Goal: Transaction & Acquisition: Obtain resource

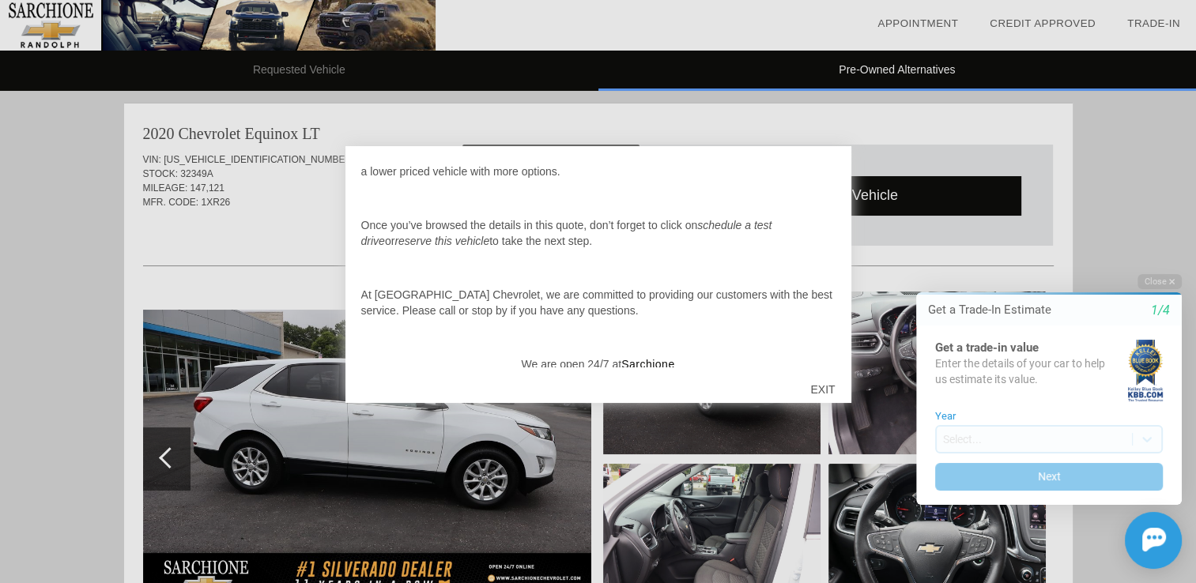
scroll to position [158, 0]
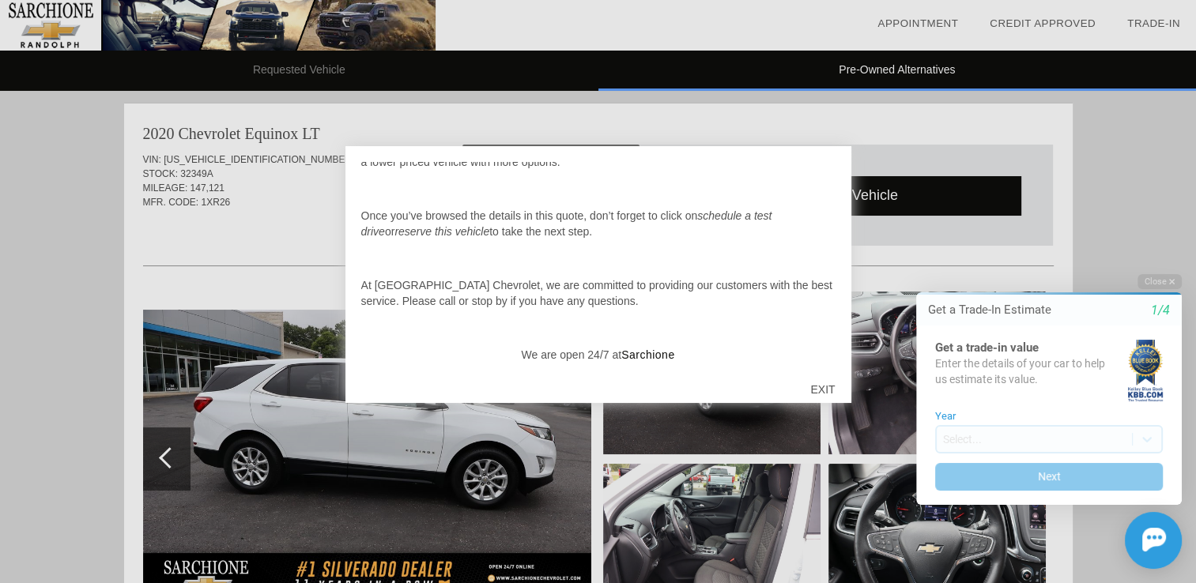
click at [819, 383] on div "EXIT" at bounding box center [822, 389] width 56 height 47
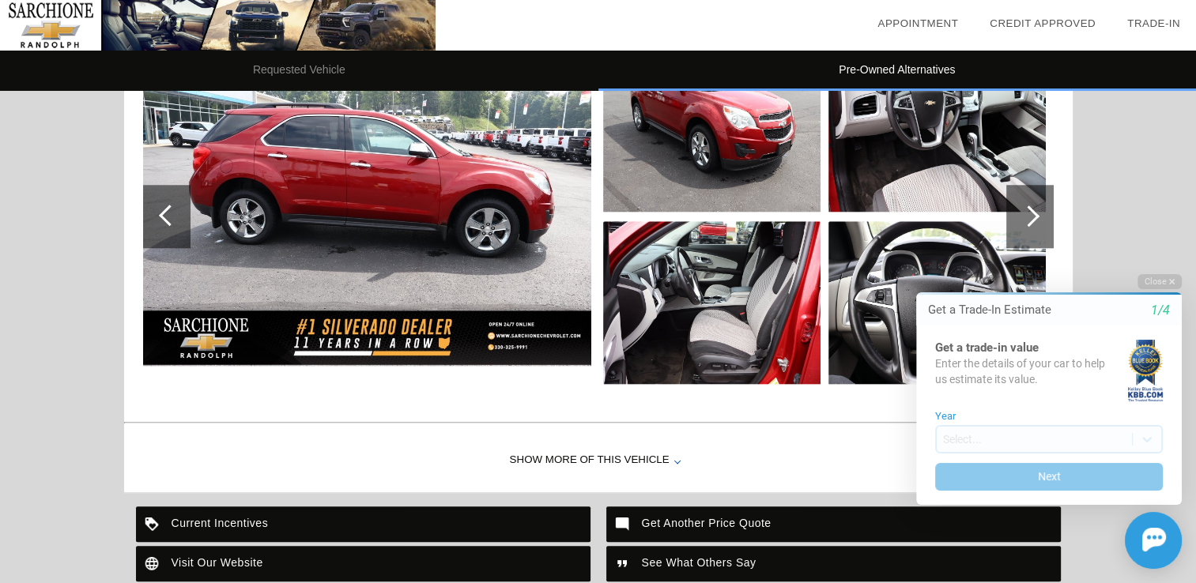
scroll to position [1501, 0]
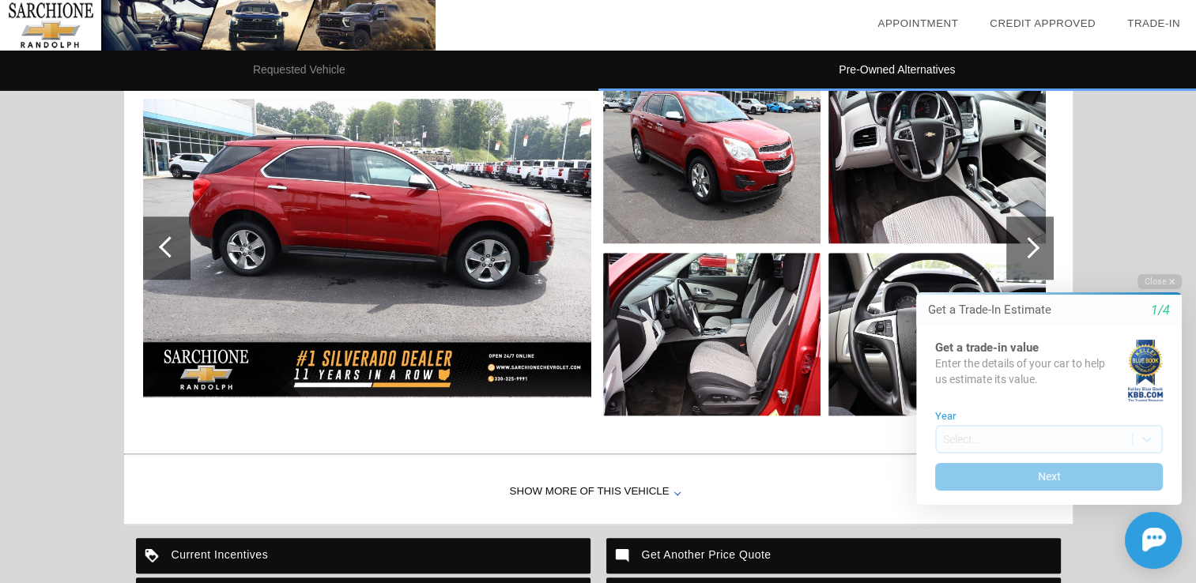
click at [479, 243] on img at bounding box center [367, 248] width 448 height 299
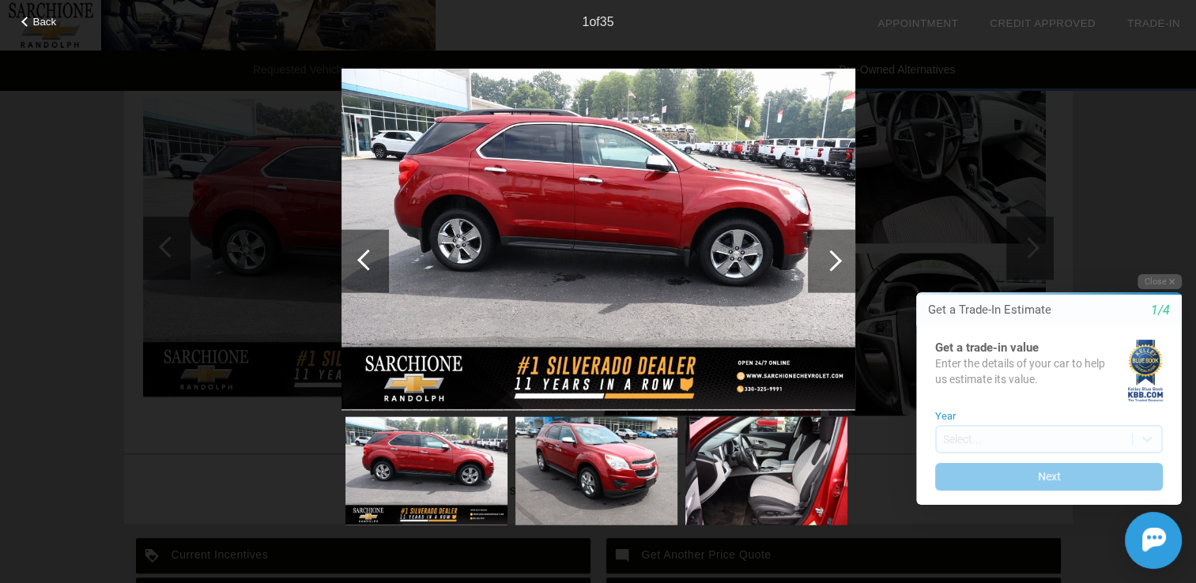
click at [832, 255] on div at bounding box center [830, 260] width 21 height 21
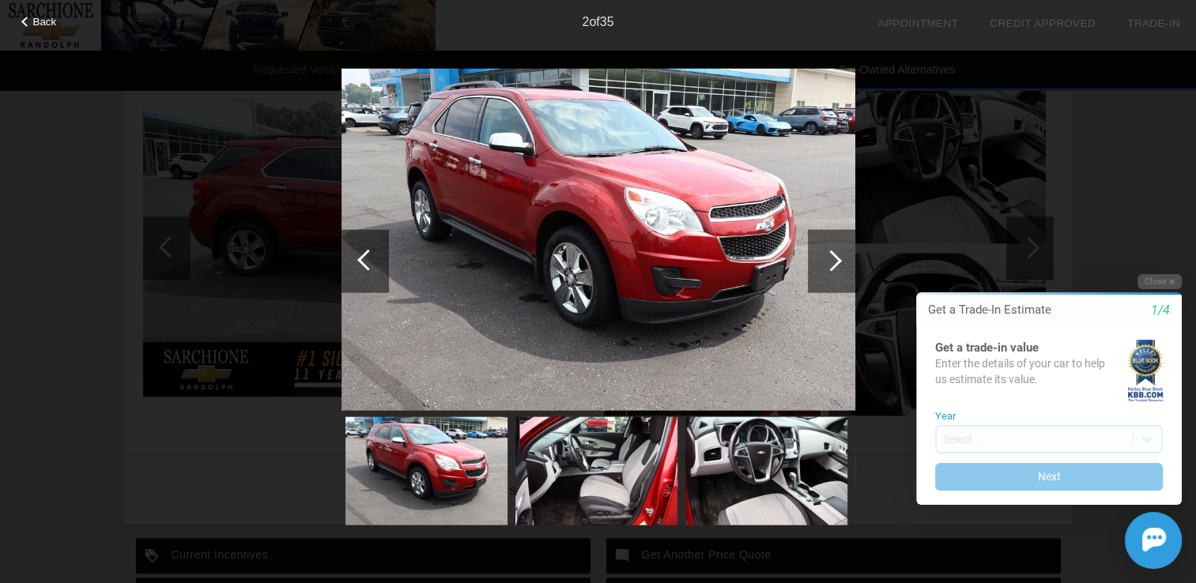
click at [832, 255] on div at bounding box center [830, 260] width 21 height 21
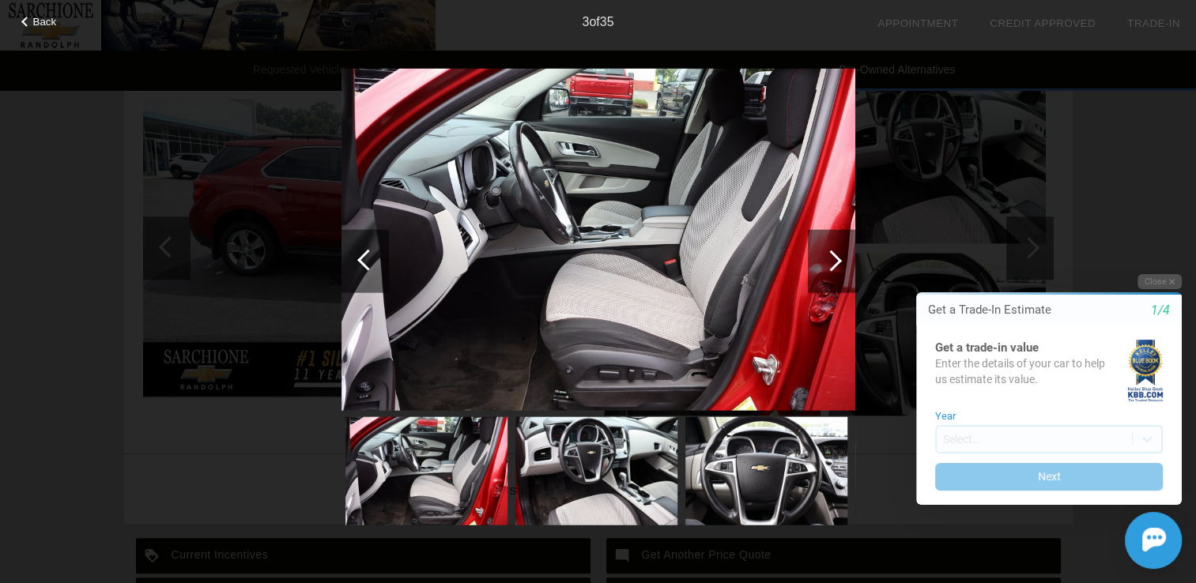
click at [832, 255] on div at bounding box center [830, 260] width 21 height 21
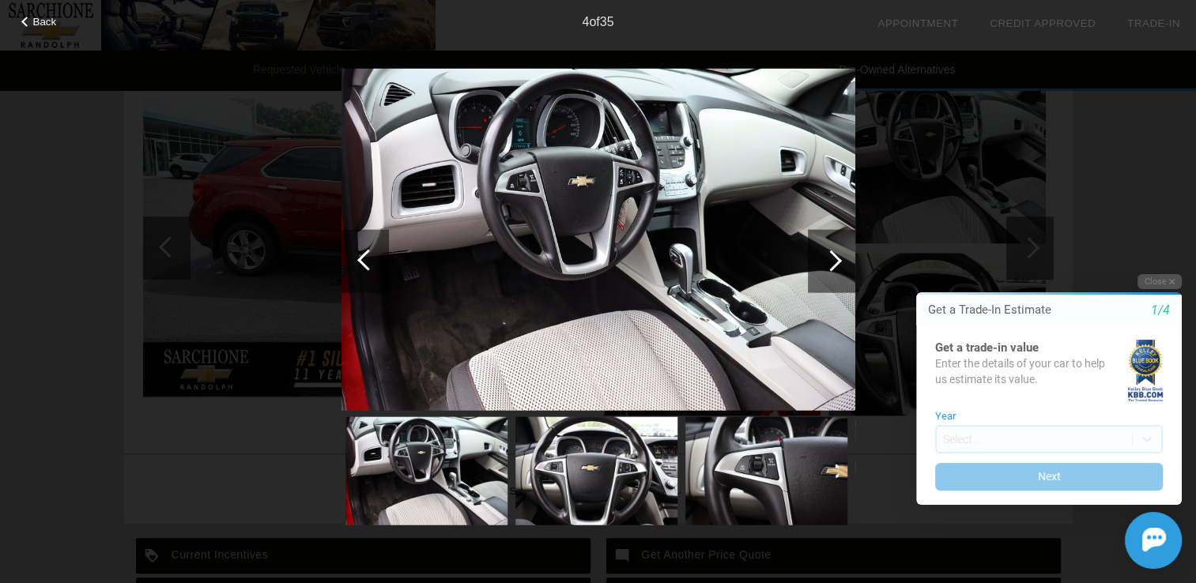
click at [832, 255] on div at bounding box center [830, 260] width 21 height 21
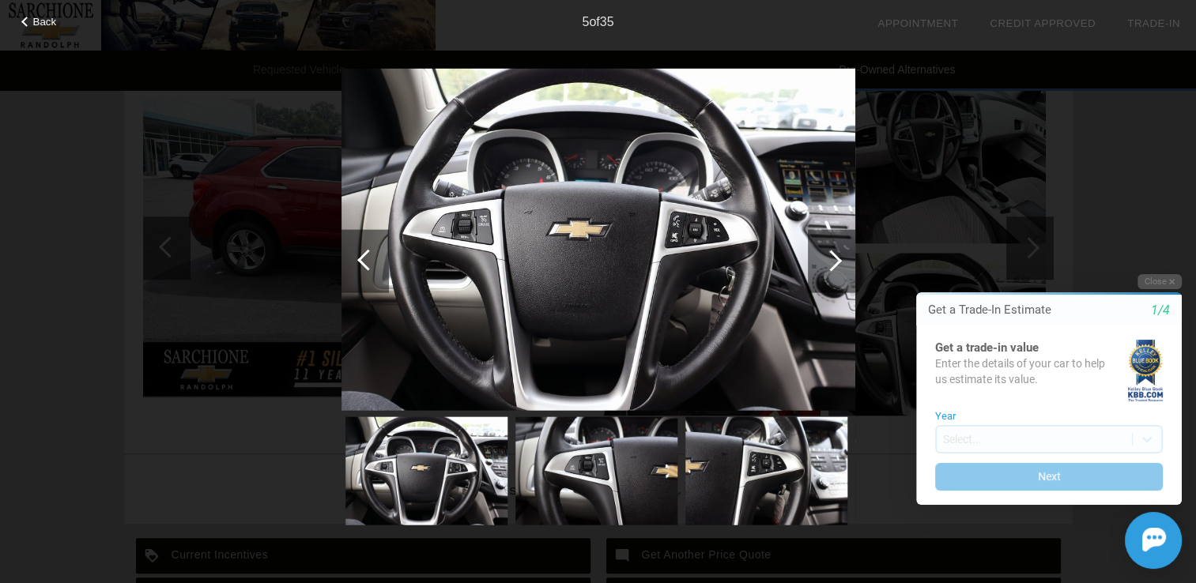
click at [832, 255] on div at bounding box center [830, 260] width 21 height 21
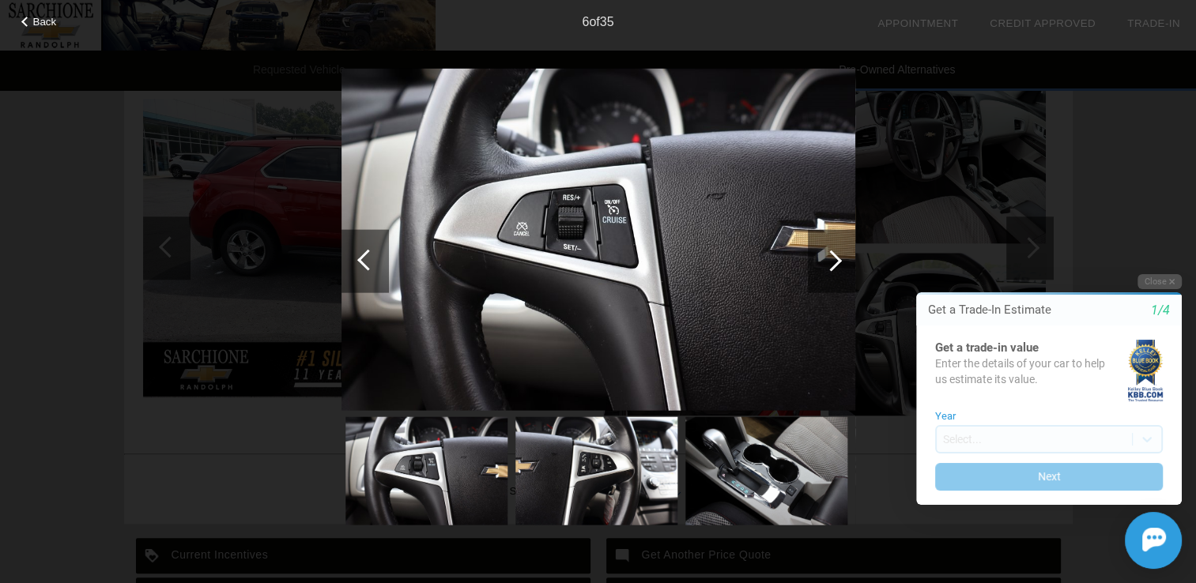
click at [832, 255] on div at bounding box center [830, 260] width 21 height 21
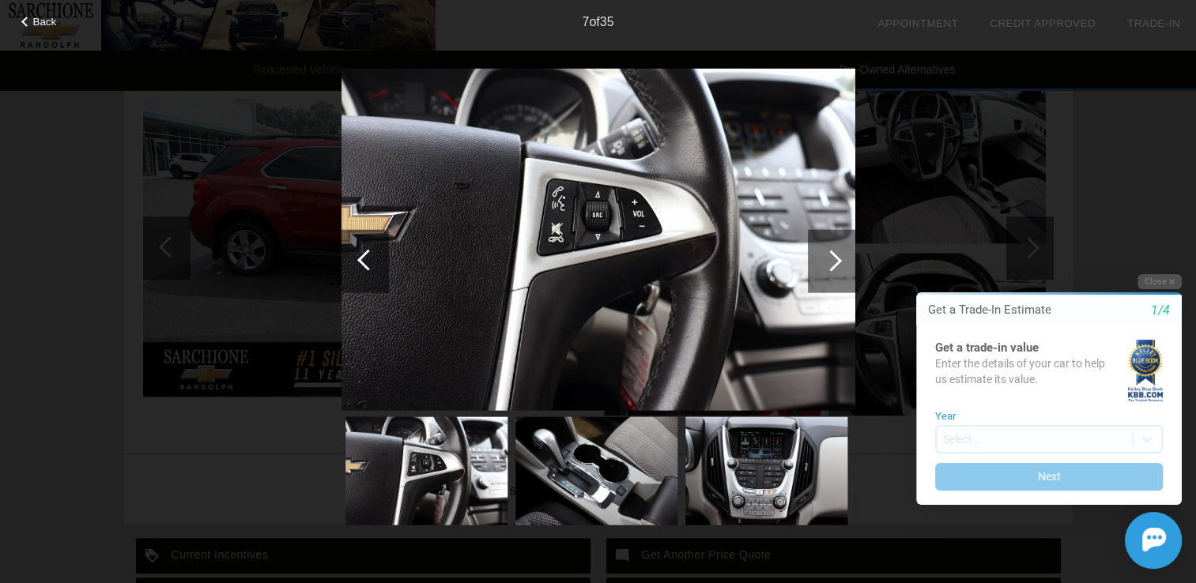
click at [832, 255] on div at bounding box center [830, 260] width 21 height 21
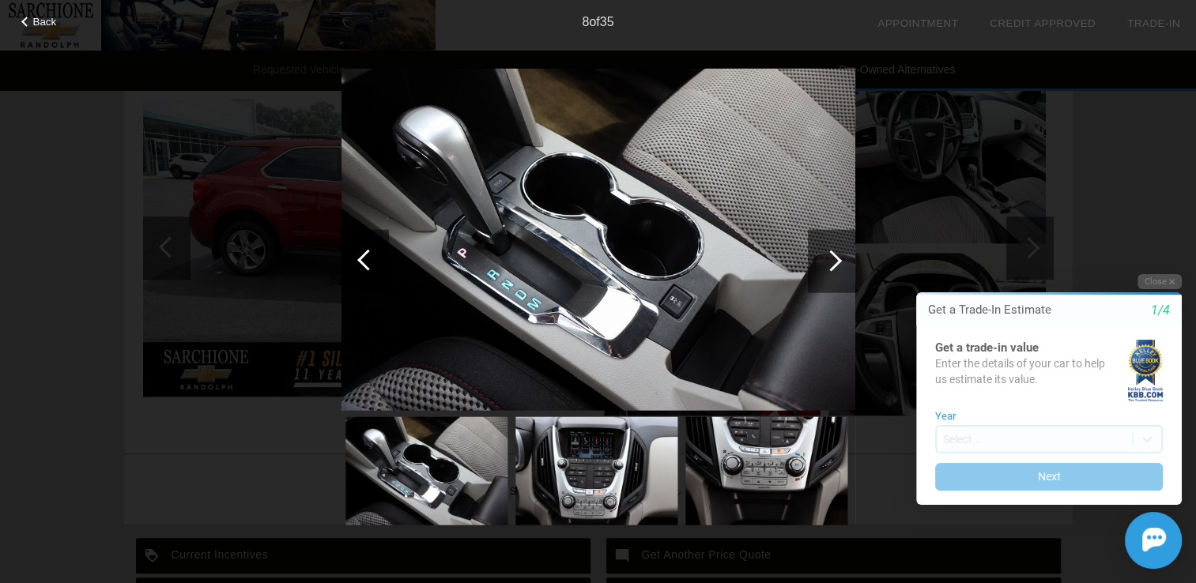
click at [832, 255] on div at bounding box center [830, 260] width 21 height 21
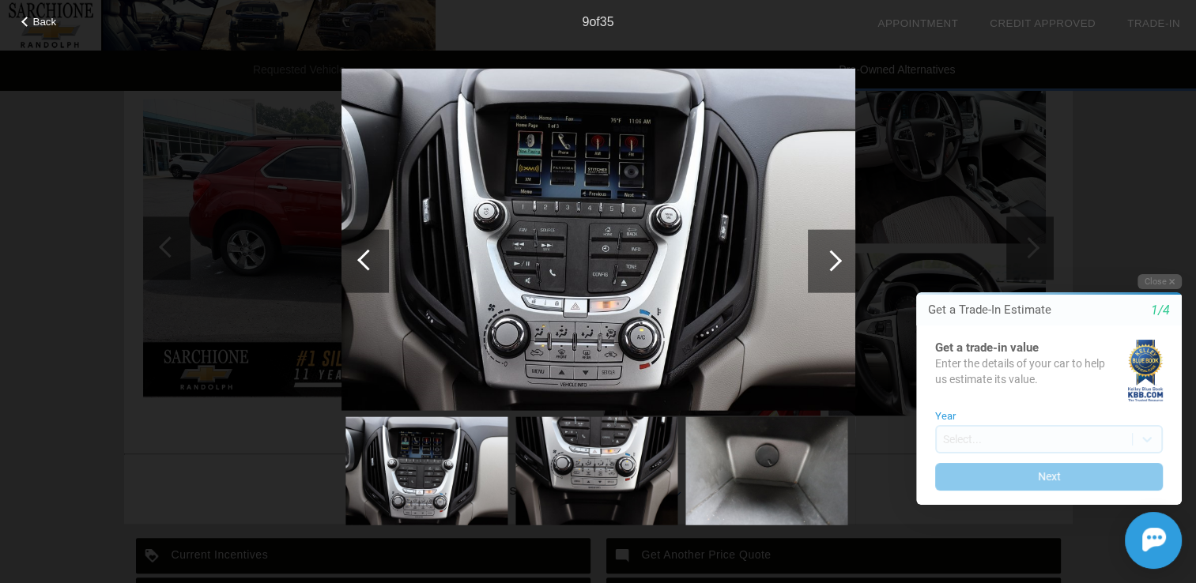
click at [832, 255] on div at bounding box center [830, 260] width 21 height 21
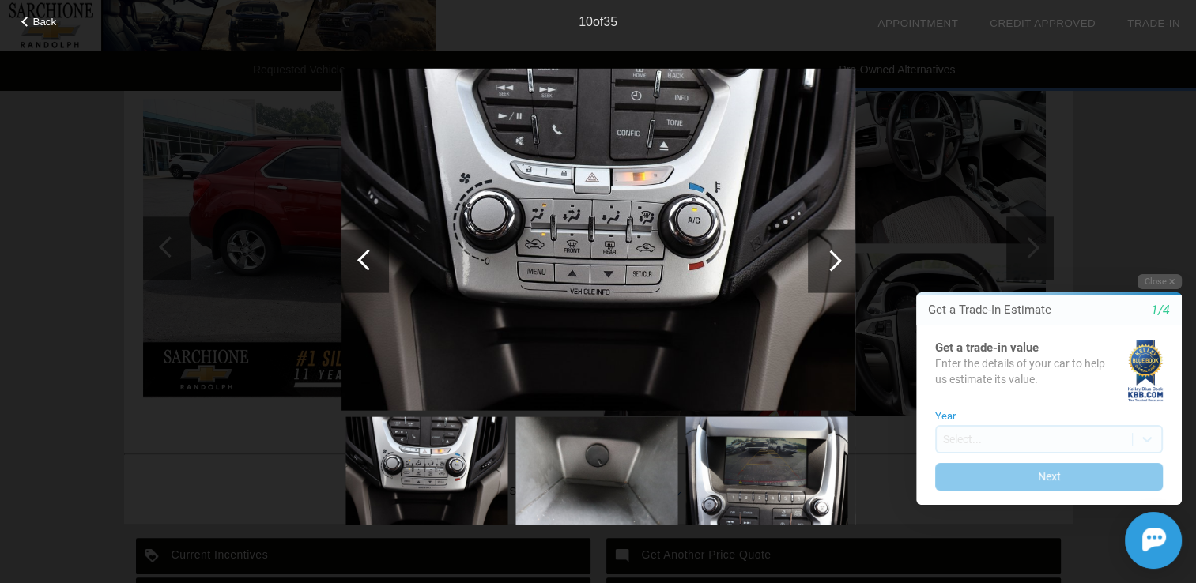
click at [832, 255] on div at bounding box center [830, 260] width 21 height 21
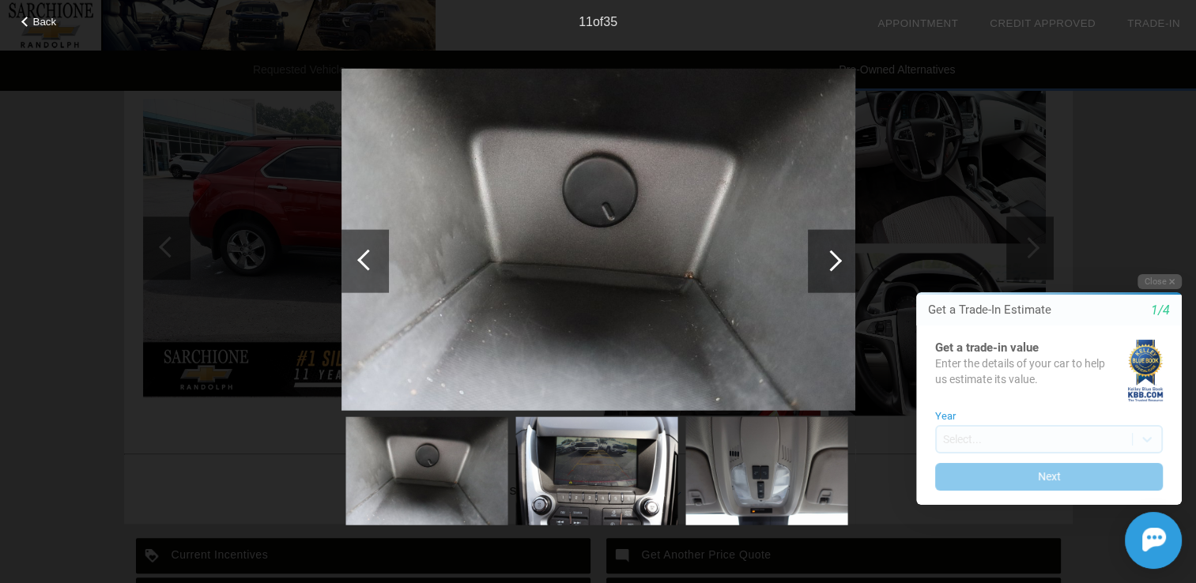
click at [832, 255] on div at bounding box center [830, 260] width 21 height 21
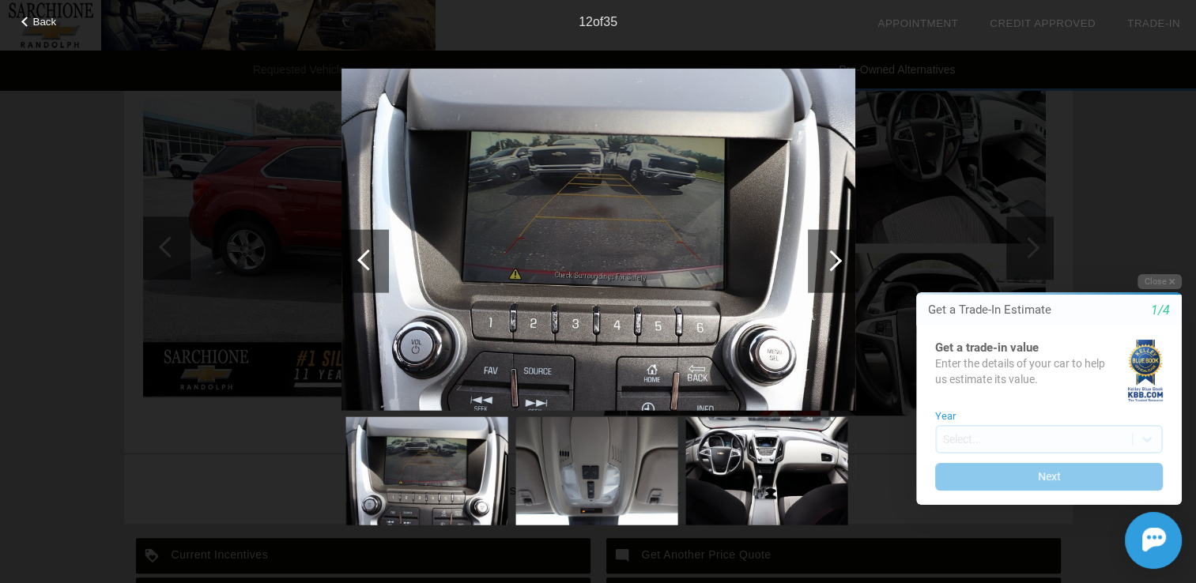
click at [832, 255] on div at bounding box center [830, 260] width 21 height 21
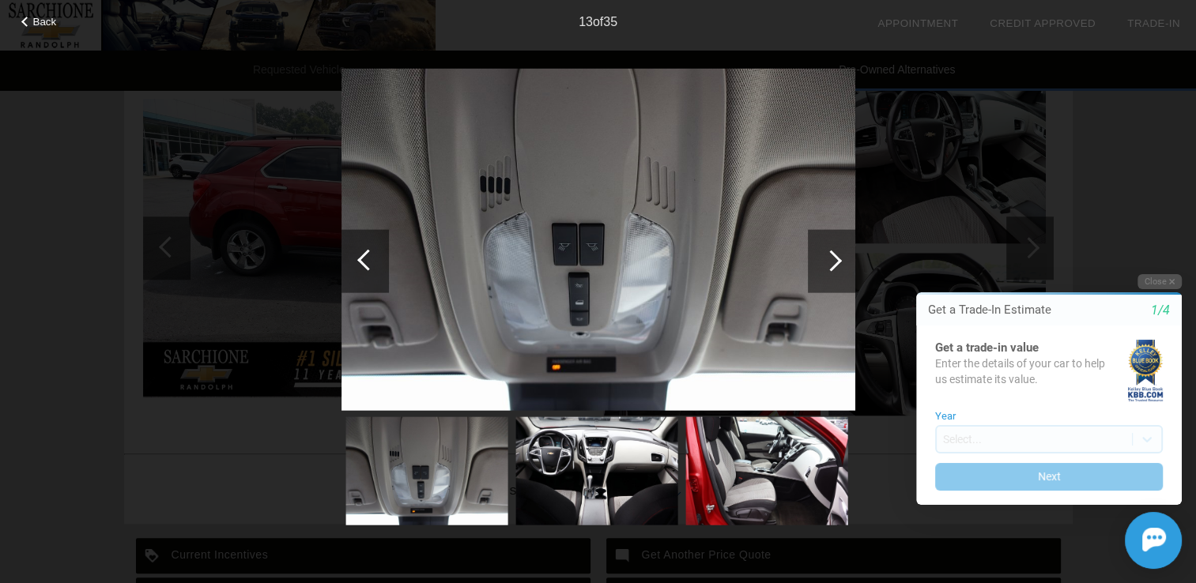
click at [832, 255] on div at bounding box center [830, 260] width 21 height 21
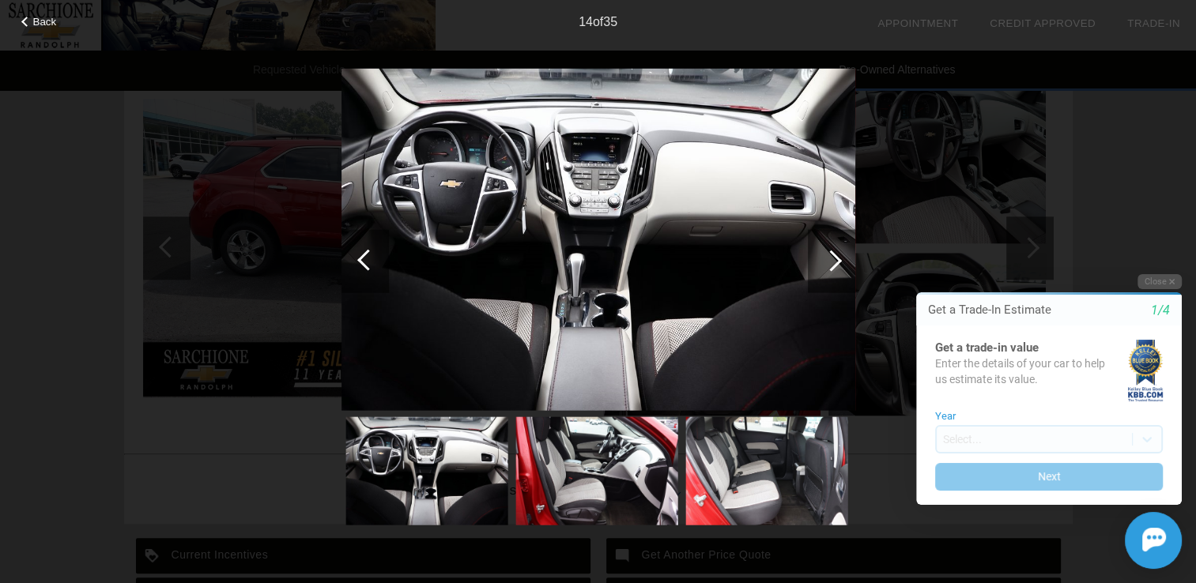
click at [832, 255] on div at bounding box center [830, 260] width 21 height 21
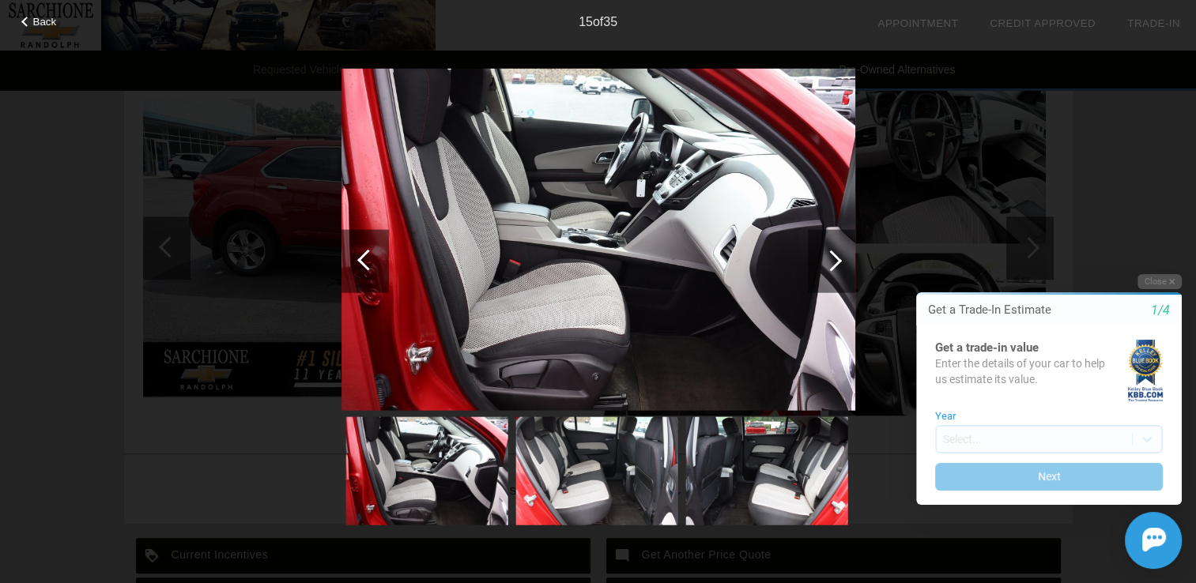
click at [832, 255] on div at bounding box center [830, 260] width 21 height 21
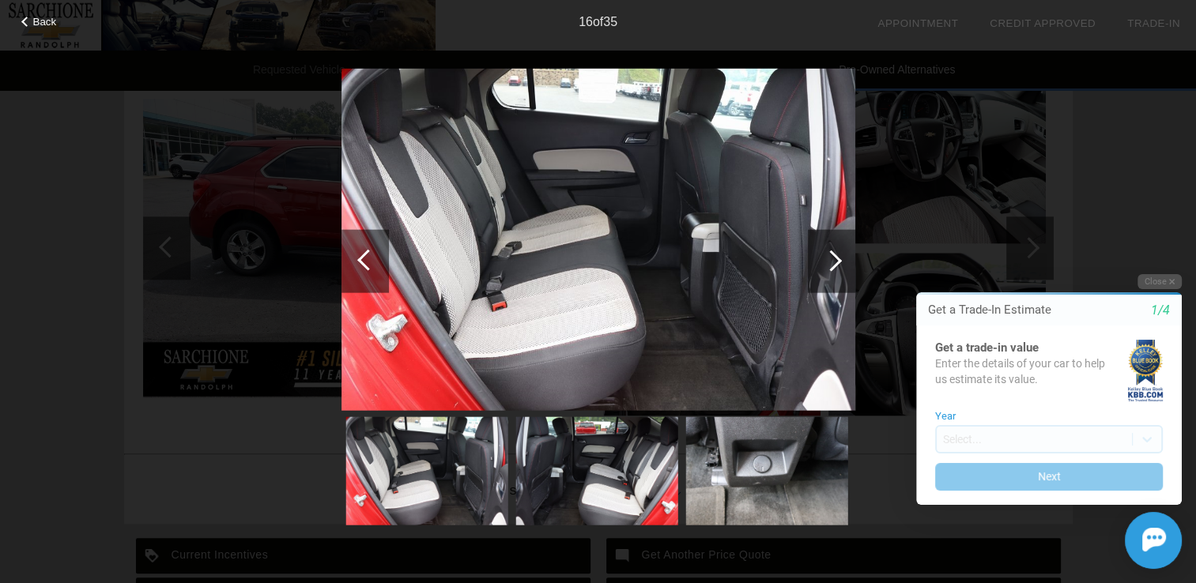
click at [832, 255] on div at bounding box center [830, 260] width 21 height 21
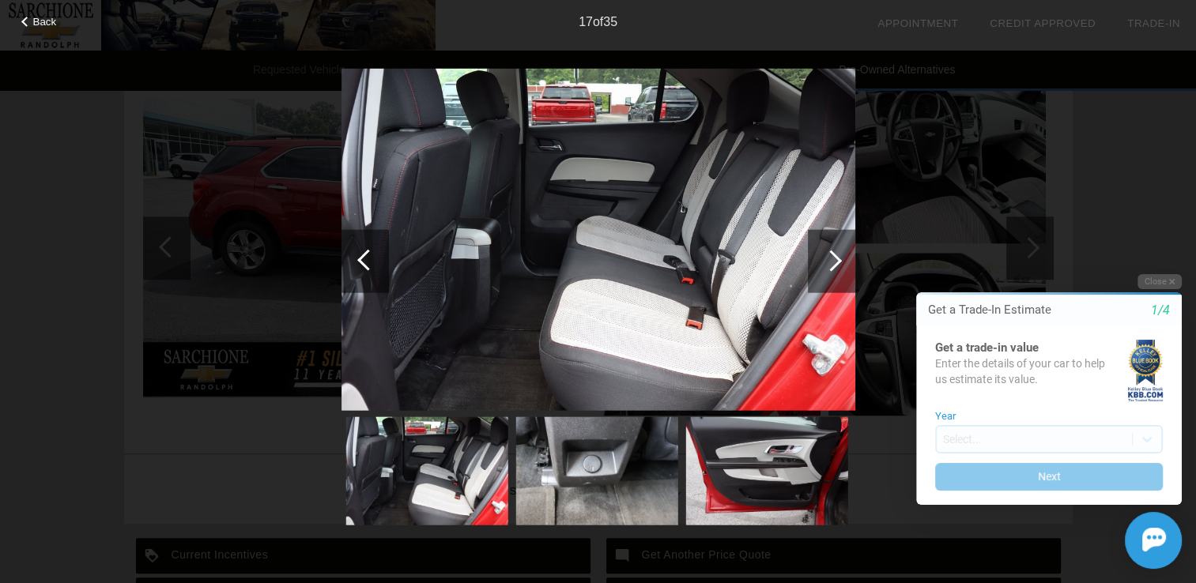
click at [832, 255] on div at bounding box center [830, 260] width 21 height 21
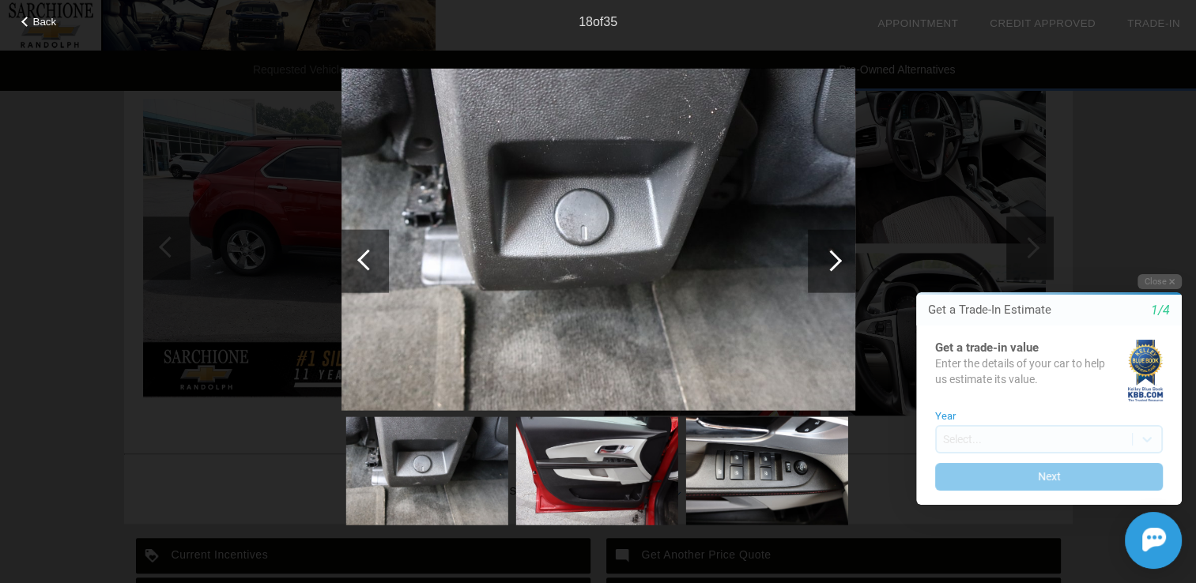
click at [832, 255] on div at bounding box center [830, 260] width 21 height 21
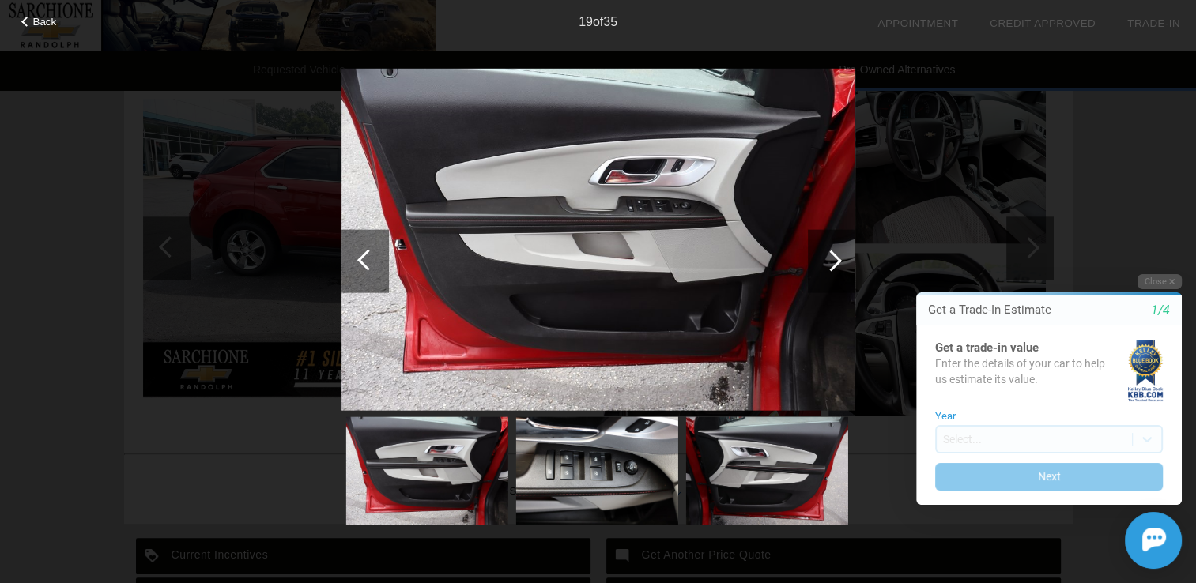
click at [832, 255] on div at bounding box center [830, 260] width 21 height 21
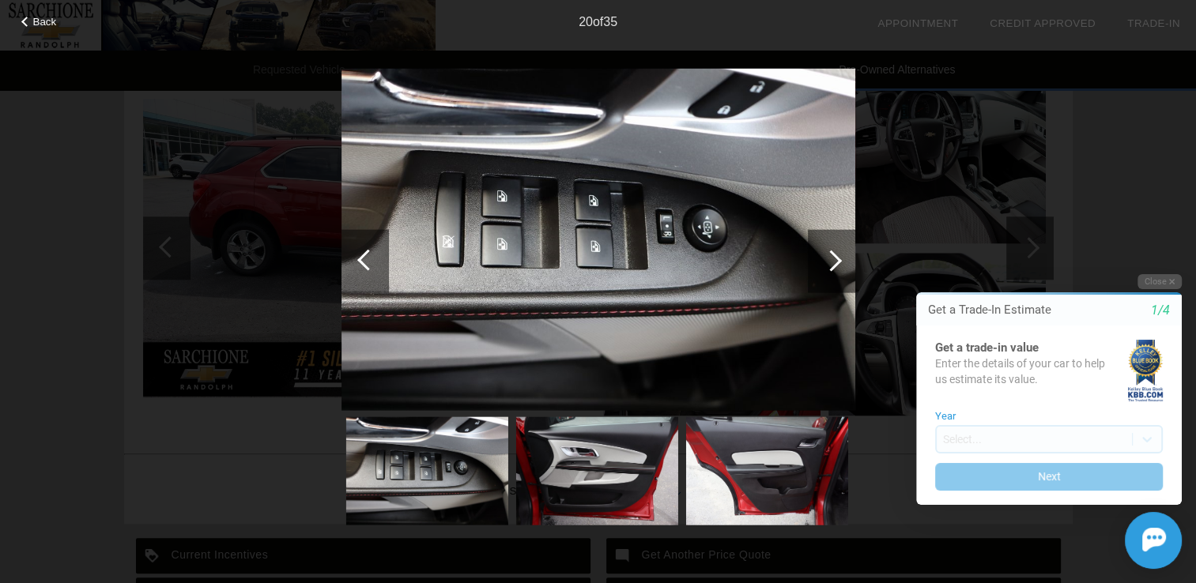
click at [832, 255] on div at bounding box center [830, 260] width 21 height 21
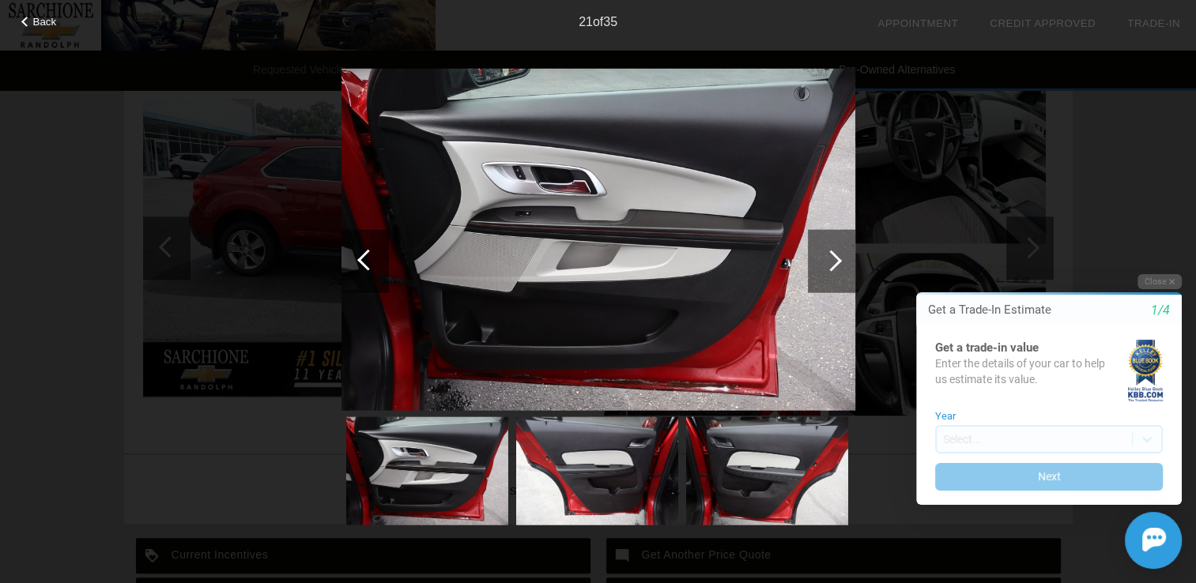
click at [832, 255] on div at bounding box center [830, 260] width 21 height 21
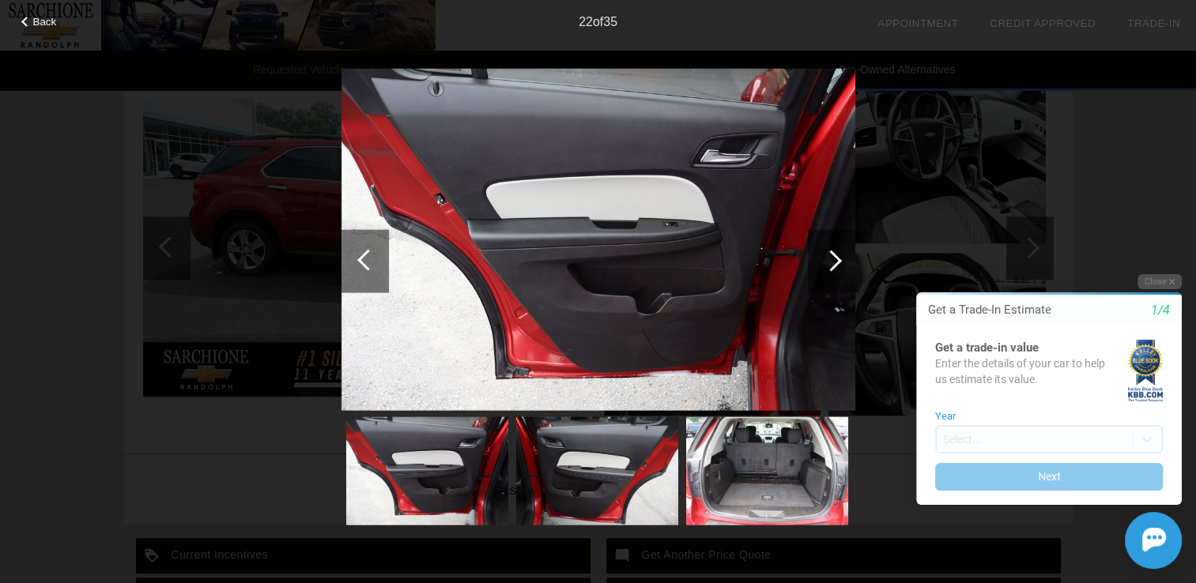
click at [832, 255] on div at bounding box center [830, 260] width 21 height 21
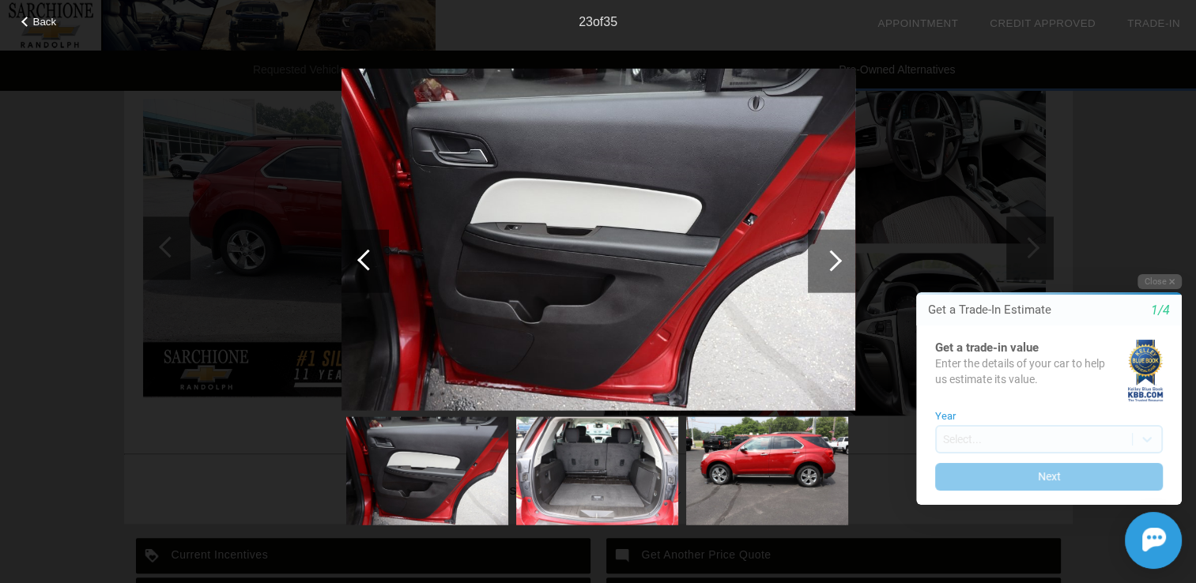
click at [832, 255] on div at bounding box center [830, 260] width 21 height 21
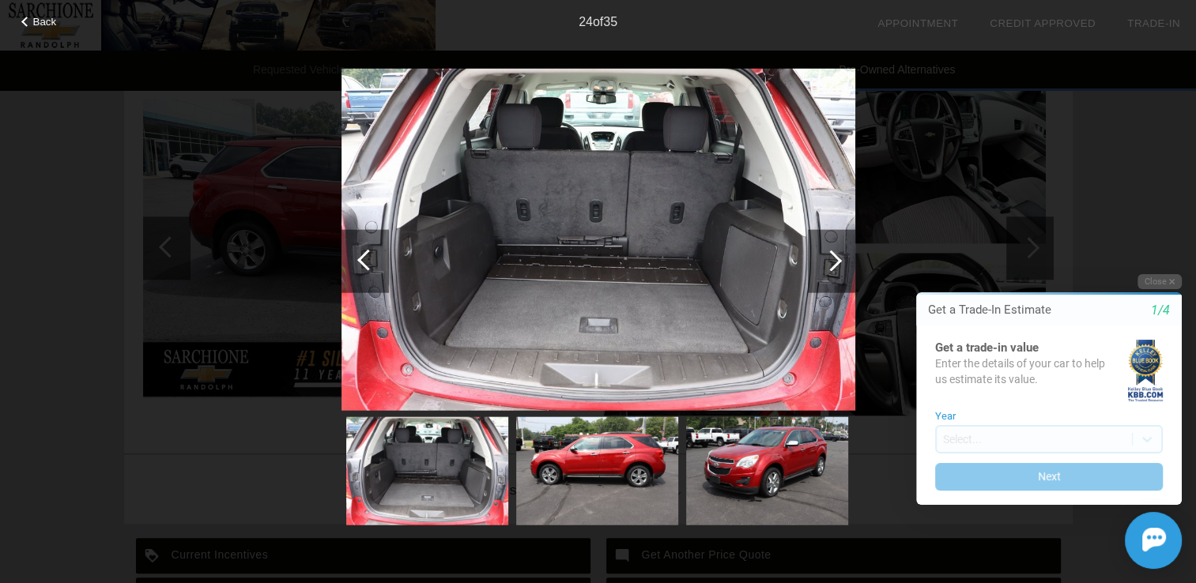
click at [832, 255] on div at bounding box center [830, 260] width 21 height 21
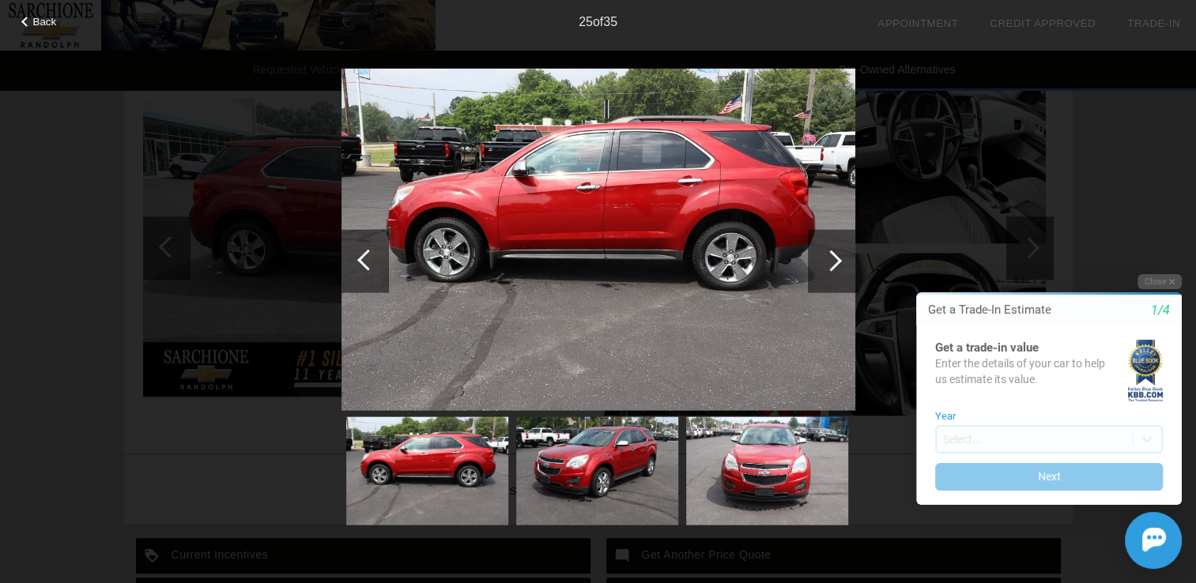
click at [832, 255] on div at bounding box center [830, 260] width 21 height 21
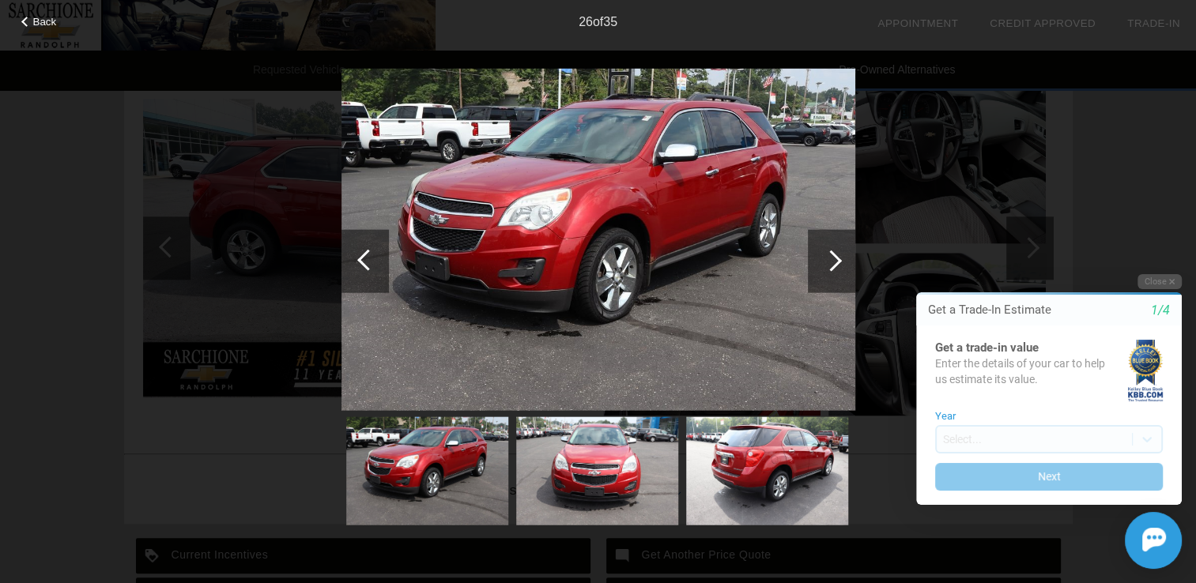
click at [832, 255] on div at bounding box center [830, 260] width 21 height 21
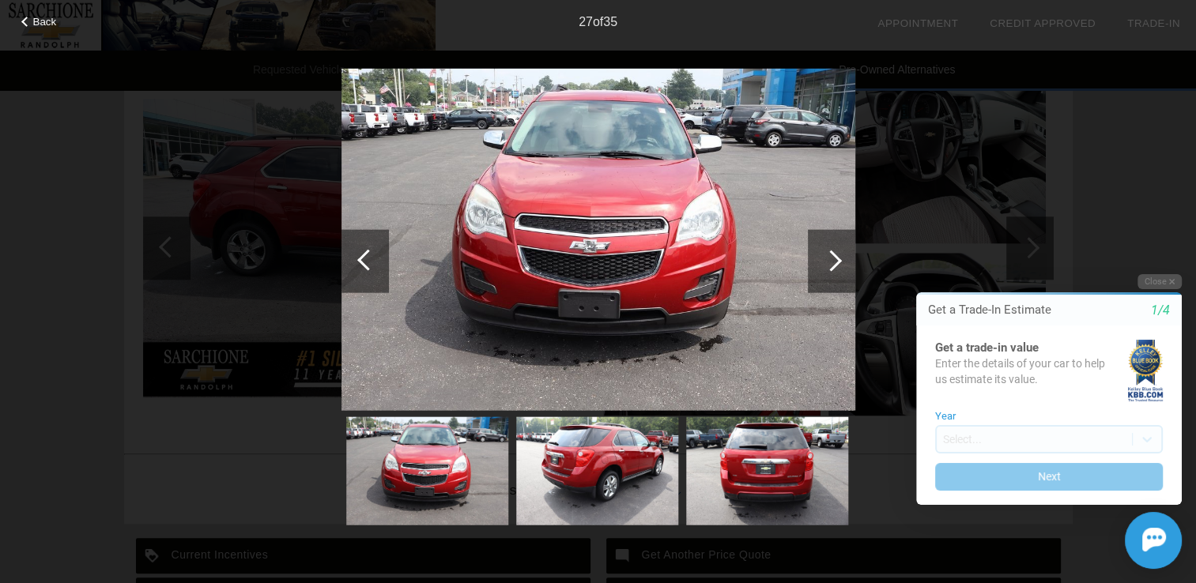
click at [832, 255] on div at bounding box center [830, 260] width 21 height 21
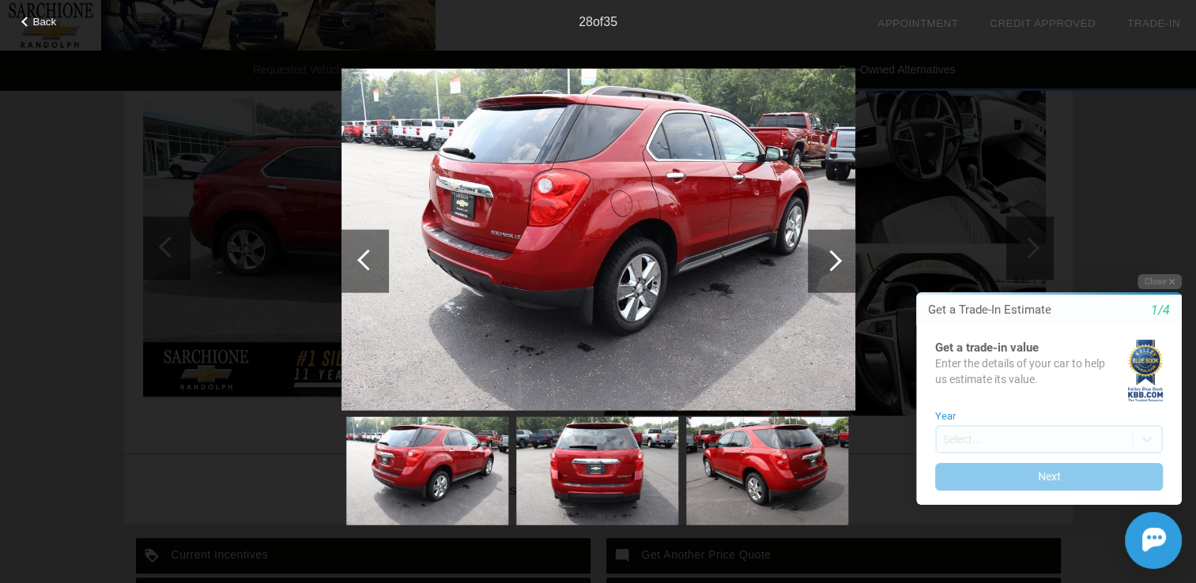
click at [829, 257] on div at bounding box center [830, 260] width 21 height 21
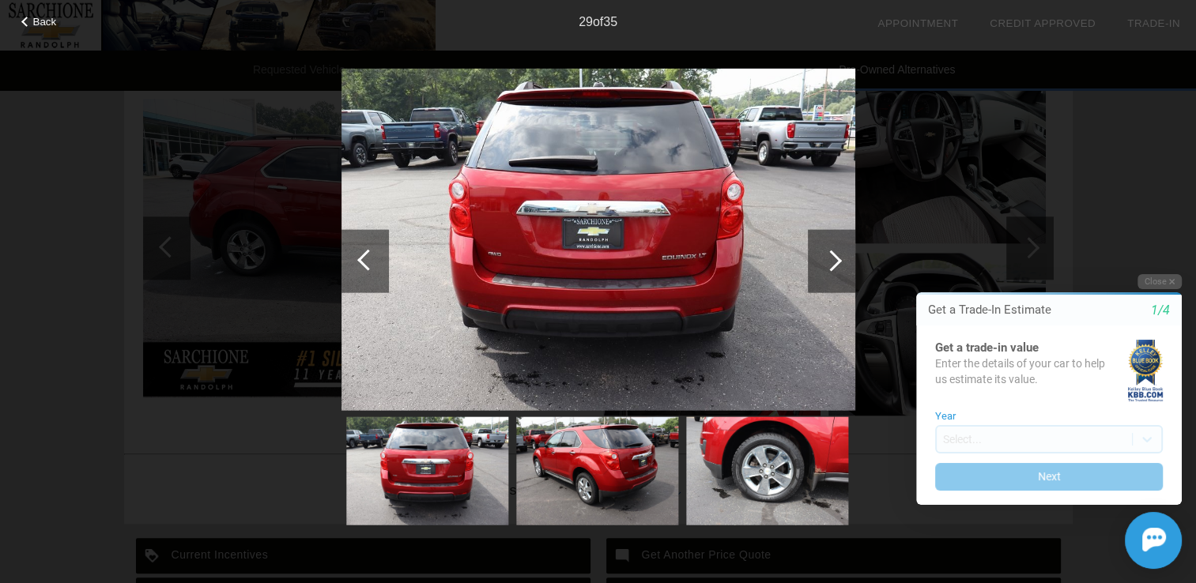
click at [829, 257] on div at bounding box center [830, 260] width 21 height 21
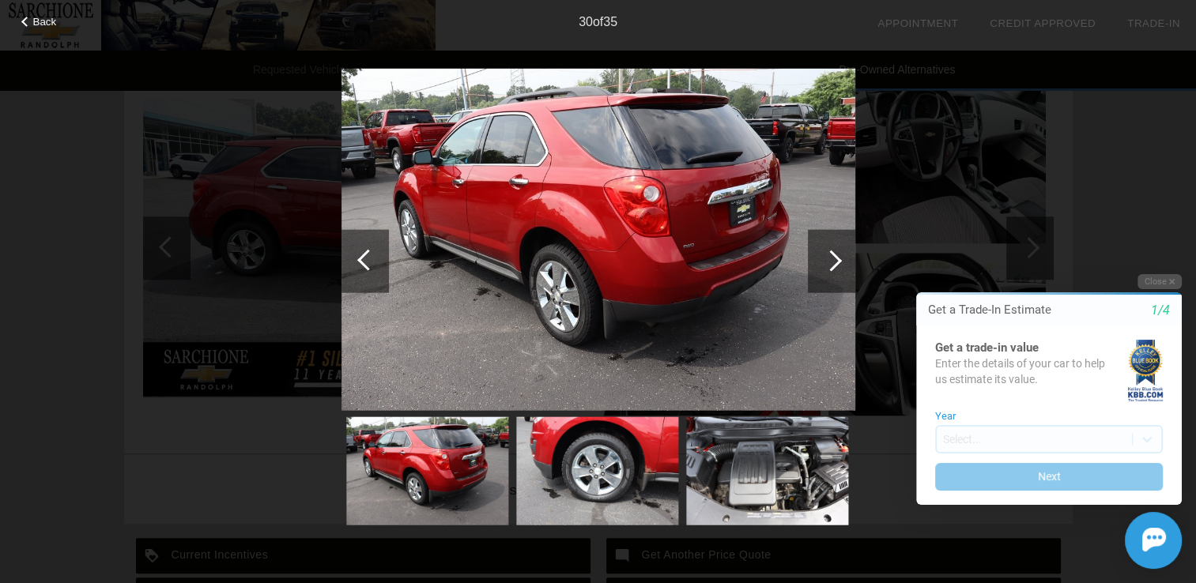
click at [829, 257] on div at bounding box center [830, 260] width 21 height 21
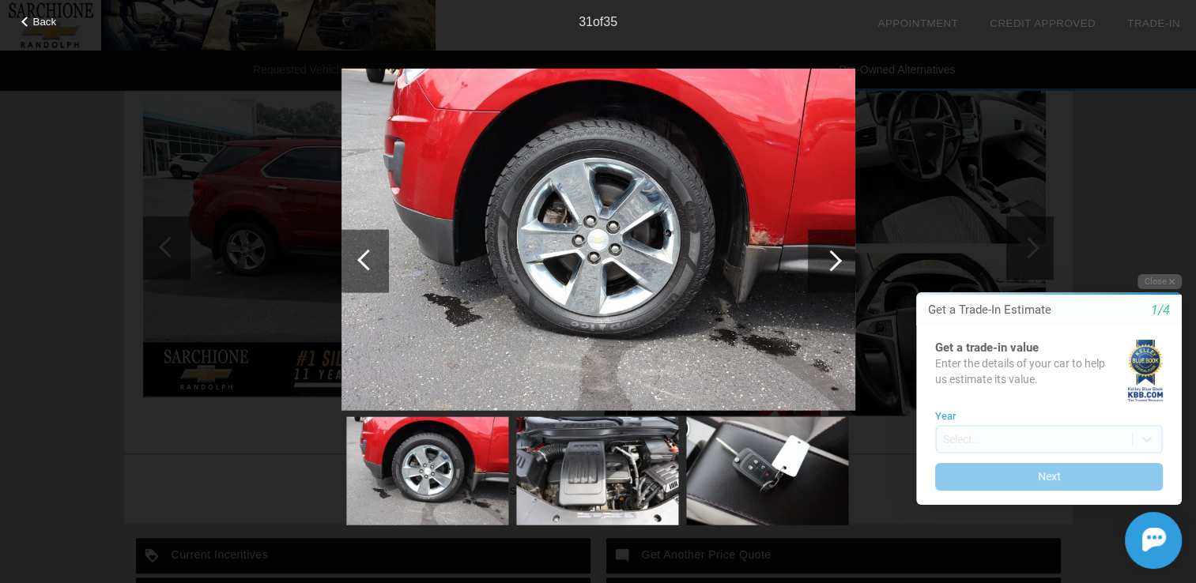
click at [829, 257] on div at bounding box center [830, 260] width 21 height 21
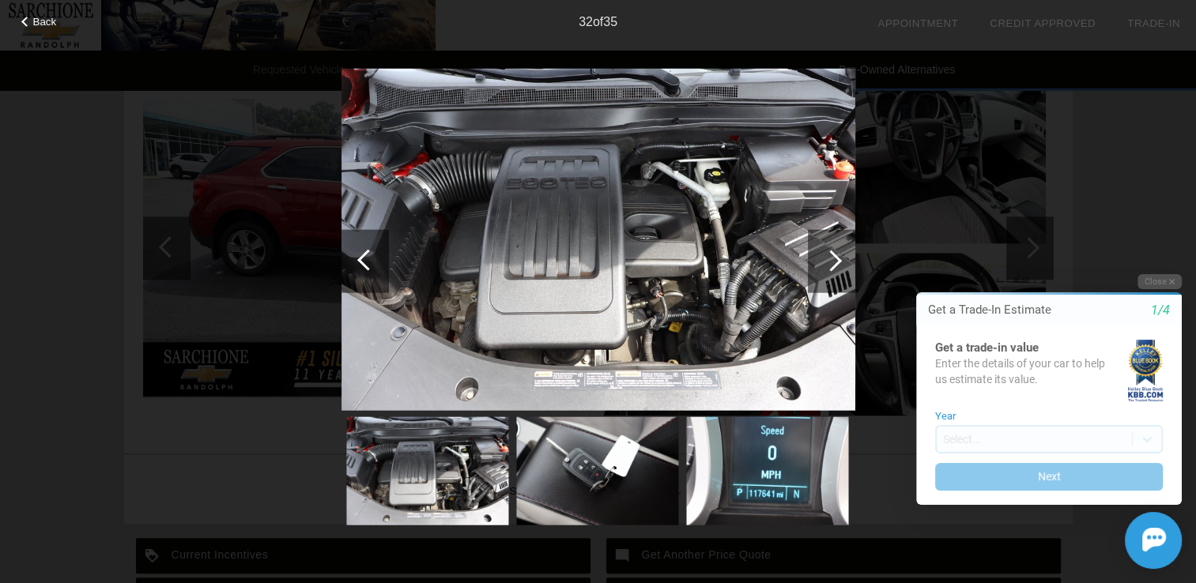
click at [829, 257] on div at bounding box center [830, 260] width 21 height 21
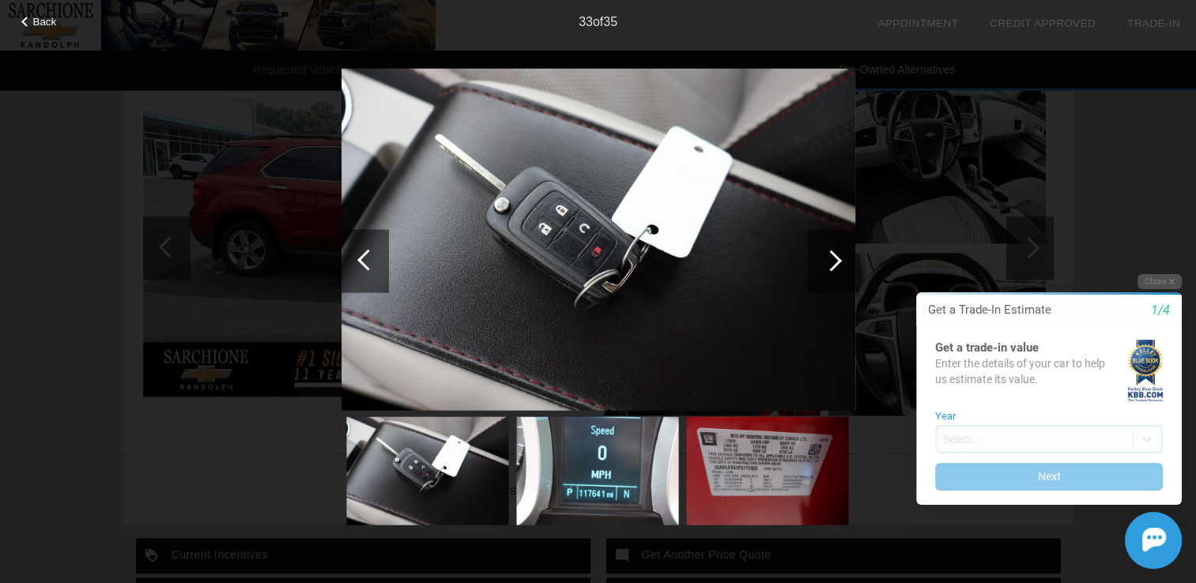
click at [829, 257] on div at bounding box center [830, 260] width 21 height 21
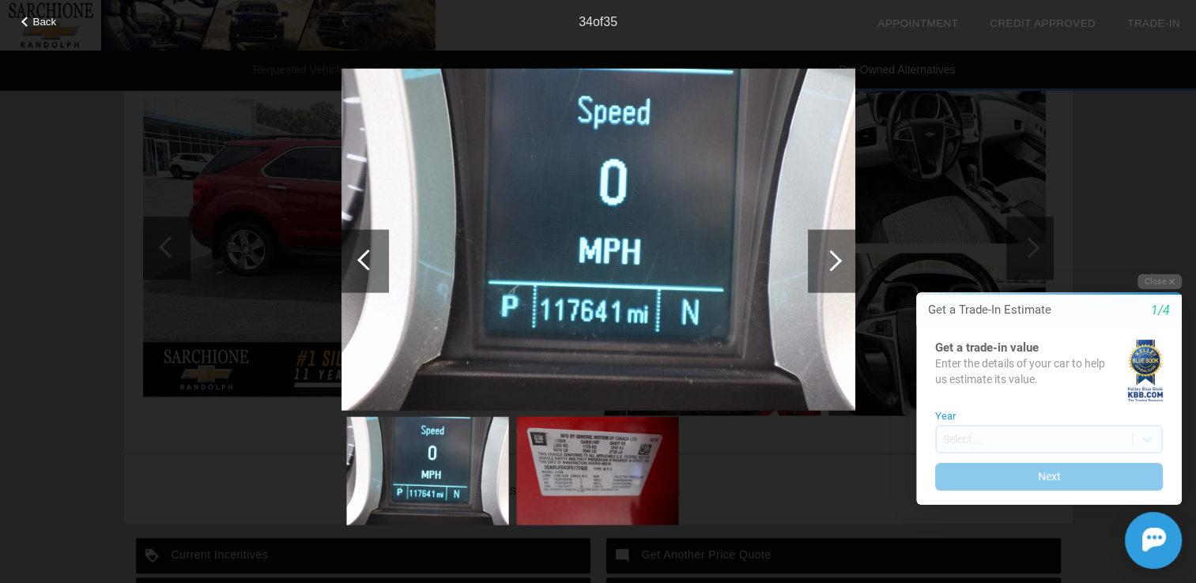
click at [829, 257] on div at bounding box center [830, 260] width 21 height 21
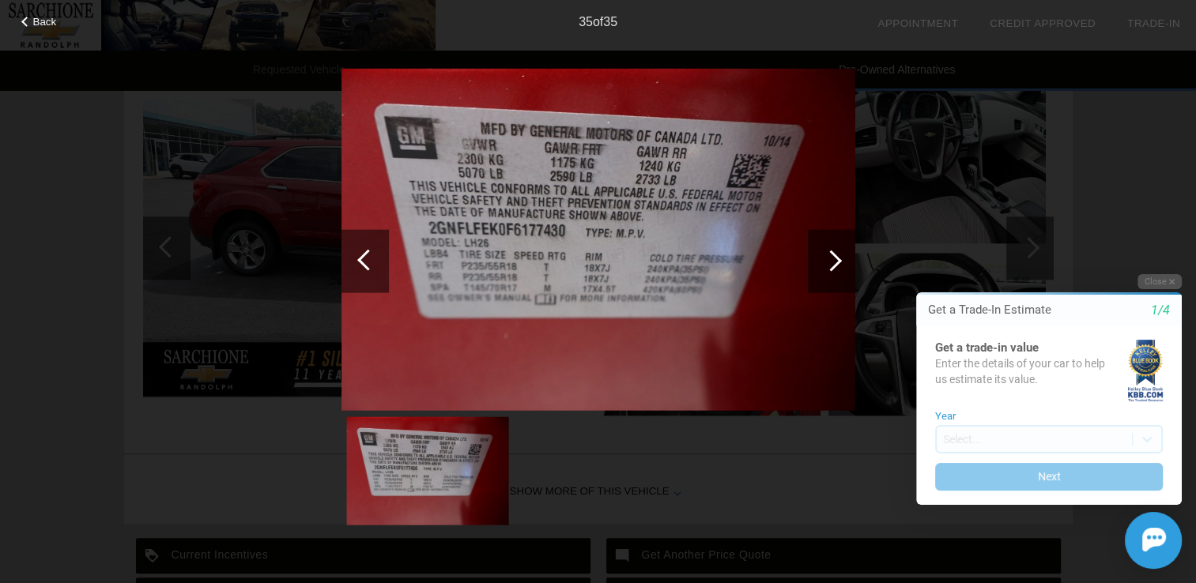
click at [829, 257] on div at bounding box center [830, 260] width 21 height 21
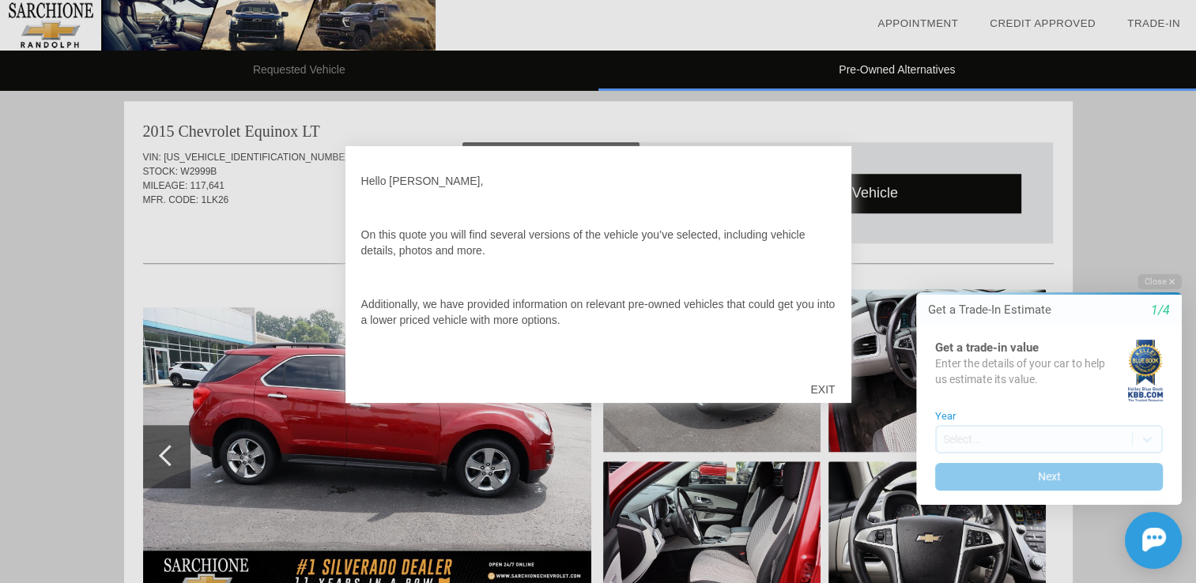
click at [824, 385] on div "EXIT" at bounding box center [822, 389] width 56 height 47
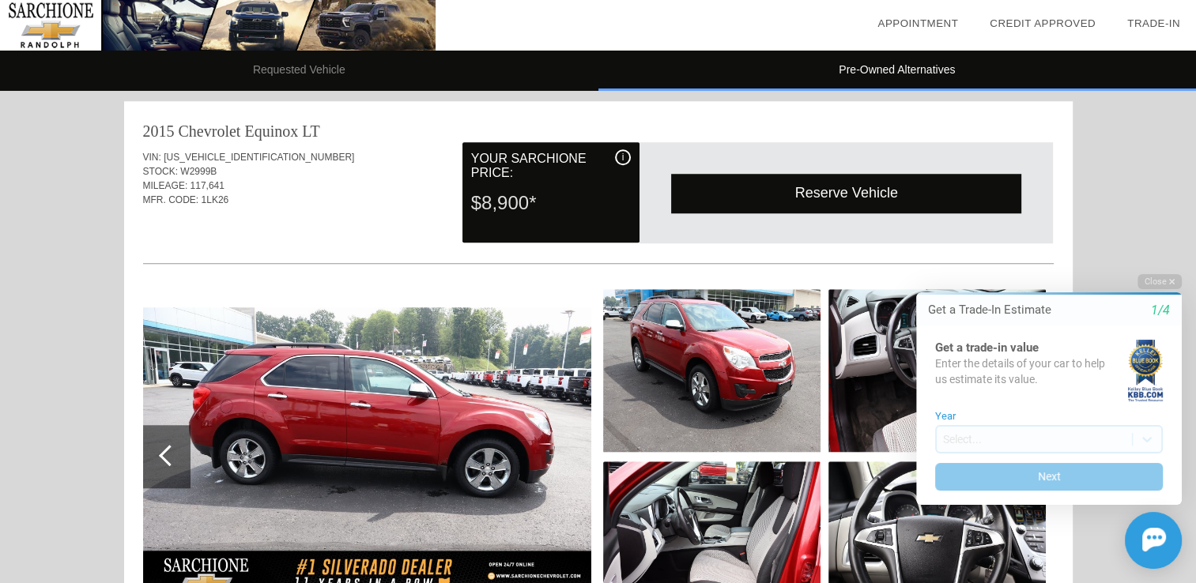
scroll to position [1293, 0]
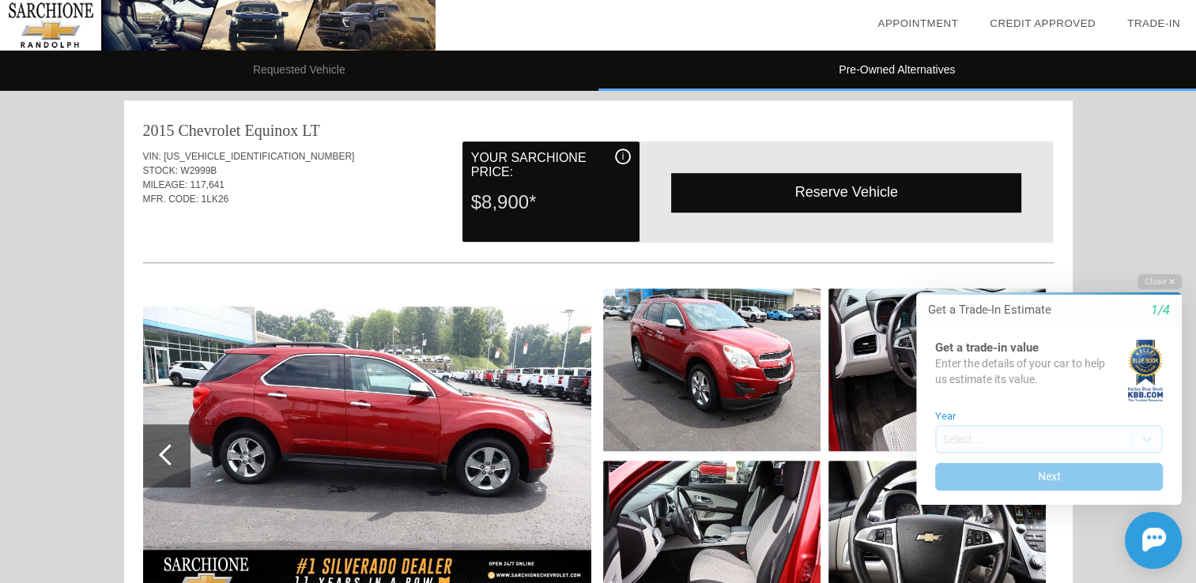
click at [500, 434] on img at bounding box center [367, 456] width 448 height 299
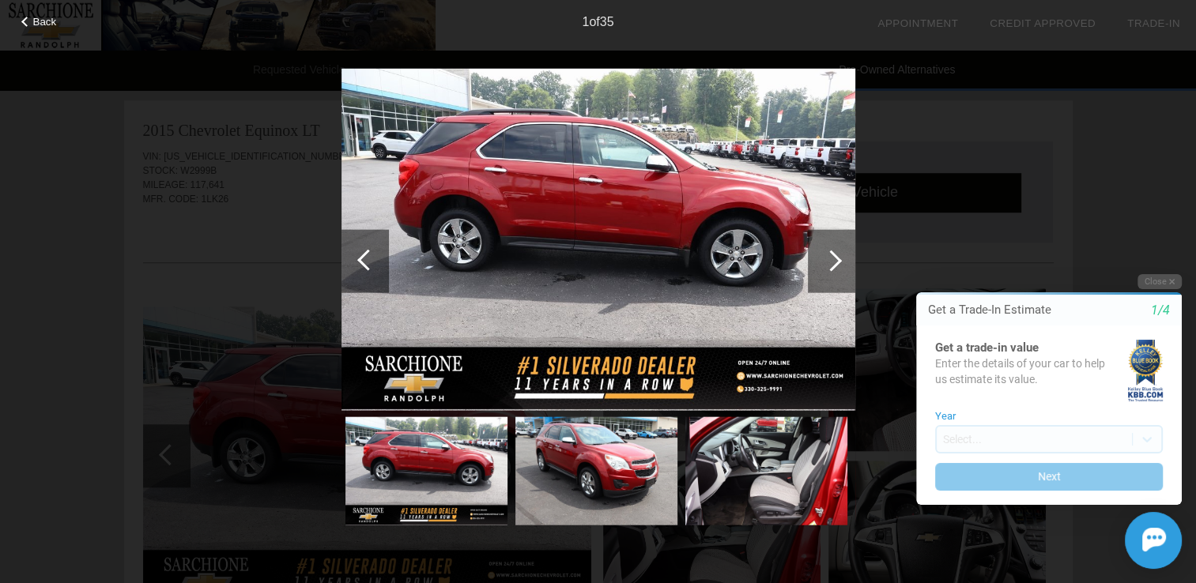
click at [831, 262] on div at bounding box center [830, 260] width 21 height 21
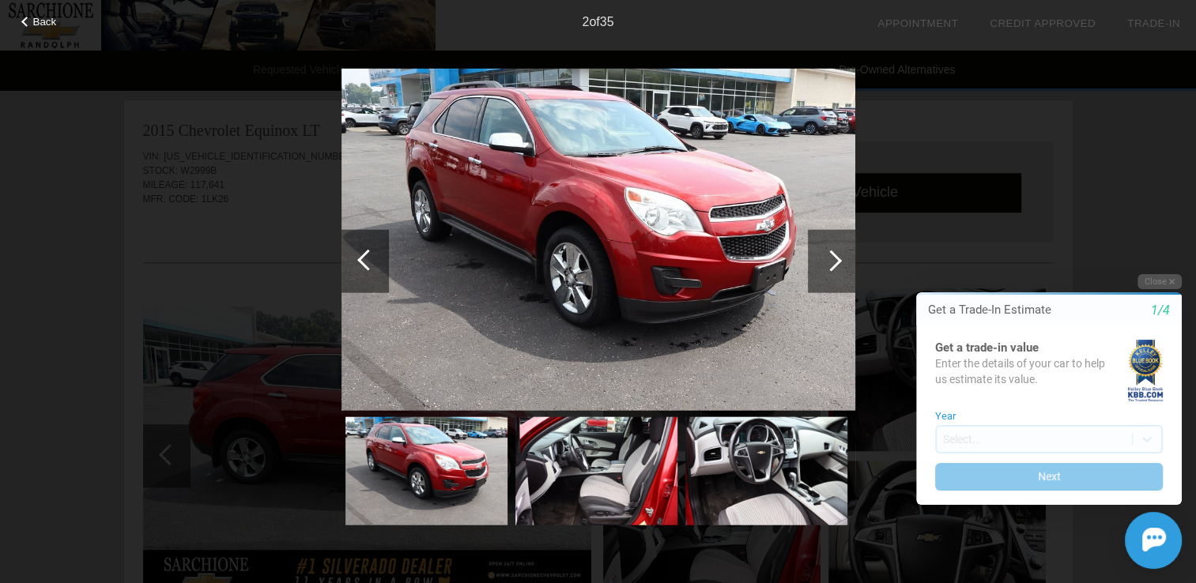
click at [831, 262] on div at bounding box center [830, 260] width 21 height 21
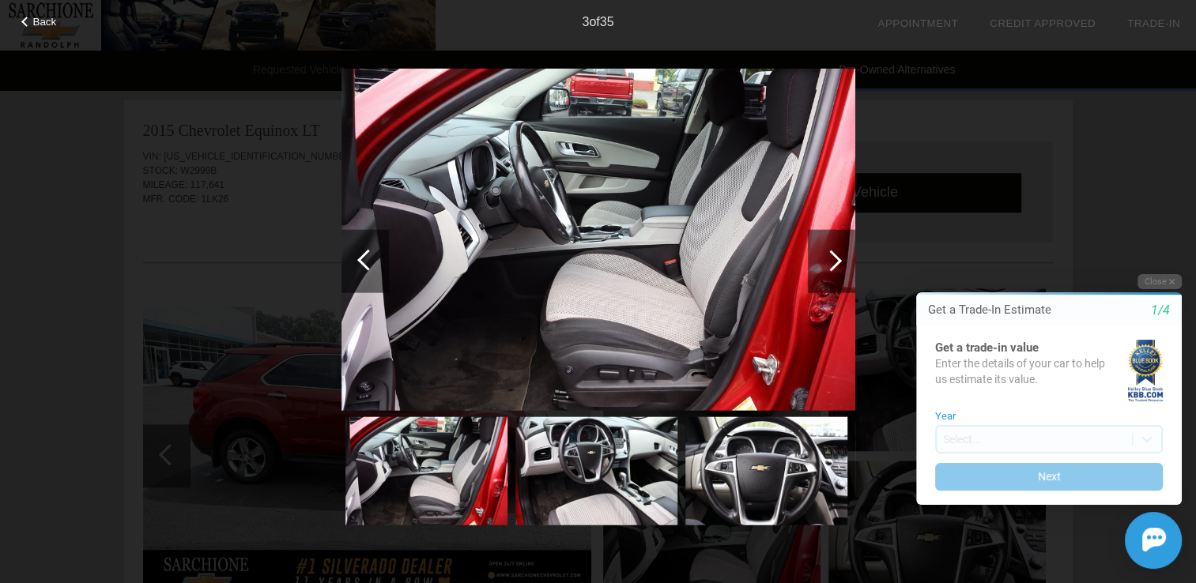
click at [835, 264] on div at bounding box center [830, 260] width 21 height 21
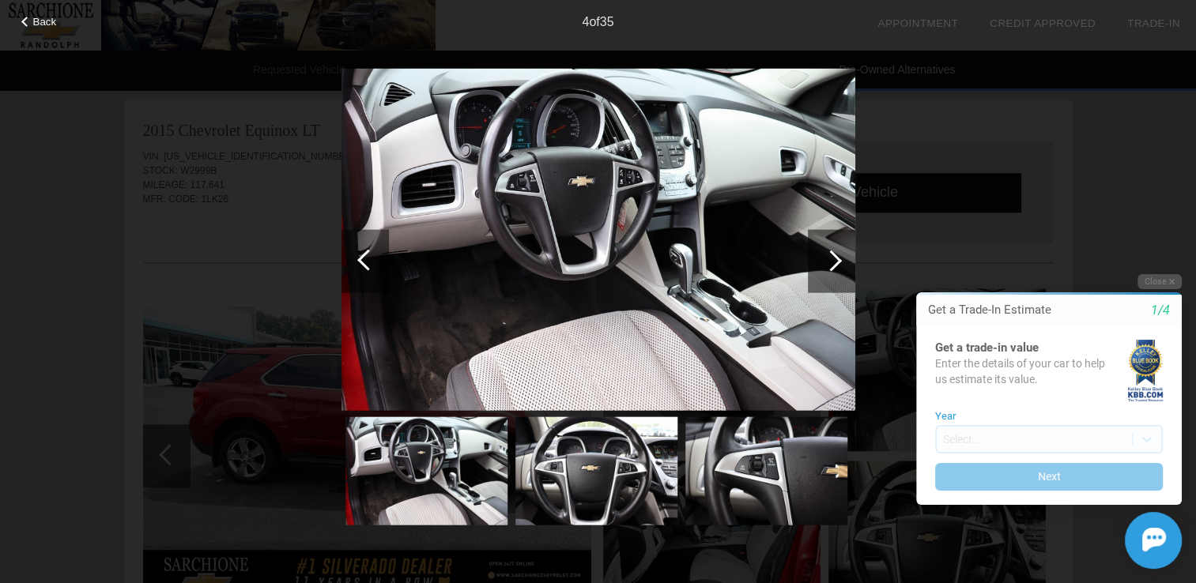
click at [835, 264] on div at bounding box center [830, 260] width 21 height 21
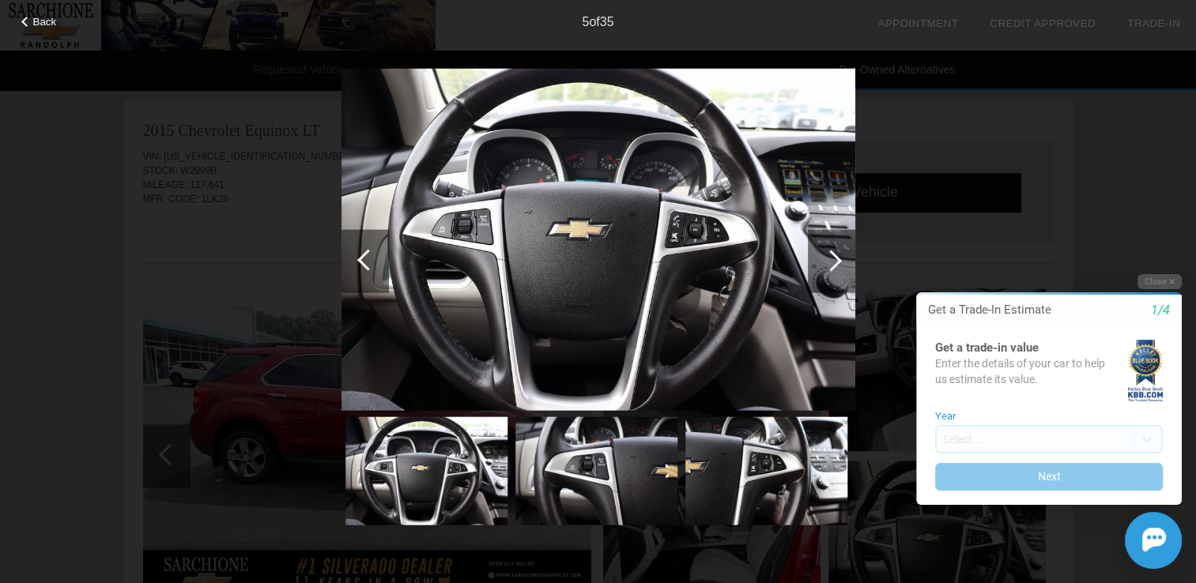
click at [835, 264] on div at bounding box center [830, 260] width 21 height 21
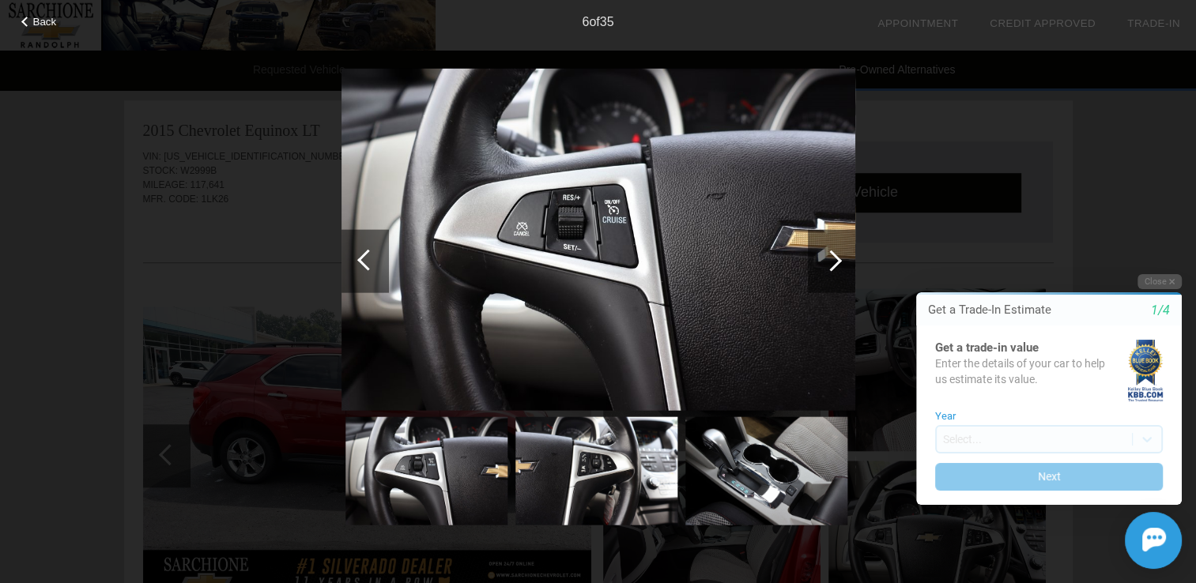
click at [835, 264] on div at bounding box center [830, 260] width 21 height 21
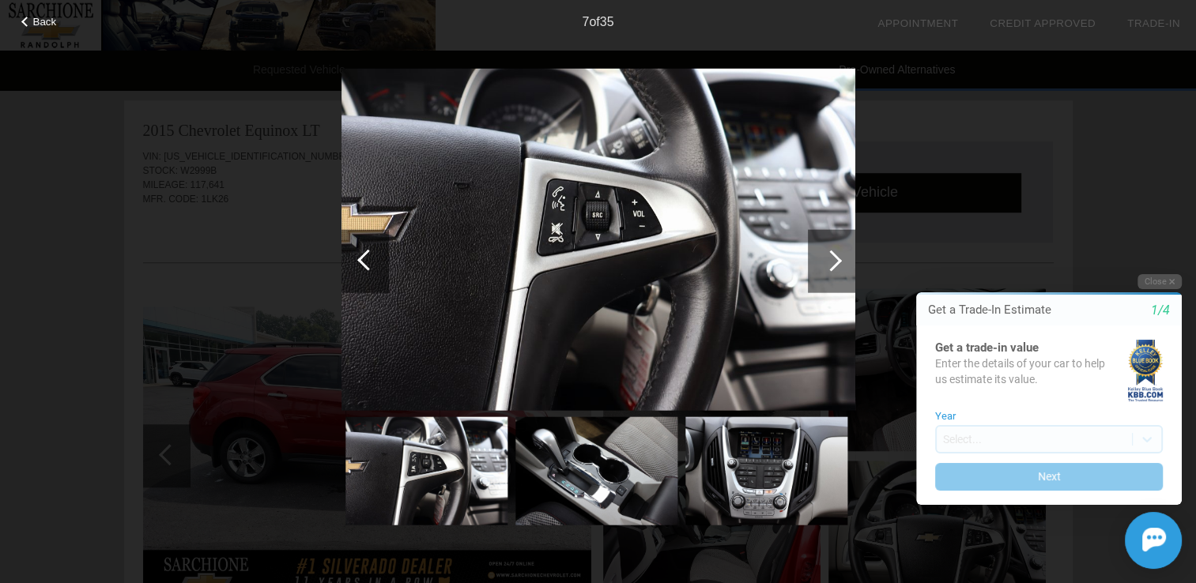
click at [835, 264] on div at bounding box center [830, 260] width 21 height 21
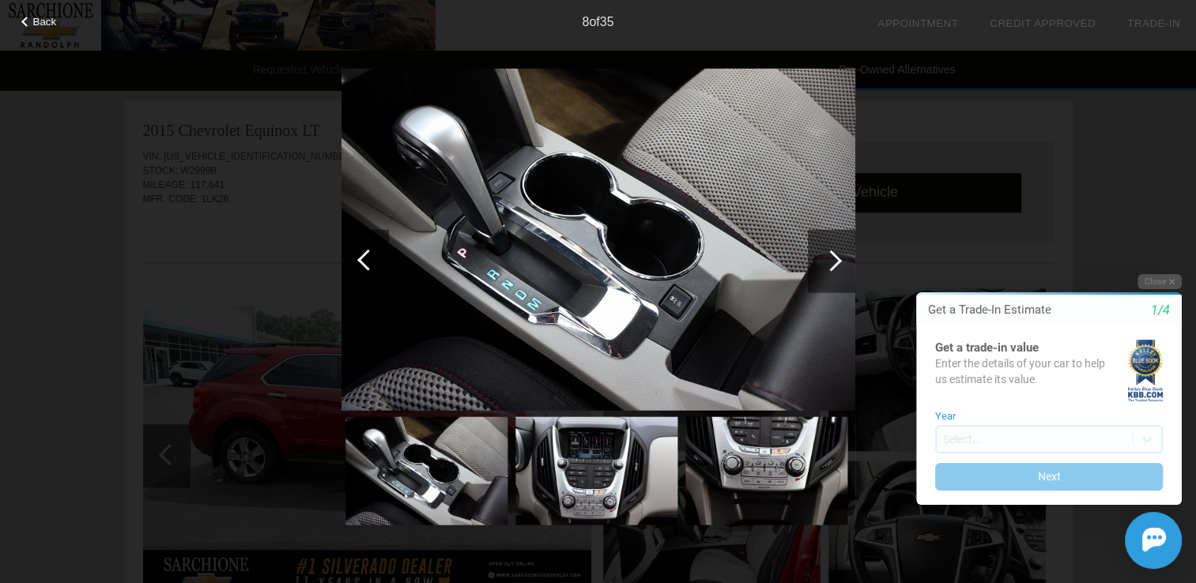
click at [827, 266] on div at bounding box center [830, 260] width 21 height 21
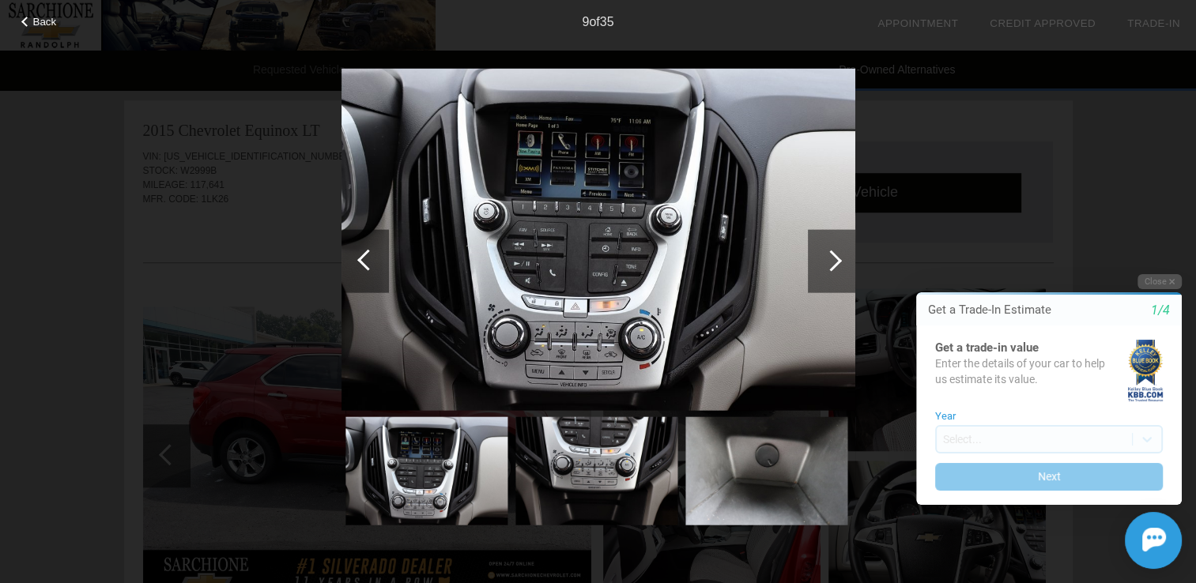
click at [832, 269] on div at bounding box center [830, 260] width 21 height 21
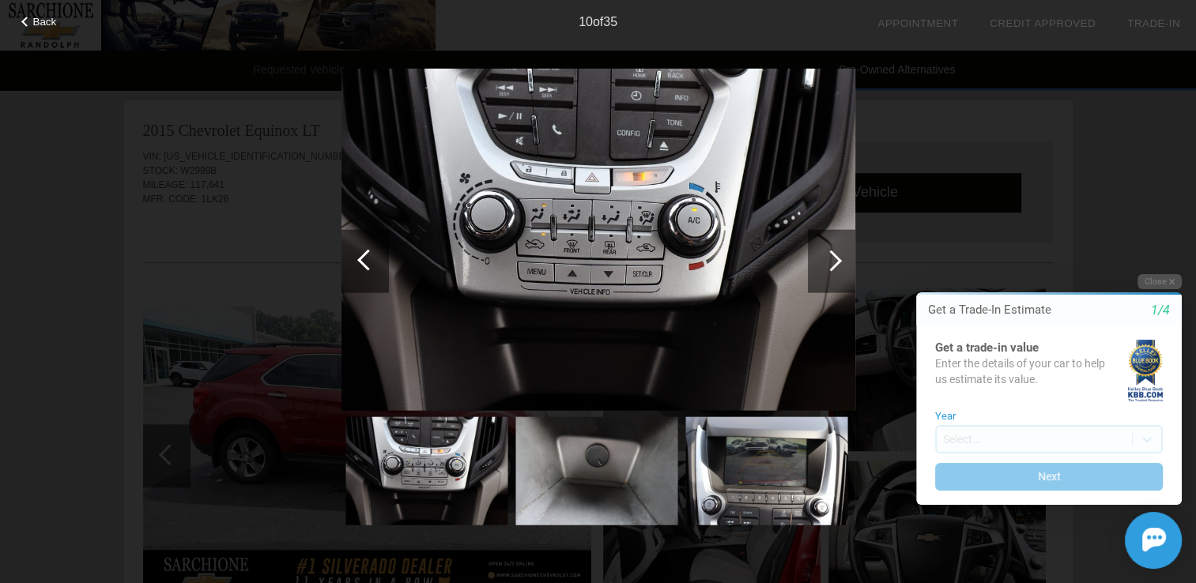
click at [832, 269] on div at bounding box center [830, 260] width 21 height 21
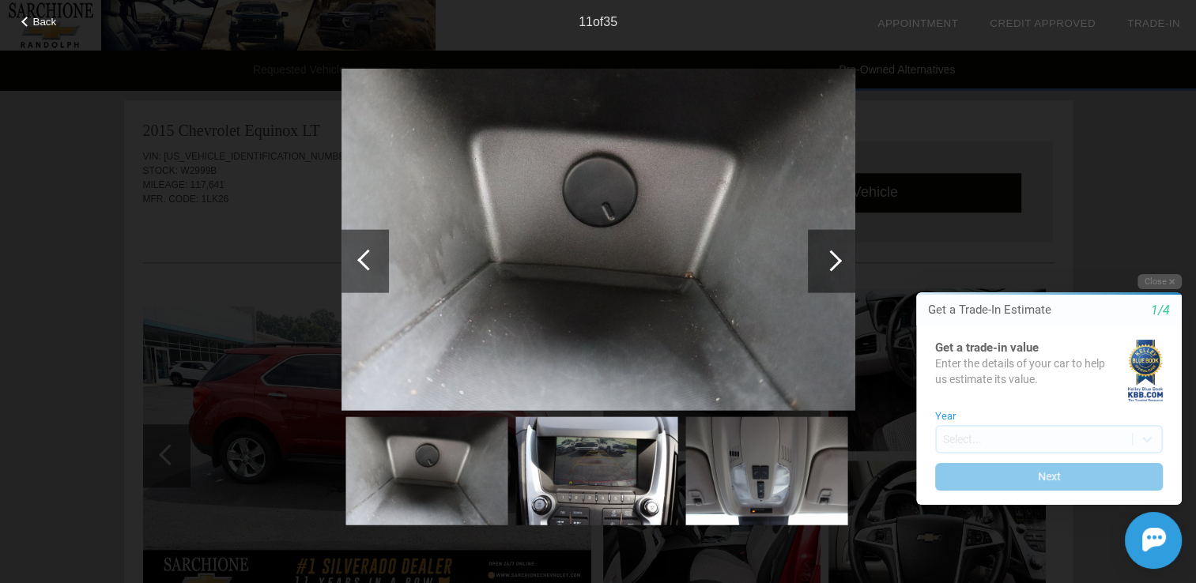
click at [832, 269] on div at bounding box center [830, 260] width 21 height 21
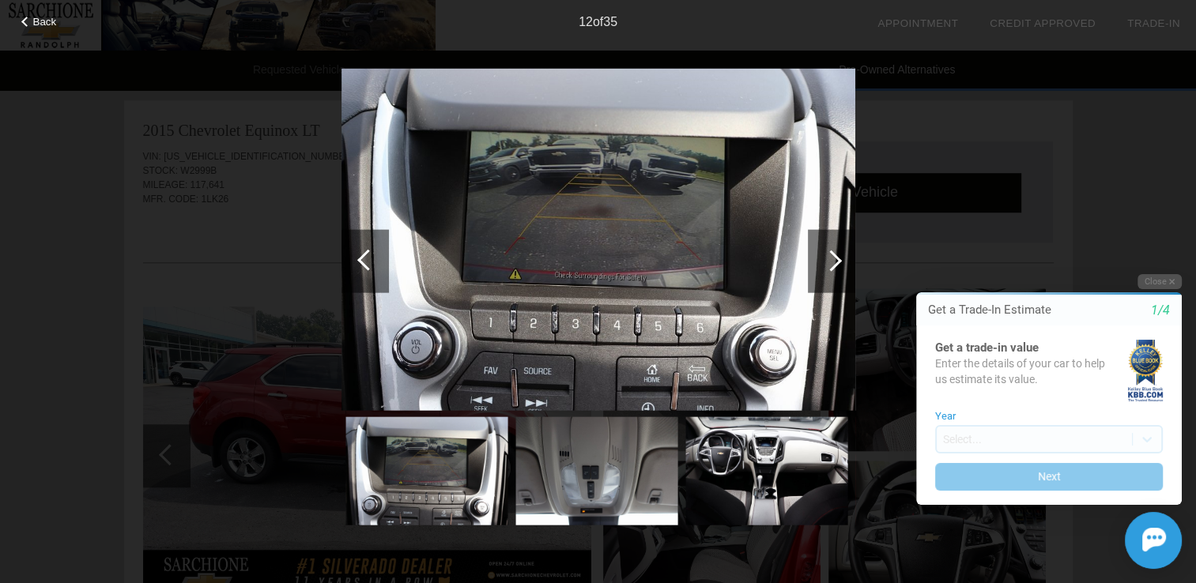
click at [832, 269] on div at bounding box center [830, 260] width 21 height 21
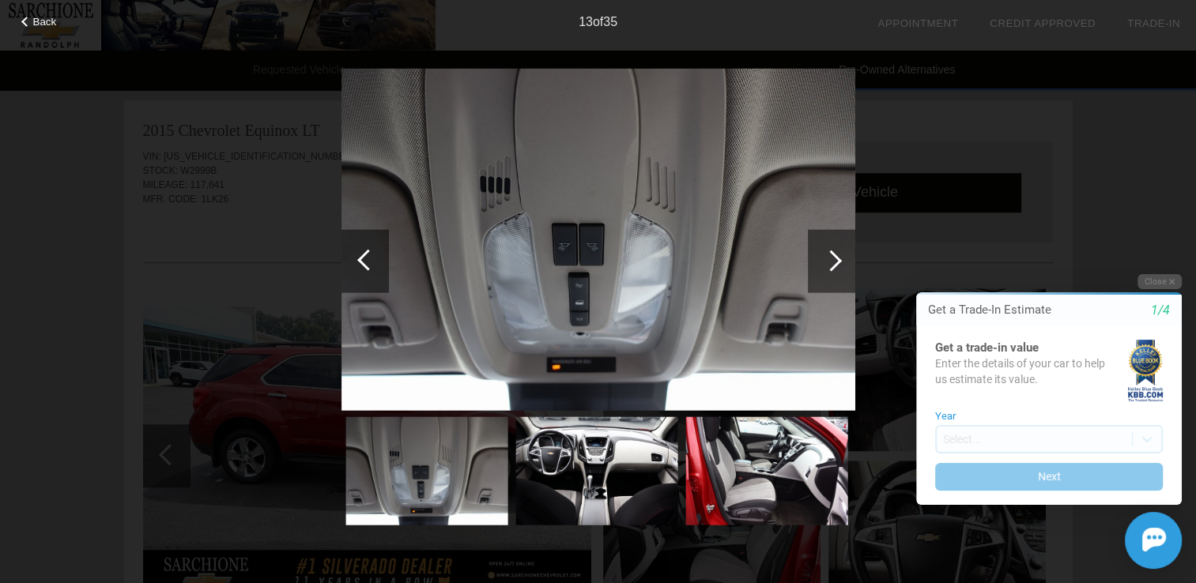
click at [832, 269] on div at bounding box center [830, 260] width 21 height 21
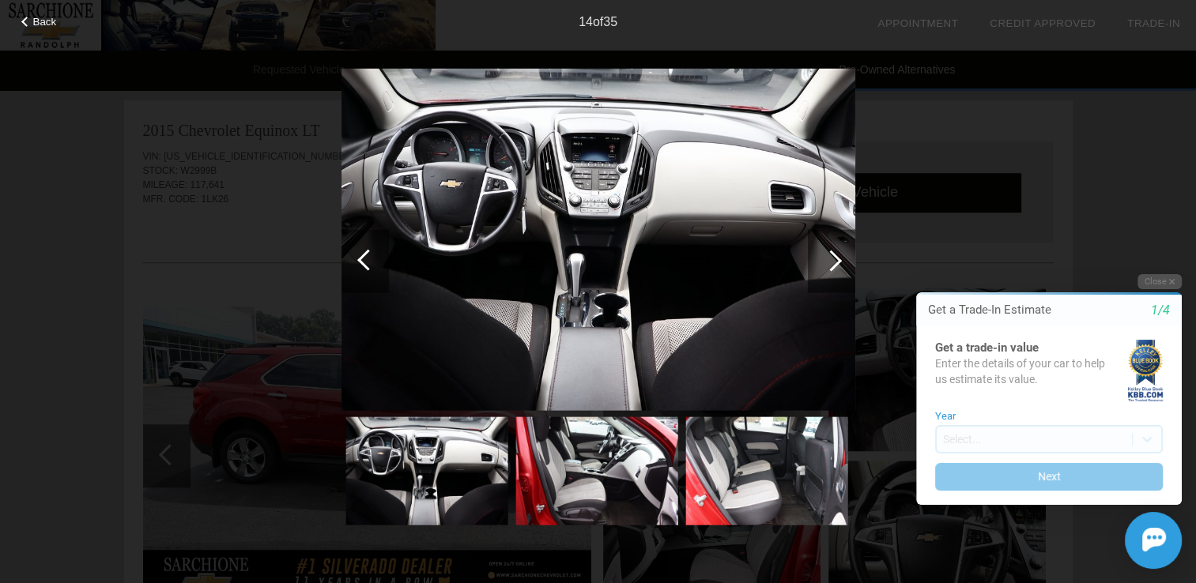
click at [832, 269] on div at bounding box center [830, 260] width 21 height 21
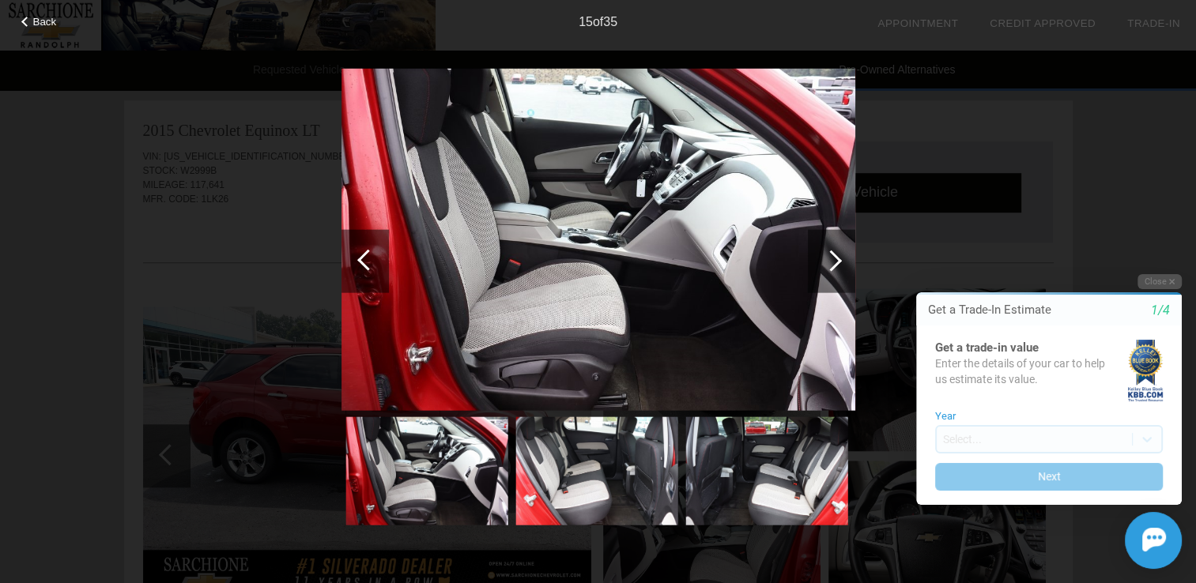
click at [832, 269] on div at bounding box center [830, 260] width 21 height 21
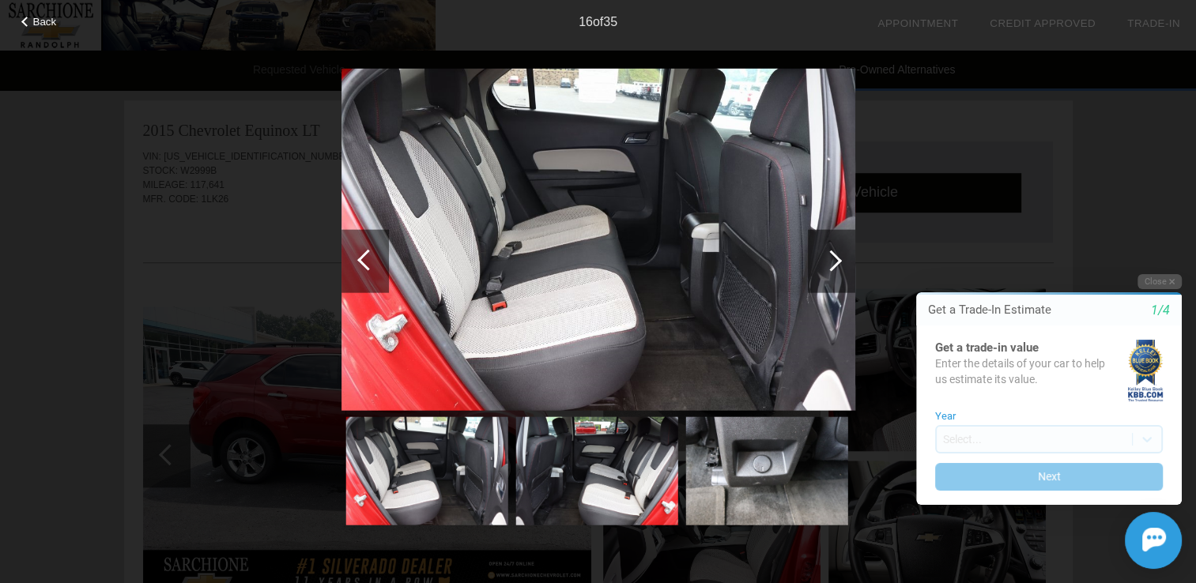
click at [832, 269] on div at bounding box center [830, 260] width 21 height 21
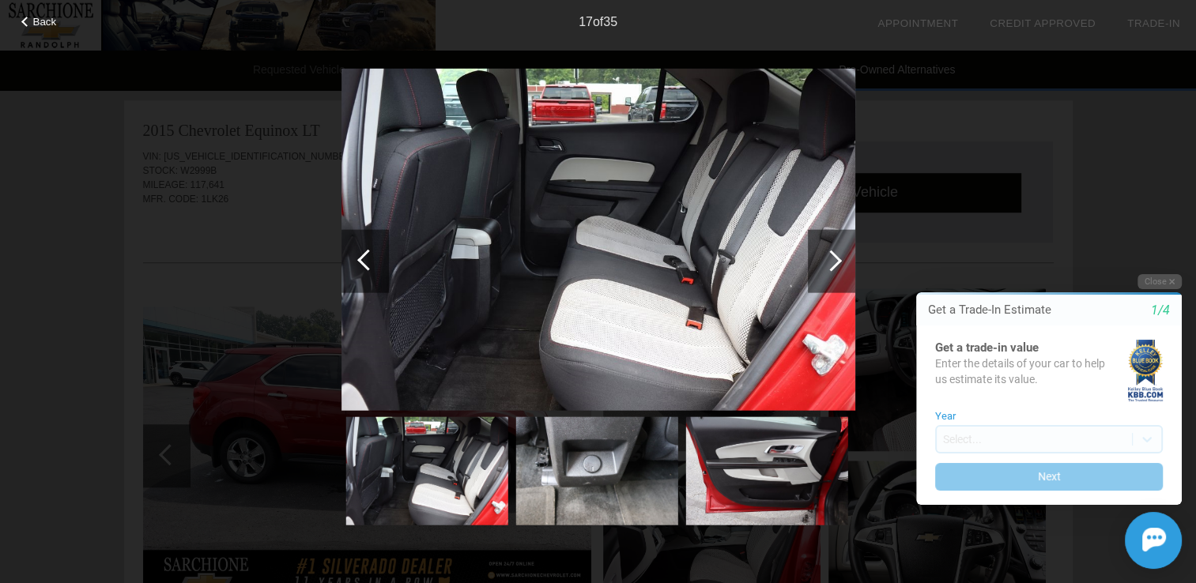
click at [832, 269] on div at bounding box center [830, 260] width 21 height 21
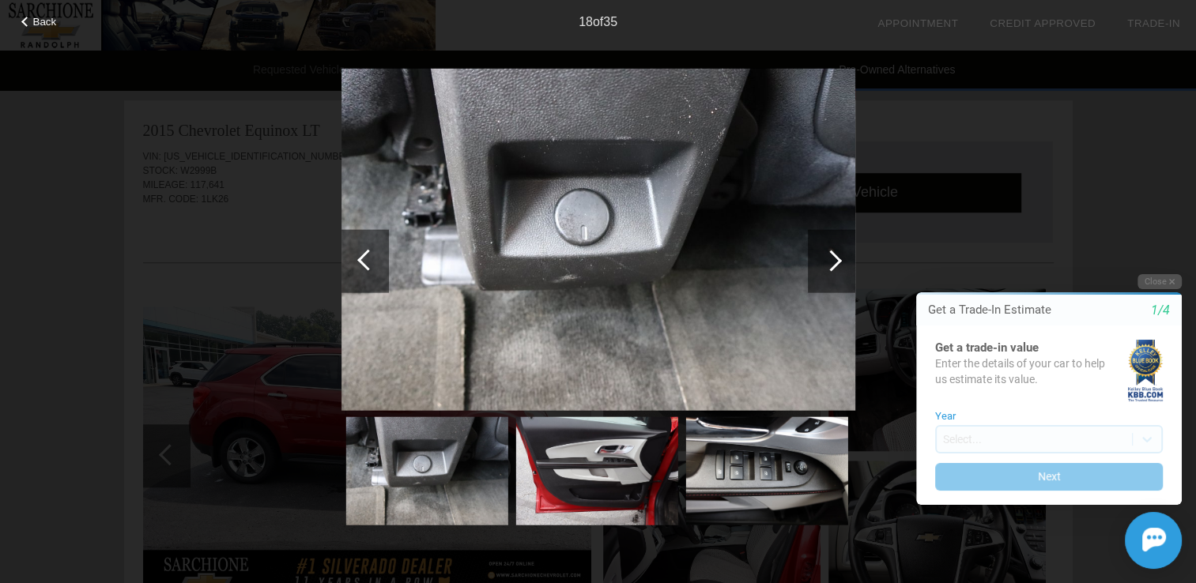
click at [832, 269] on div at bounding box center [830, 260] width 21 height 21
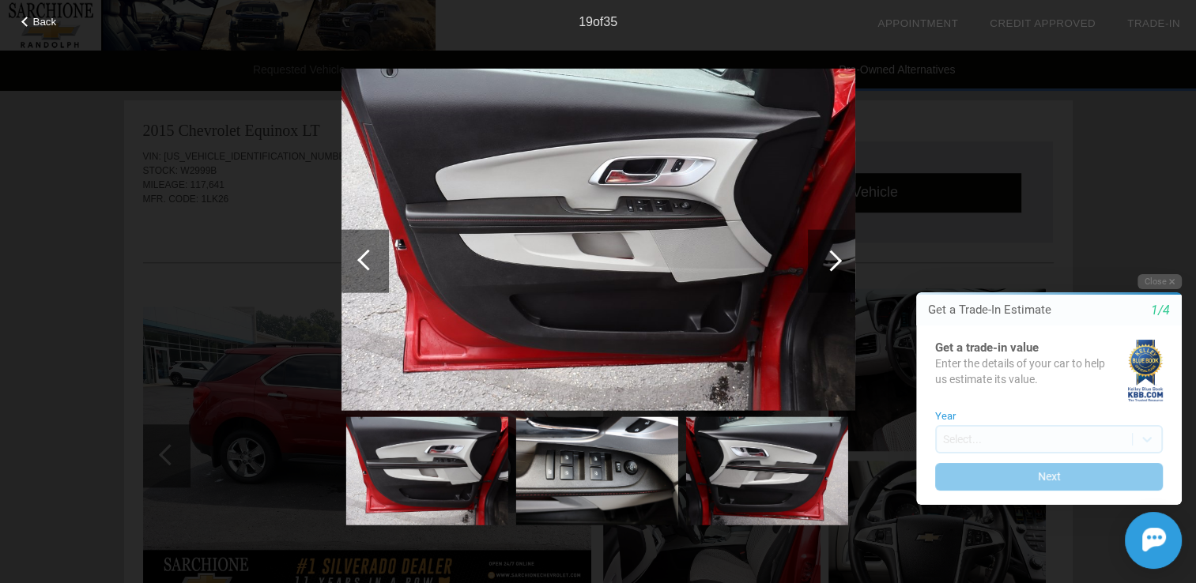
click at [832, 269] on div at bounding box center [830, 260] width 21 height 21
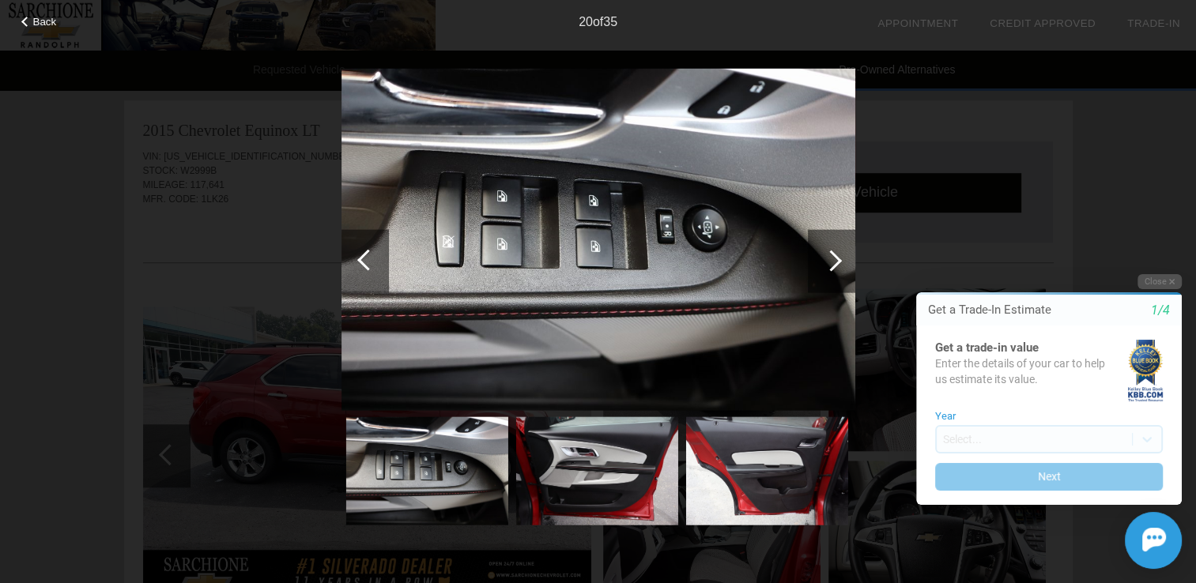
click at [832, 269] on div at bounding box center [830, 260] width 21 height 21
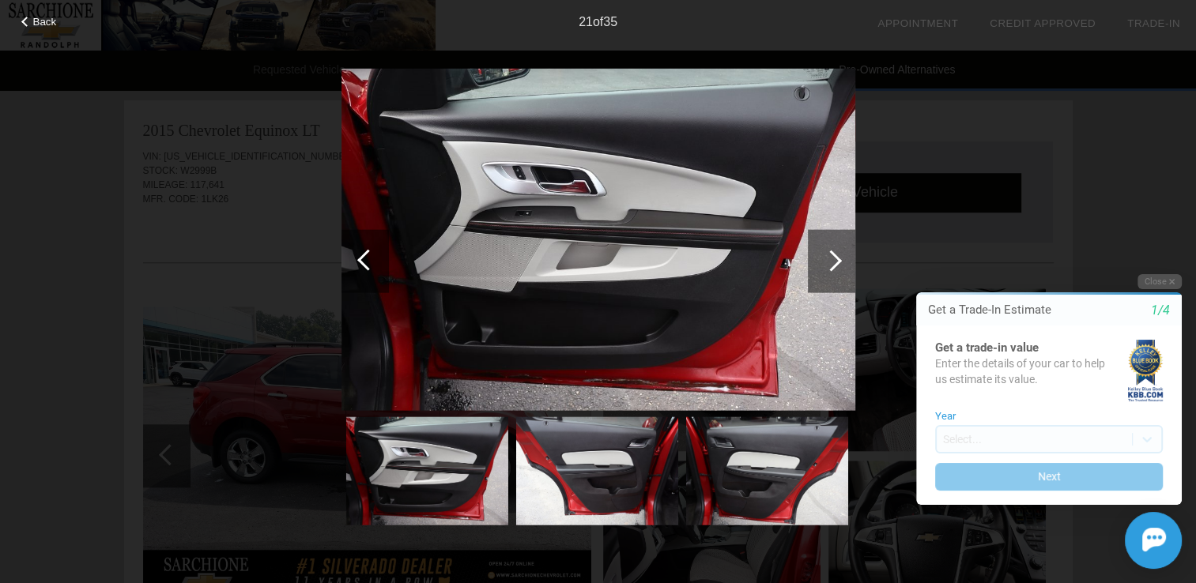
click at [832, 269] on div at bounding box center [830, 260] width 21 height 21
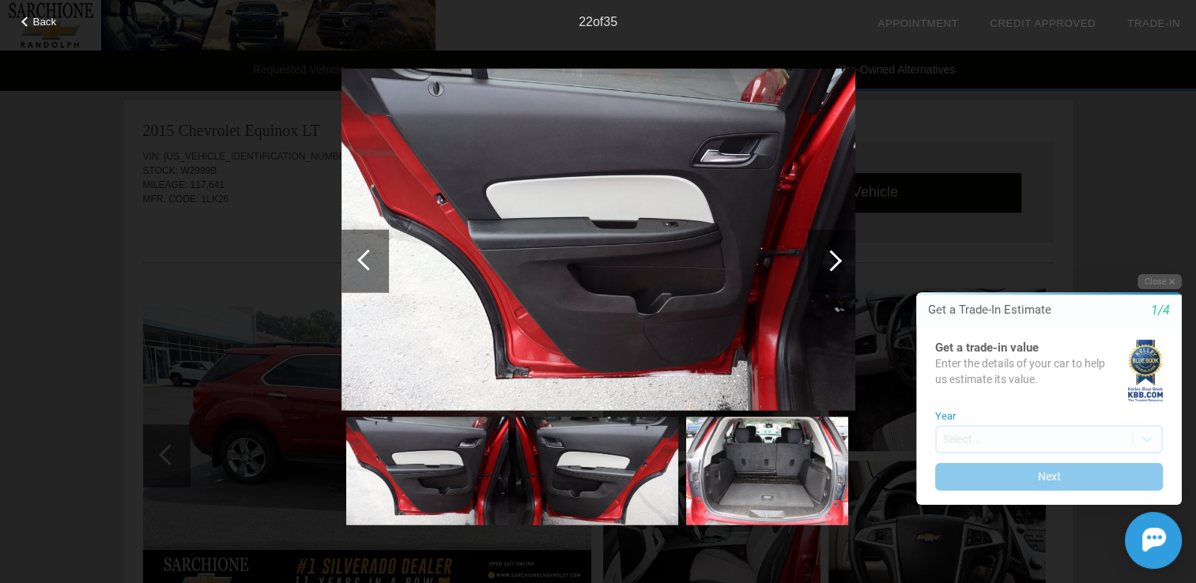
click at [832, 269] on div at bounding box center [830, 260] width 21 height 21
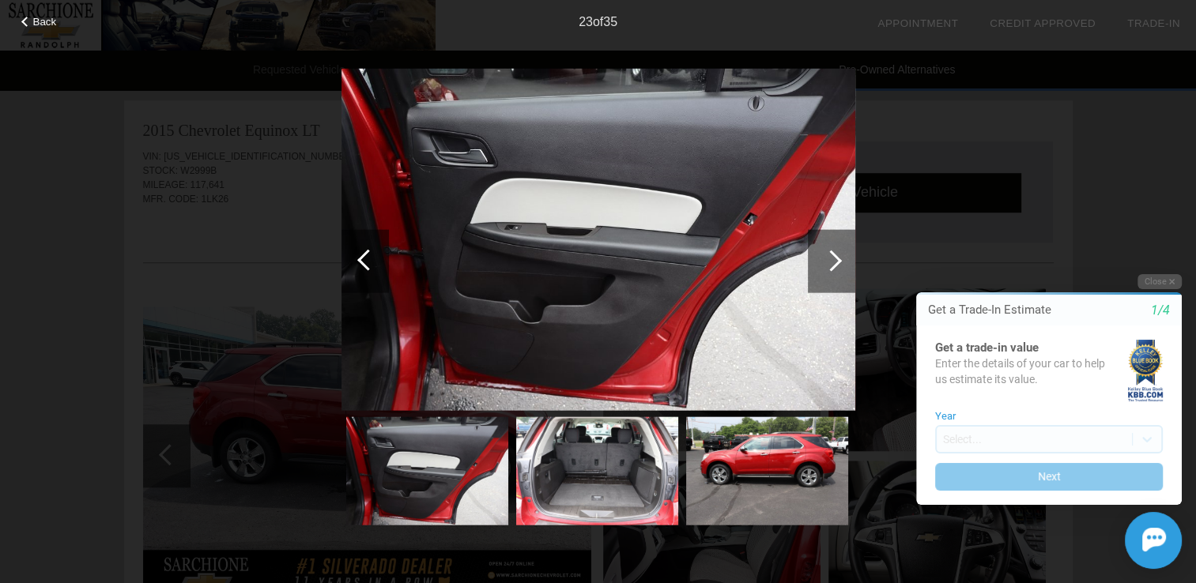
click at [832, 269] on div at bounding box center [830, 260] width 21 height 21
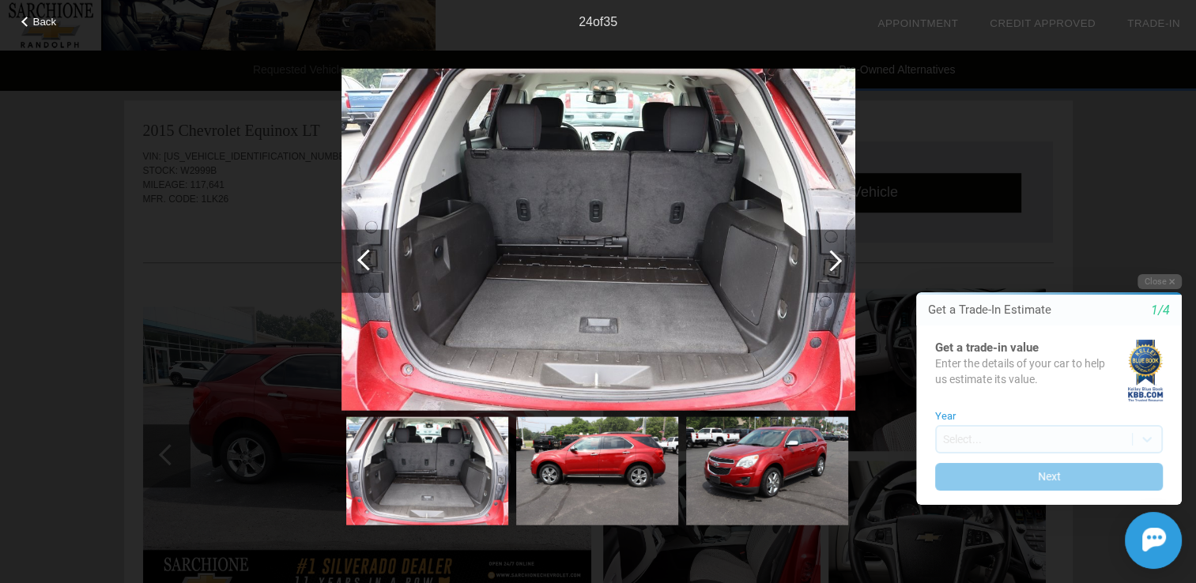
click at [832, 269] on div at bounding box center [830, 260] width 21 height 21
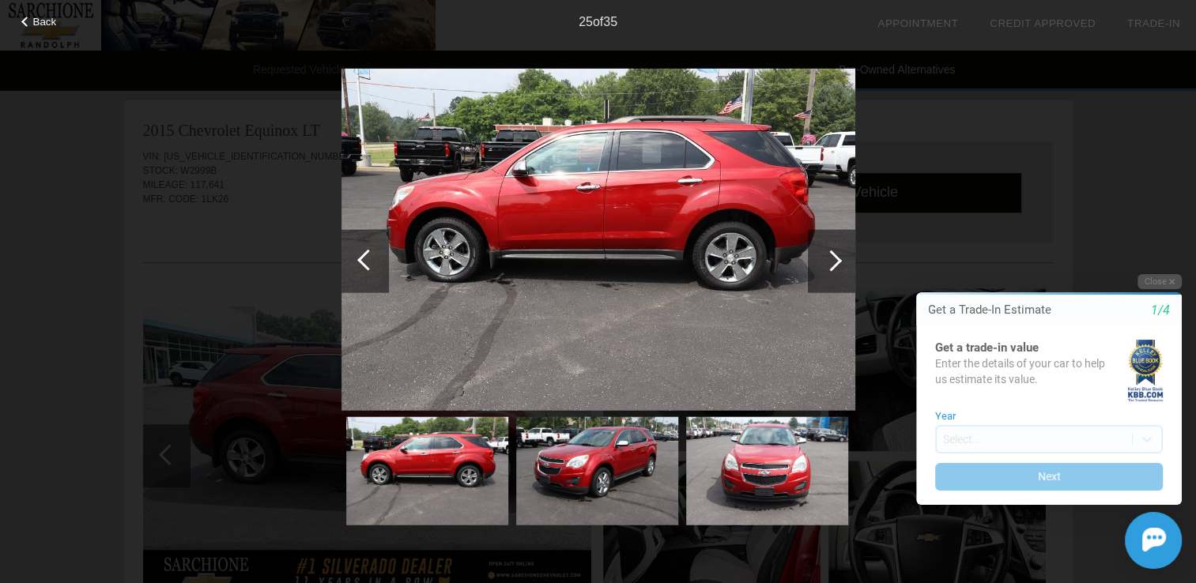
click at [833, 259] on div at bounding box center [830, 260] width 21 height 21
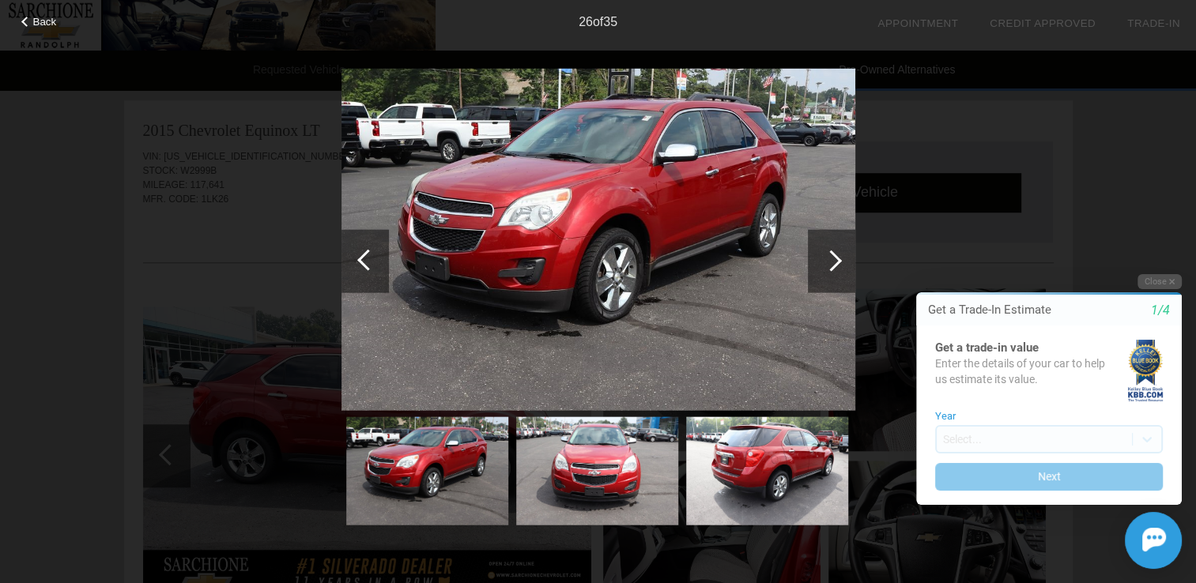
click at [833, 259] on div at bounding box center [830, 260] width 21 height 21
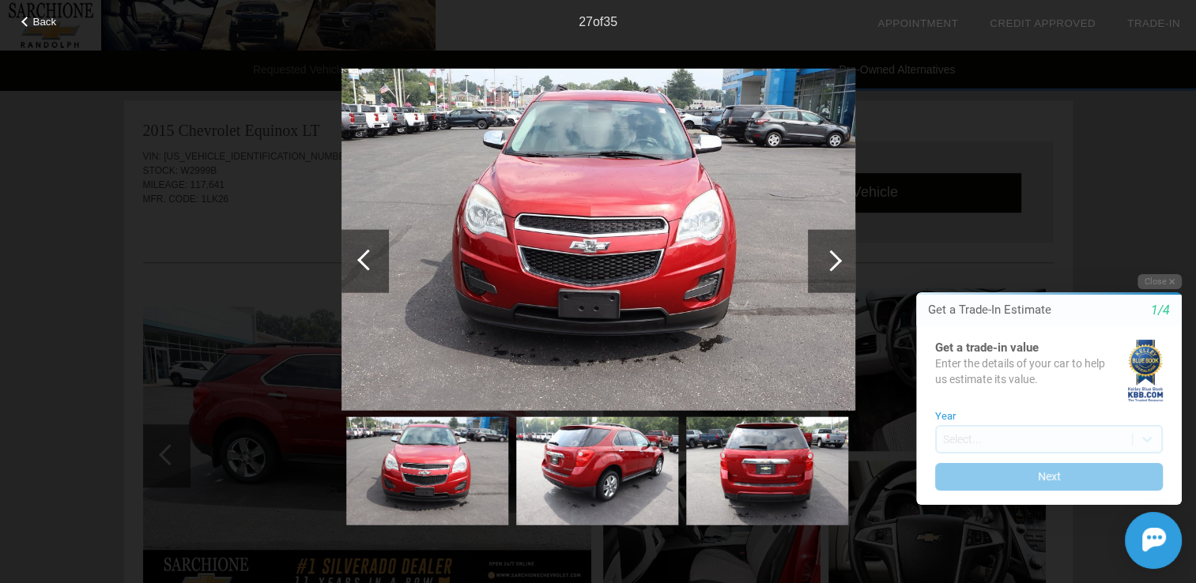
click at [831, 262] on div at bounding box center [830, 260] width 21 height 21
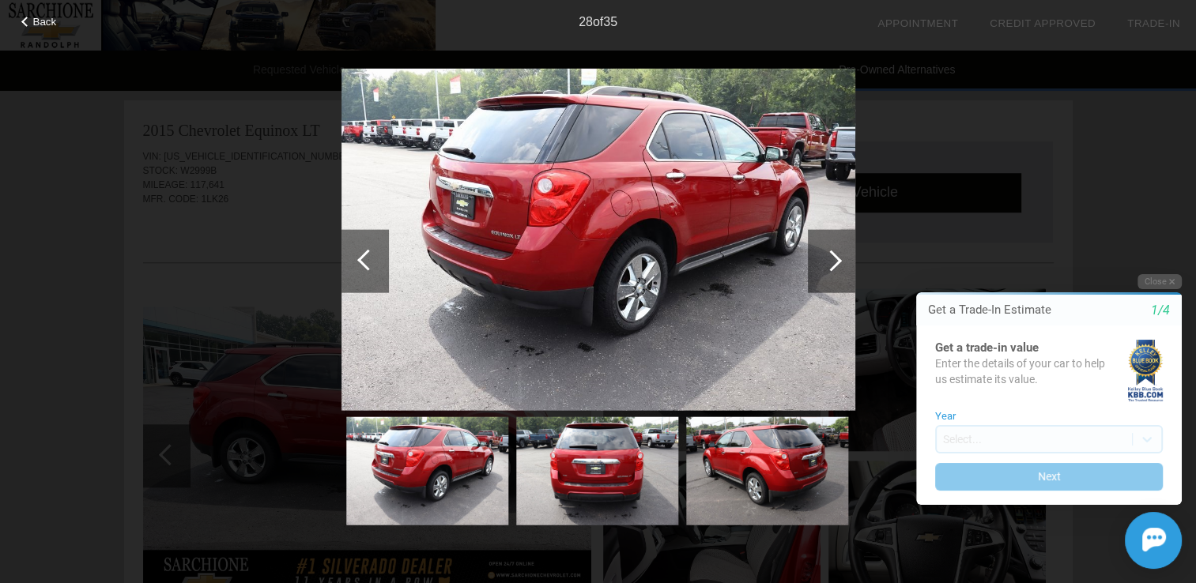
click at [838, 260] on div at bounding box center [830, 260] width 21 height 21
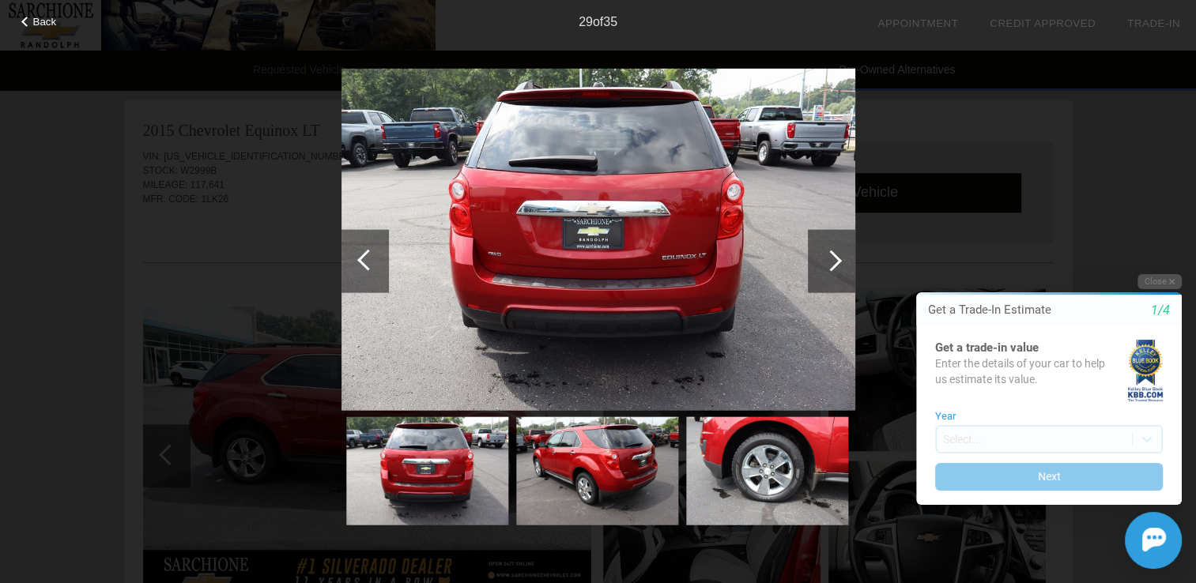
click at [835, 261] on div at bounding box center [830, 260] width 21 height 21
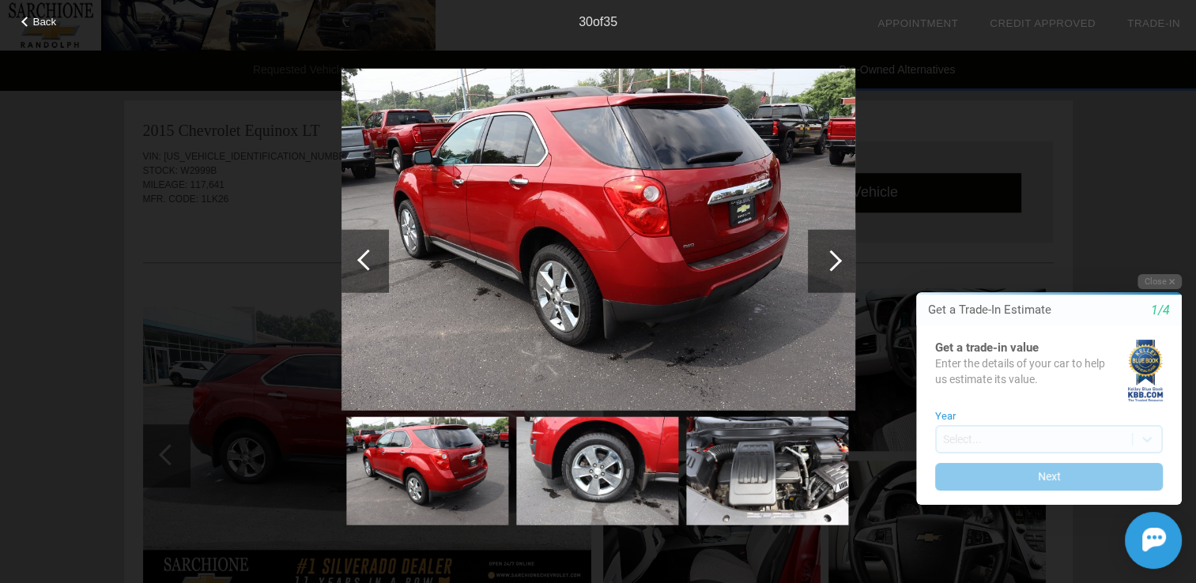
click at [832, 259] on div at bounding box center [830, 260] width 21 height 21
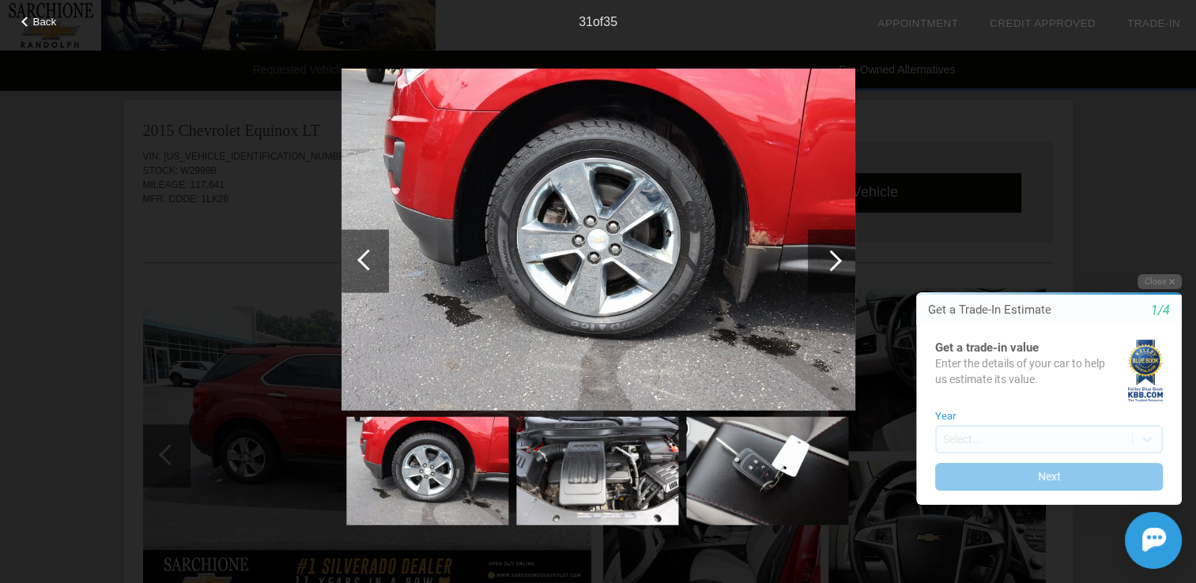
click at [360, 250] on div at bounding box center [364, 260] width 47 height 63
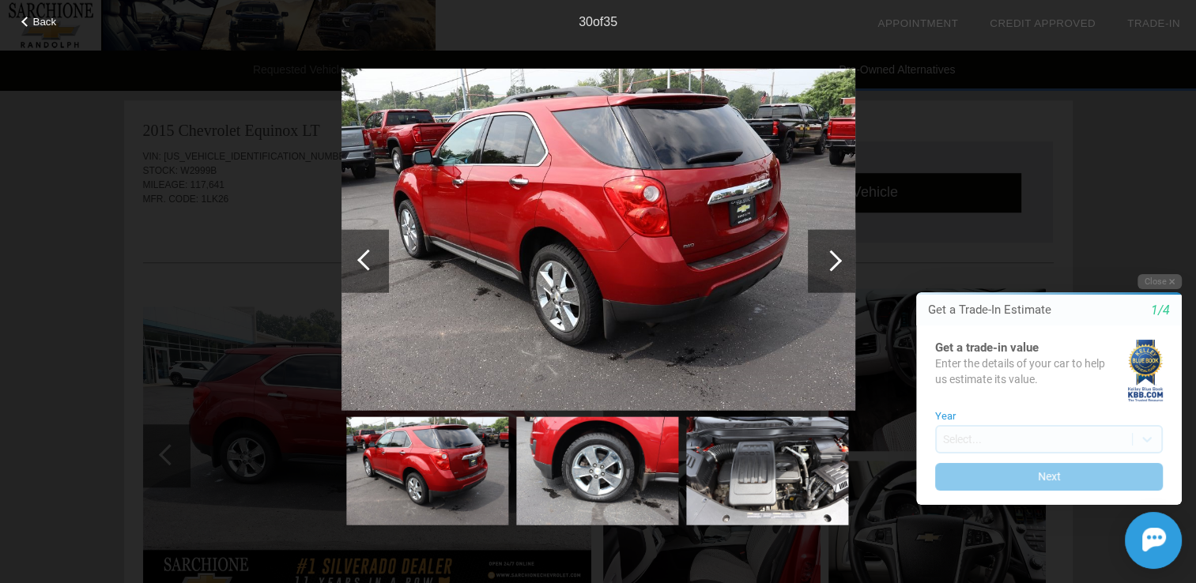
click at [360, 250] on div at bounding box center [364, 260] width 47 height 63
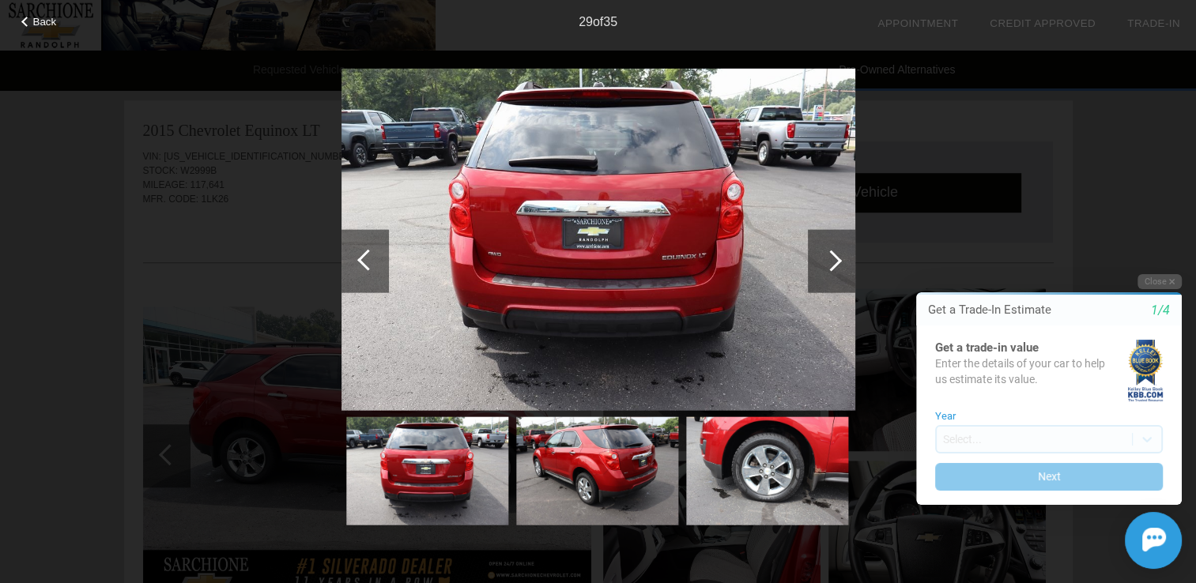
click at [360, 250] on div at bounding box center [364, 260] width 47 height 63
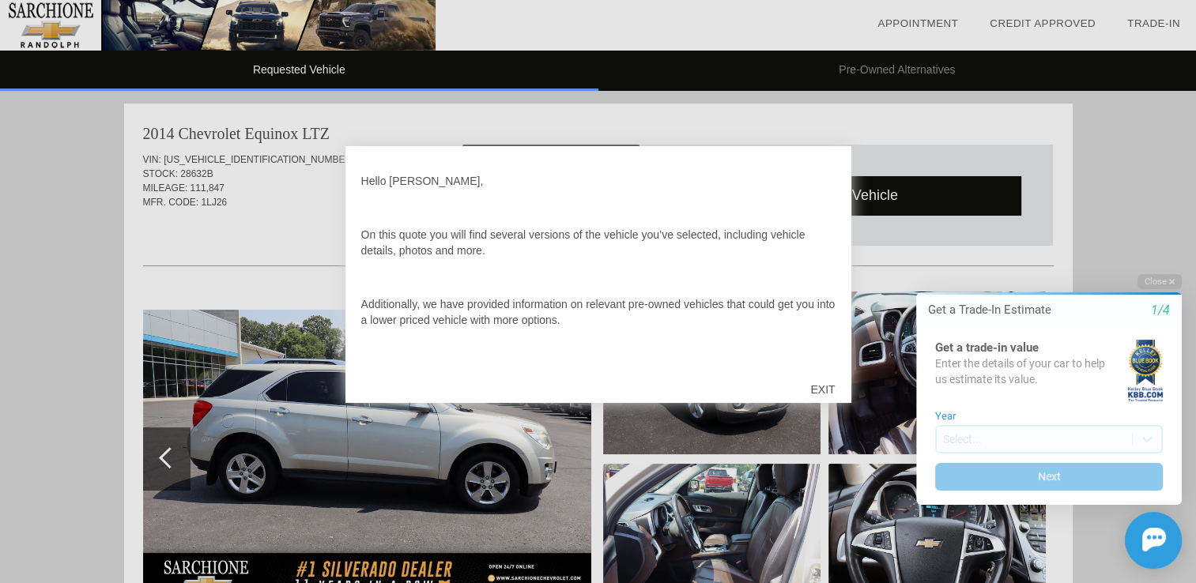
click at [824, 384] on div "EXIT" at bounding box center [822, 389] width 56 height 47
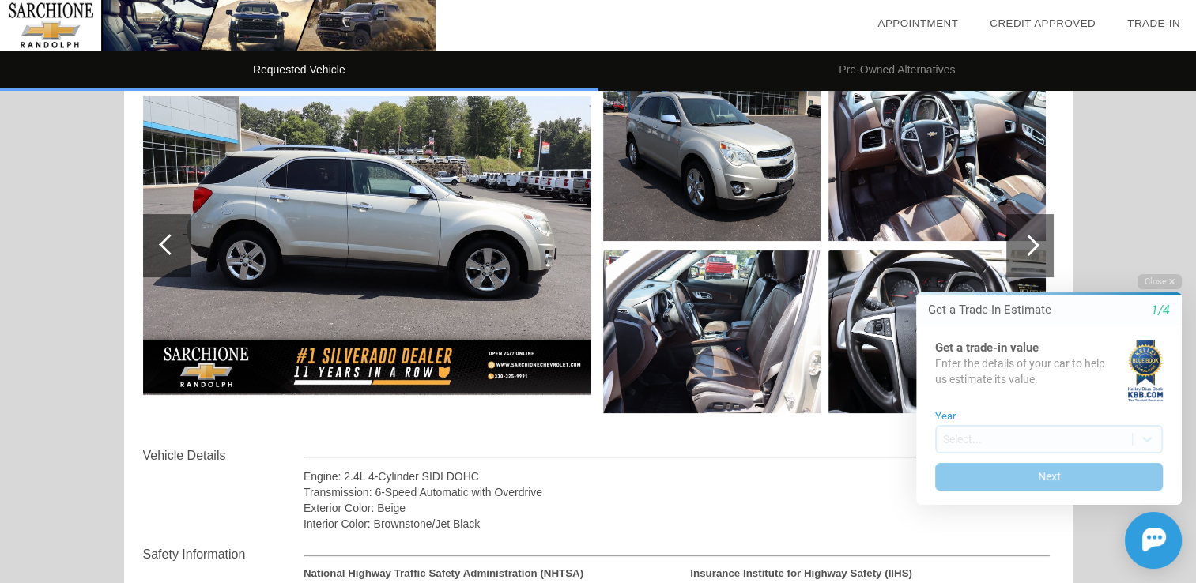
scroll to position [237, 0]
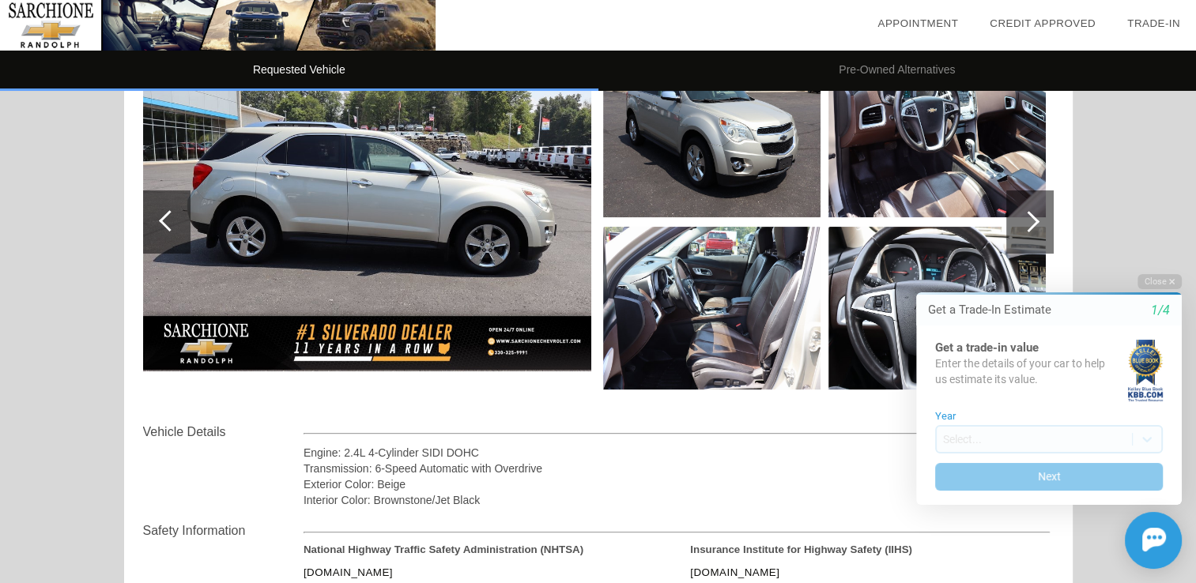
click at [472, 220] on img at bounding box center [367, 222] width 448 height 299
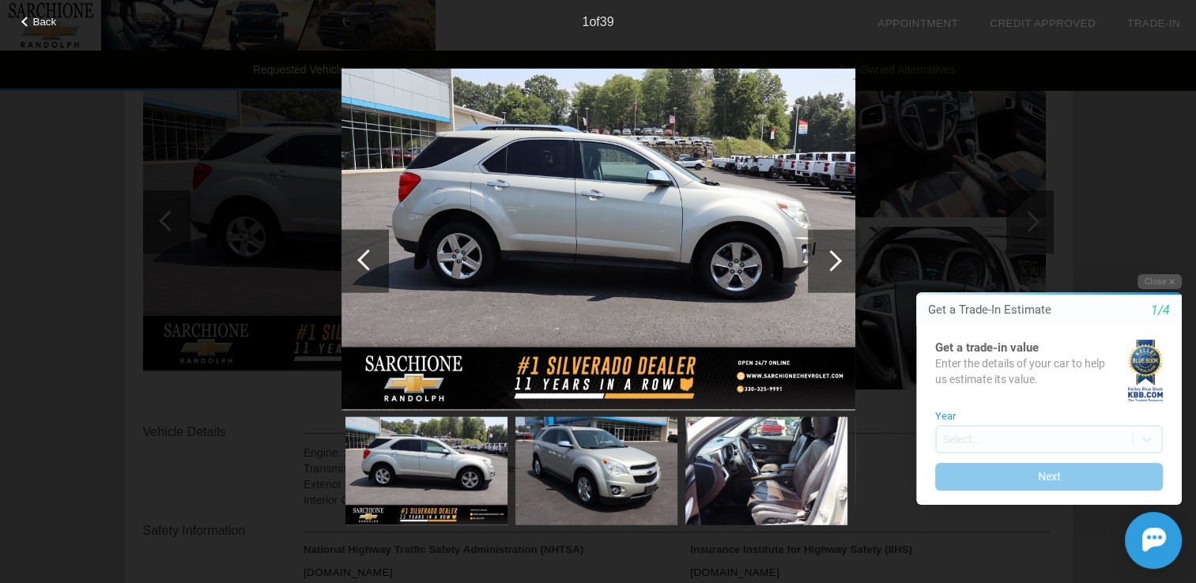
click at [835, 258] on div at bounding box center [830, 260] width 21 height 21
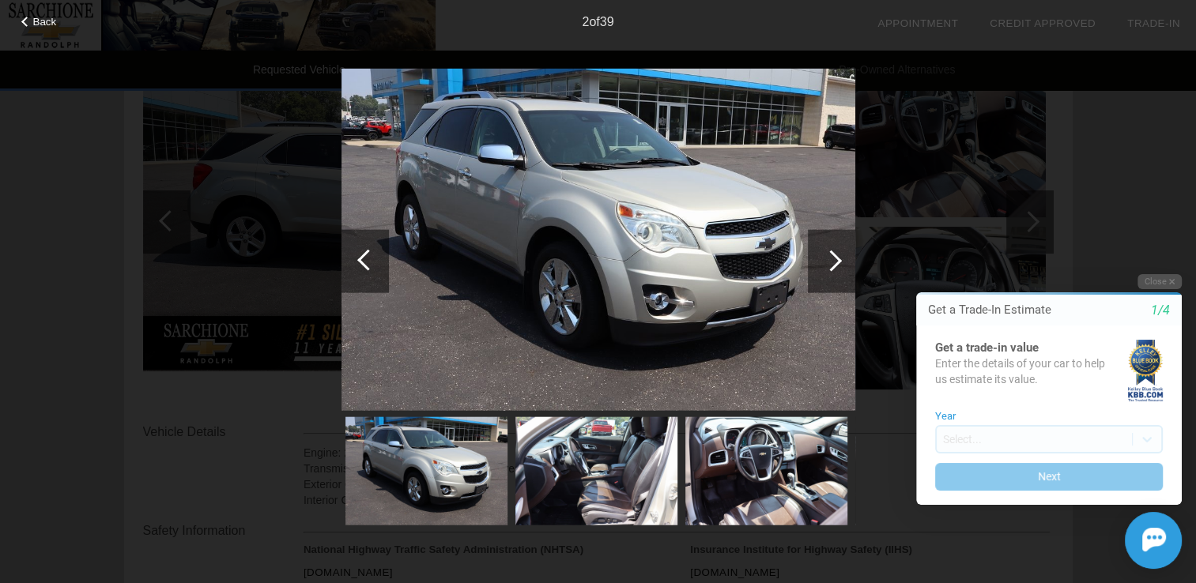
click at [835, 258] on div at bounding box center [830, 260] width 21 height 21
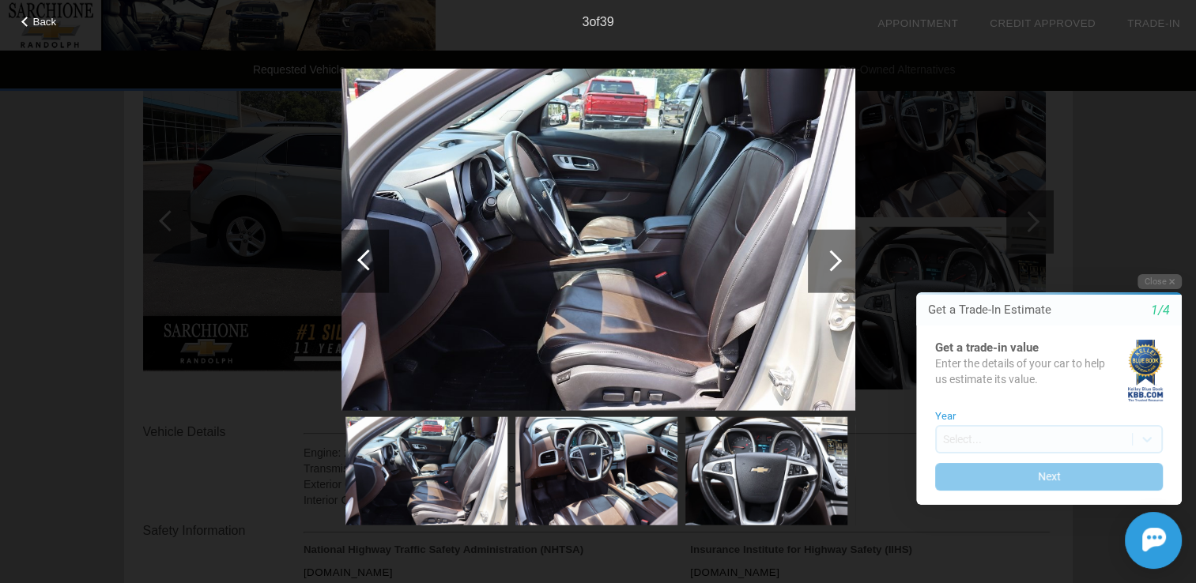
scroll to position [236, 0]
click at [835, 258] on div at bounding box center [830, 260] width 21 height 21
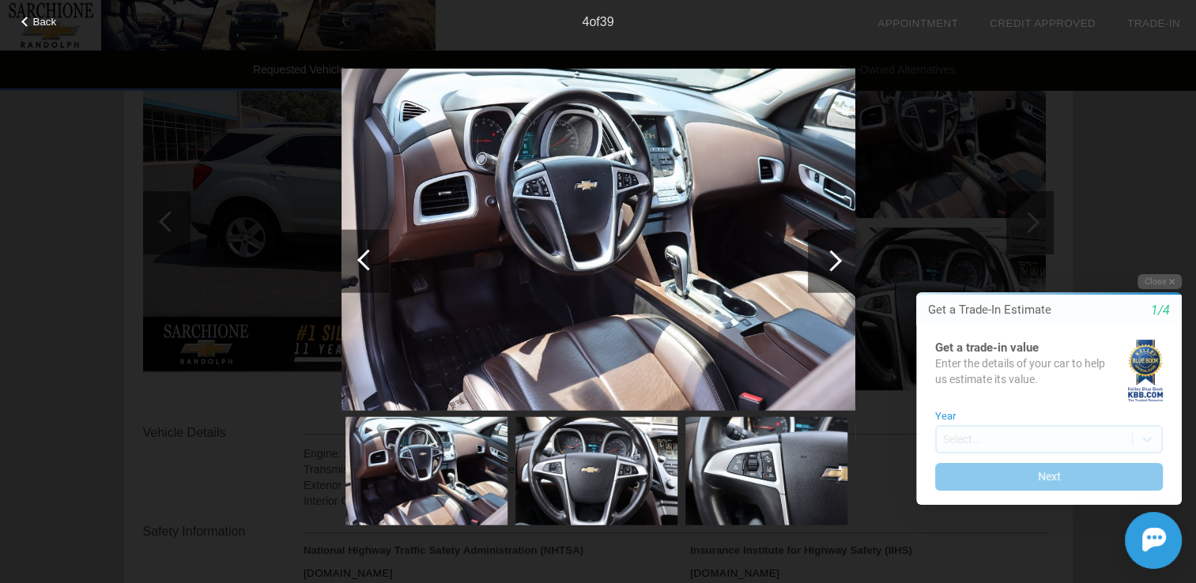
click at [835, 258] on div at bounding box center [830, 260] width 21 height 21
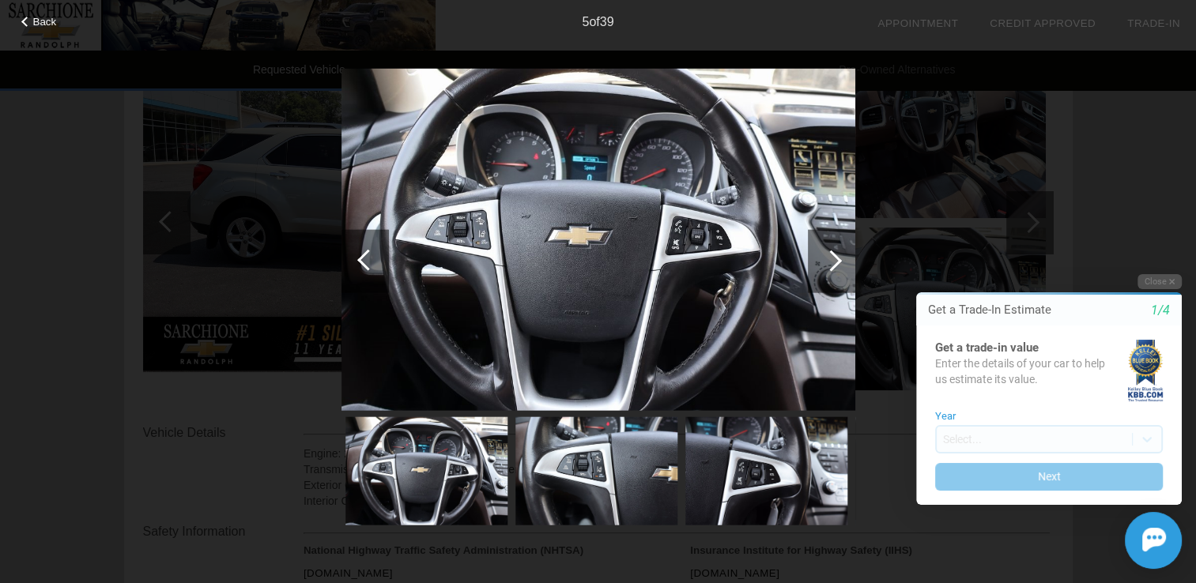
click at [835, 258] on div at bounding box center [830, 260] width 21 height 21
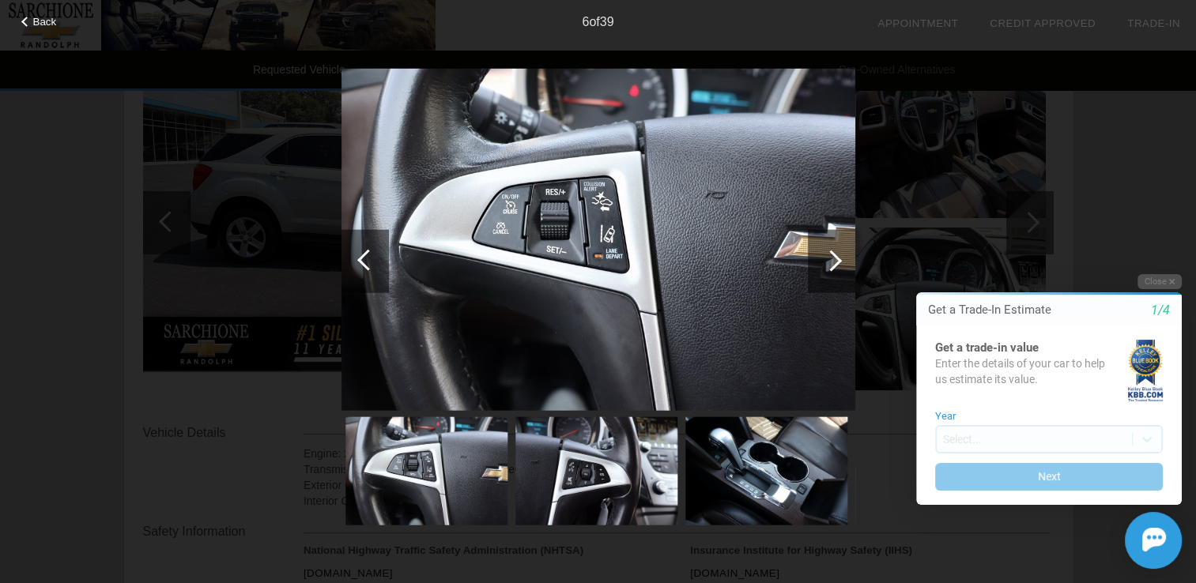
click at [835, 258] on div at bounding box center [830, 260] width 21 height 21
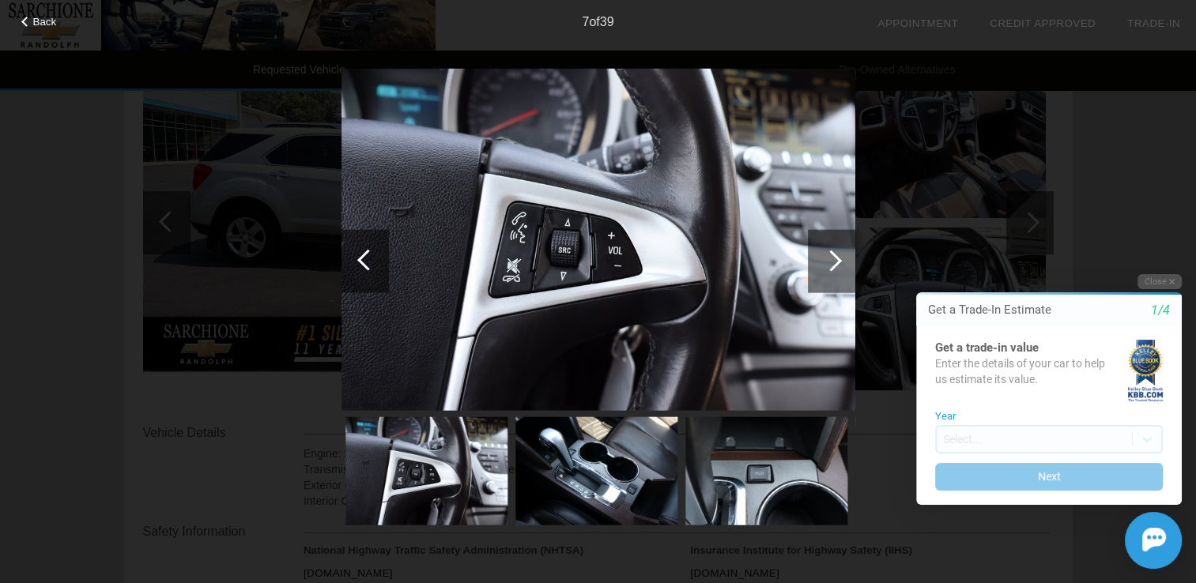
click at [835, 258] on div at bounding box center [830, 260] width 21 height 21
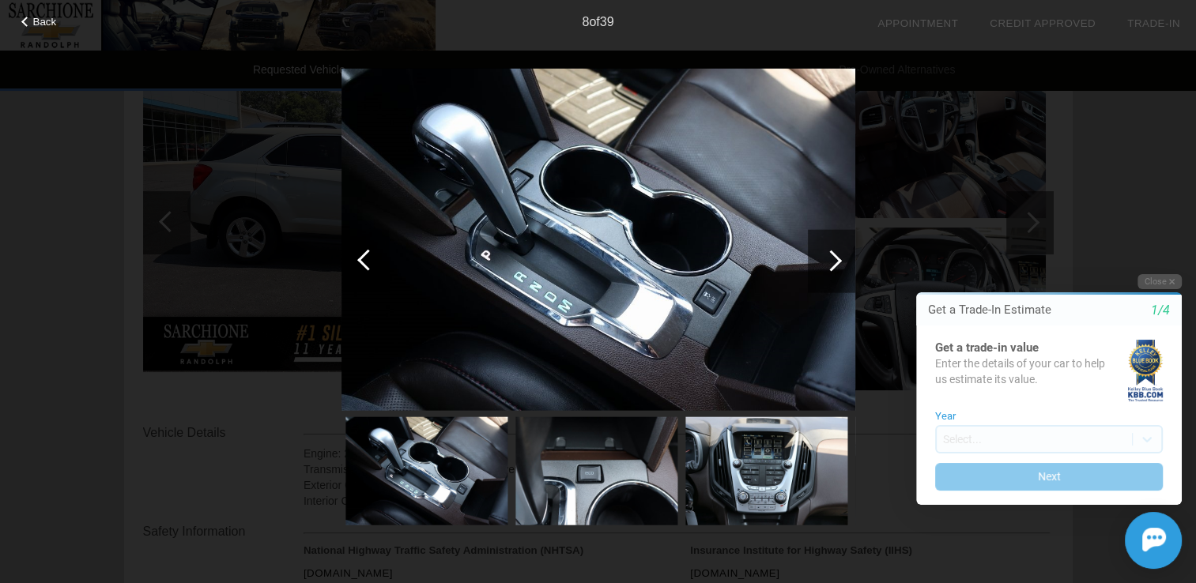
click at [835, 258] on div at bounding box center [830, 260] width 21 height 21
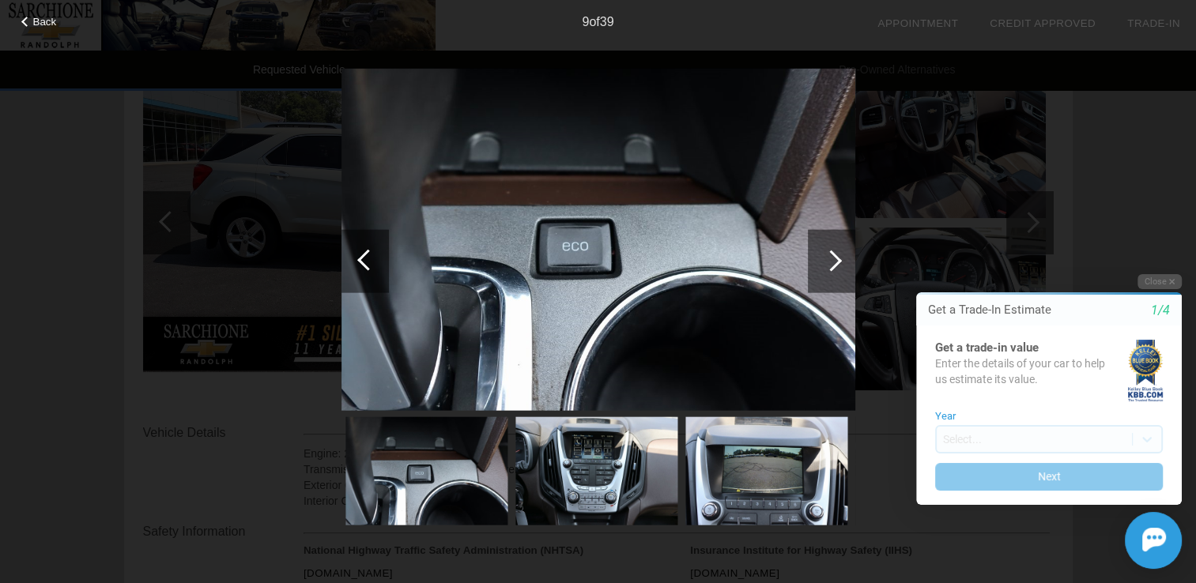
click at [835, 258] on div at bounding box center [830, 260] width 21 height 21
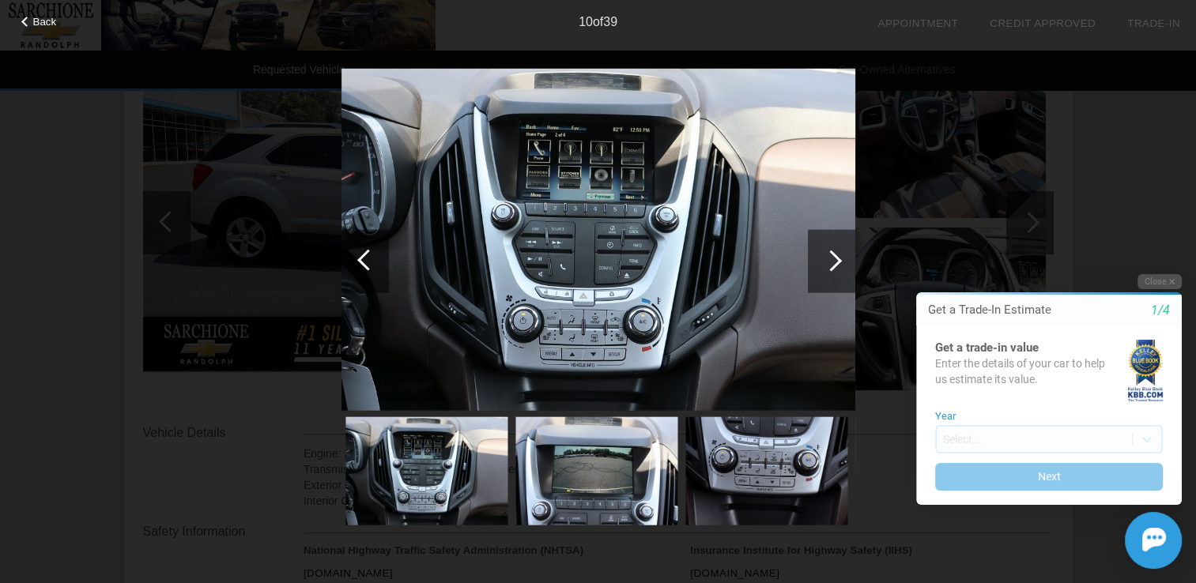
click at [831, 262] on div at bounding box center [830, 260] width 21 height 21
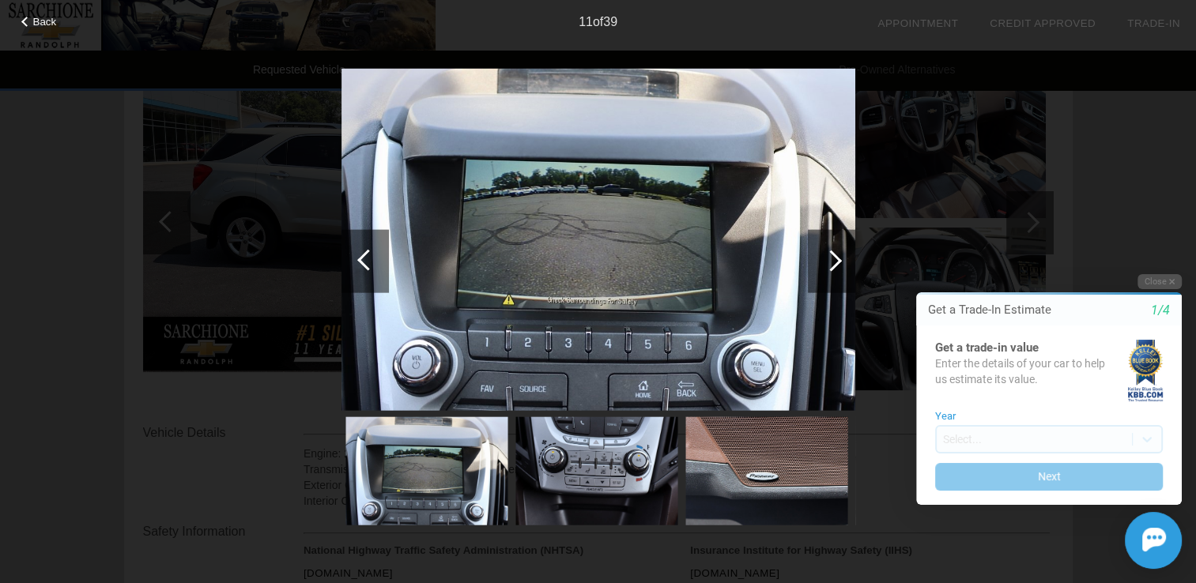
click at [831, 262] on div at bounding box center [830, 260] width 21 height 21
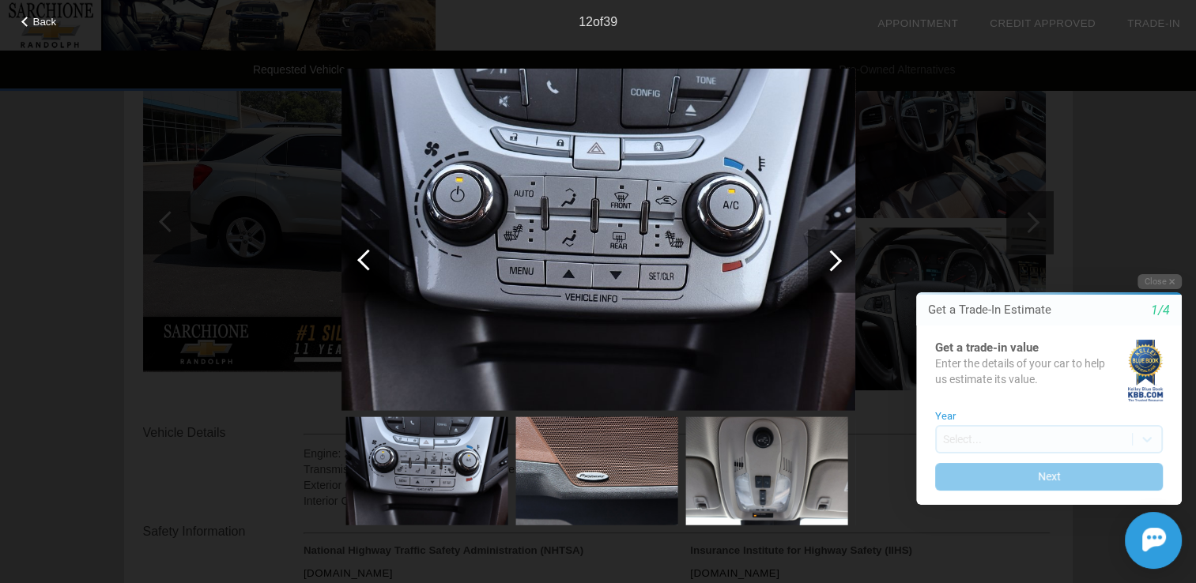
click at [831, 262] on div at bounding box center [830, 260] width 21 height 21
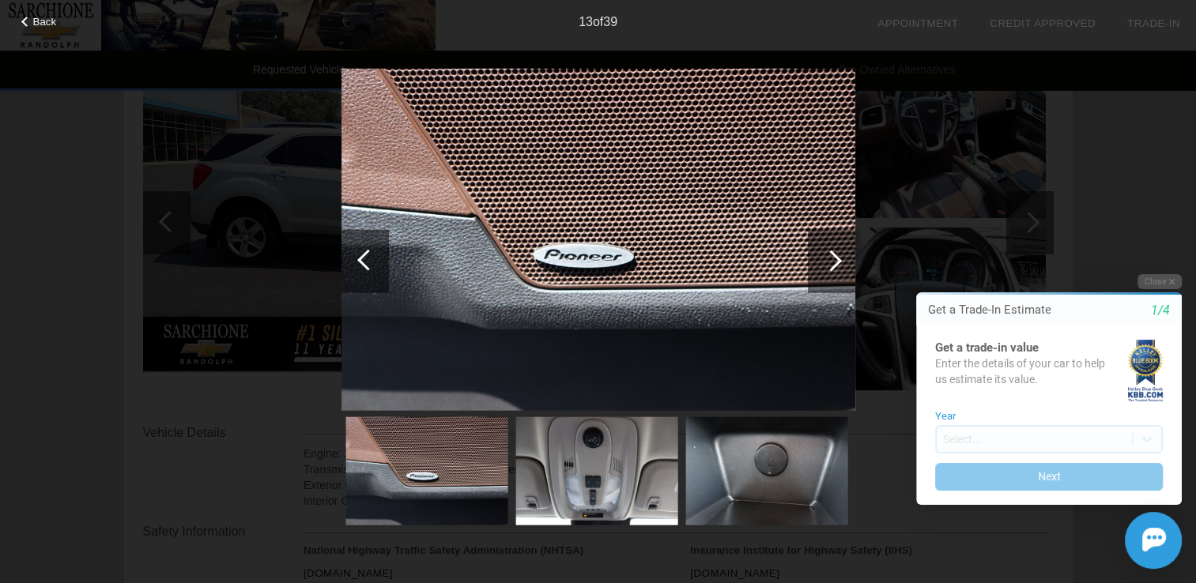
click at [831, 262] on div at bounding box center [830, 260] width 21 height 21
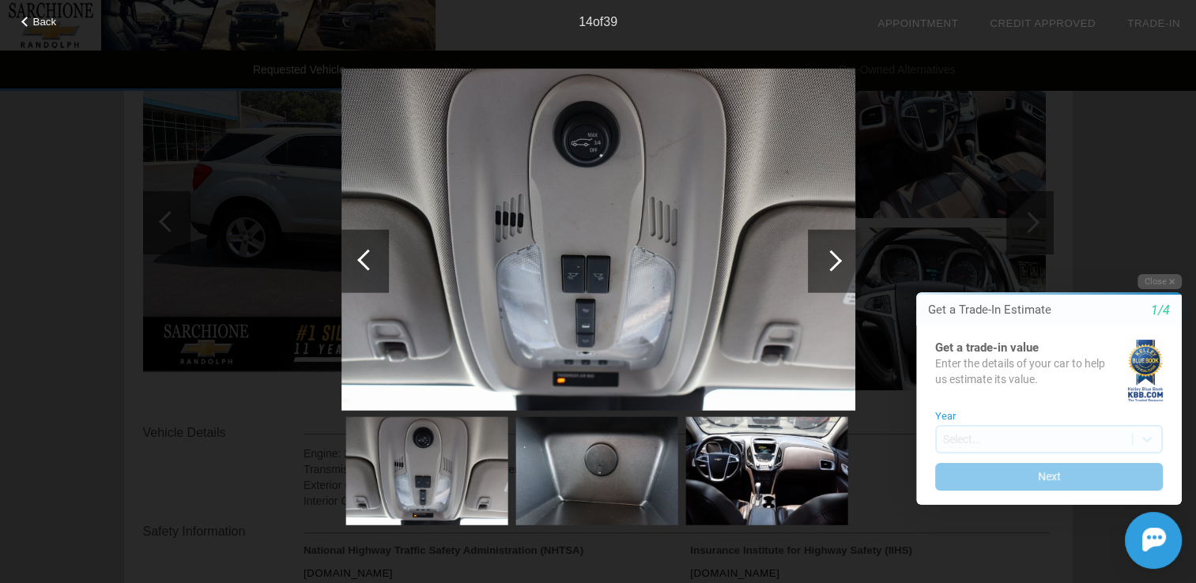
click at [831, 262] on div at bounding box center [830, 260] width 21 height 21
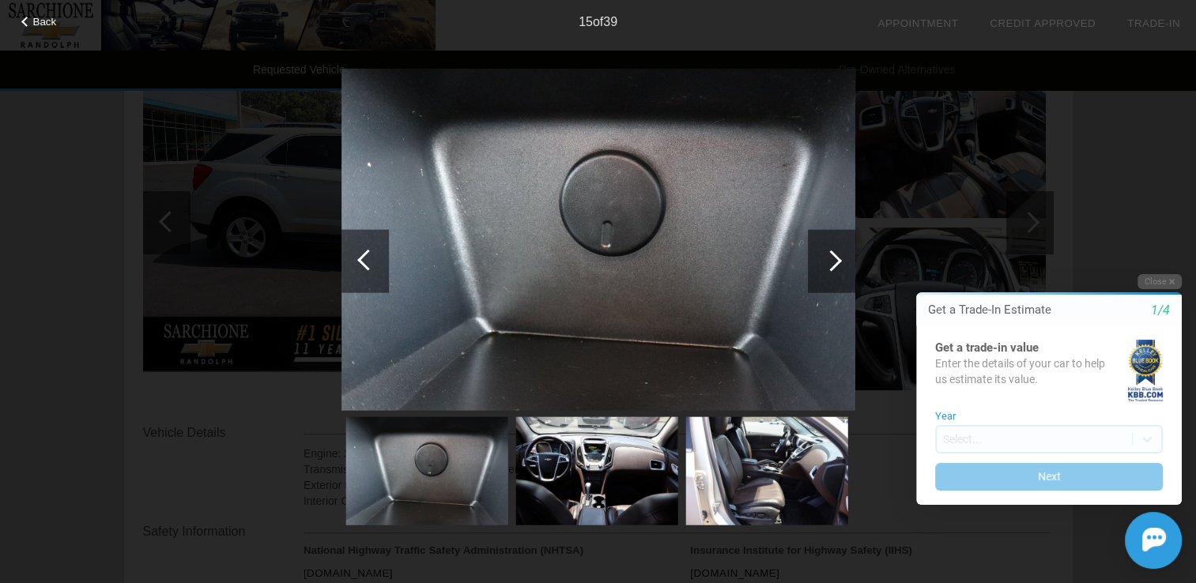
click at [831, 262] on div at bounding box center [830, 260] width 21 height 21
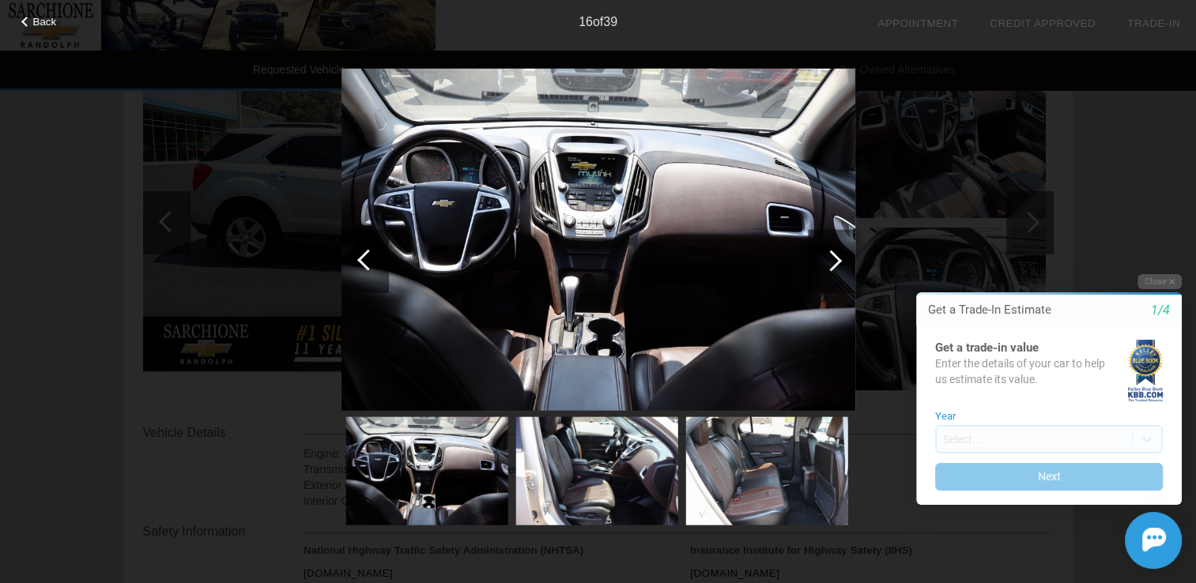
click at [831, 262] on div at bounding box center [830, 260] width 21 height 21
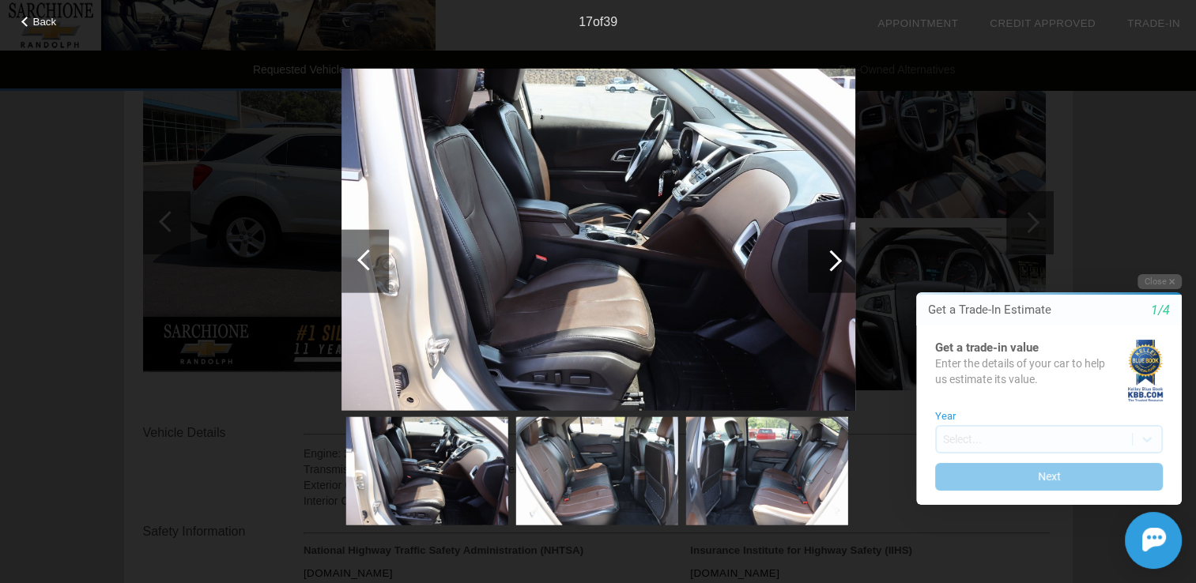
click at [831, 262] on div at bounding box center [830, 260] width 21 height 21
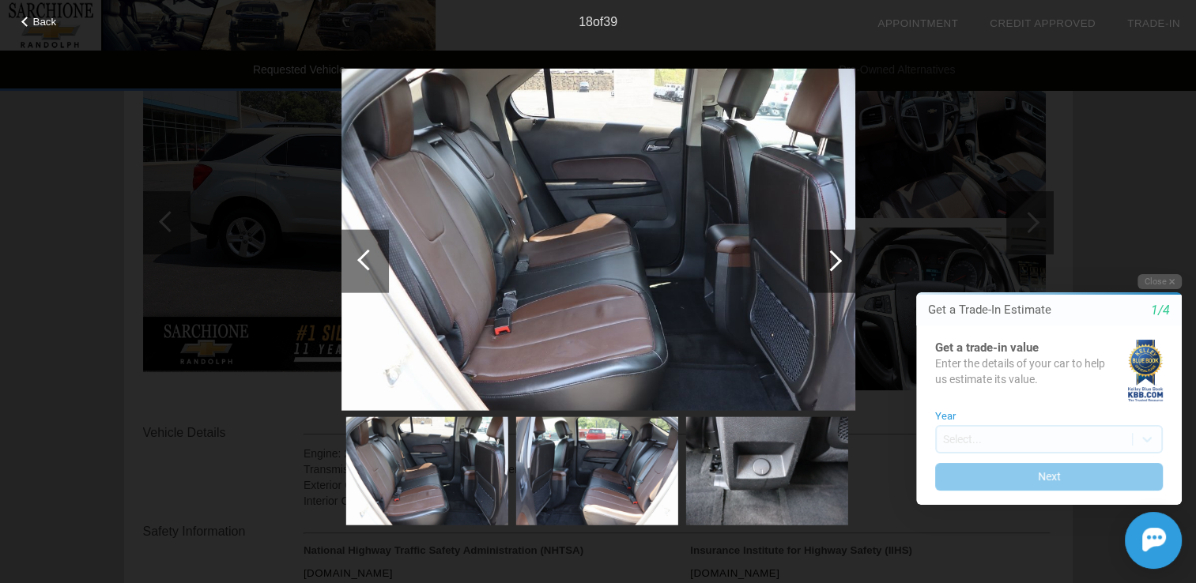
click at [831, 262] on div at bounding box center [830, 260] width 21 height 21
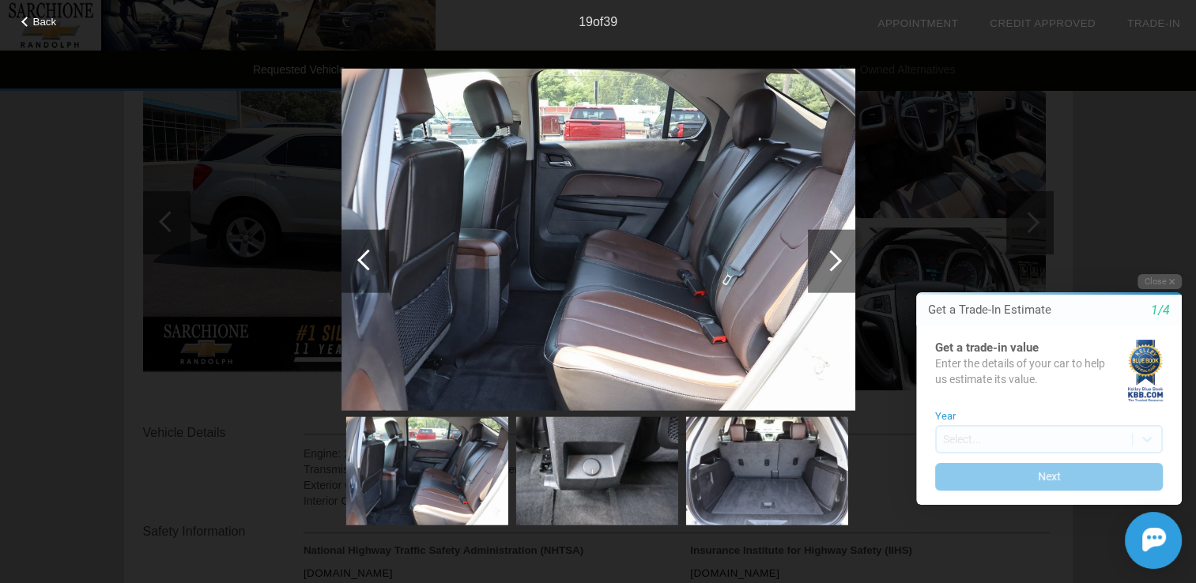
click at [831, 262] on div at bounding box center [830, 260] width 21 height 21
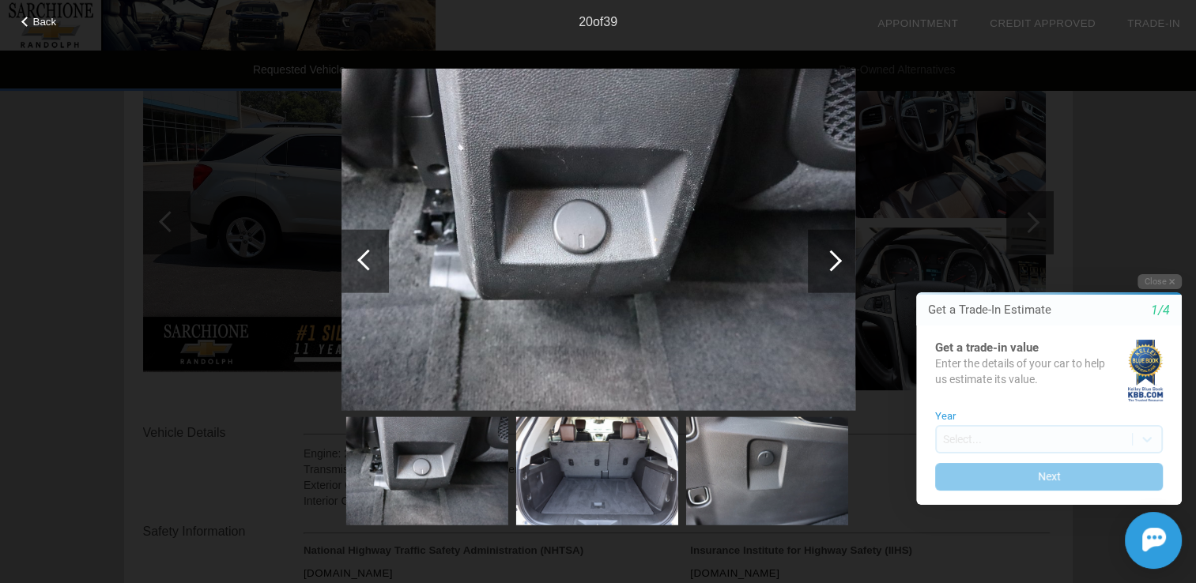
click at [831, 262] on div at bounding box center [830, 260] width 21 height 21
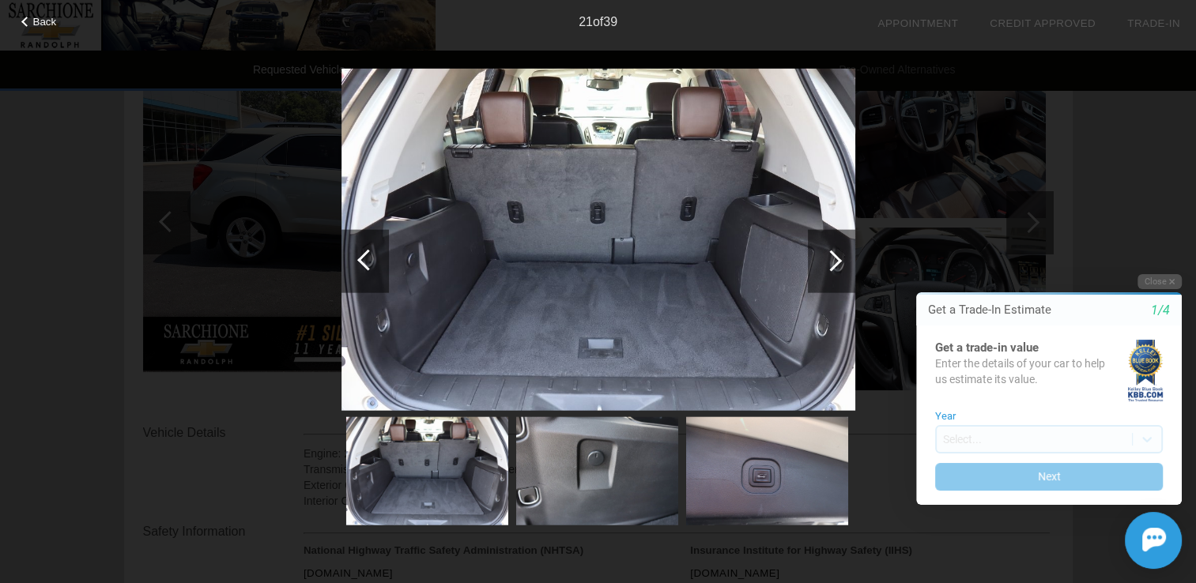
click at [831, 262] on div at bounding box center [830, 260] width 21 height 21
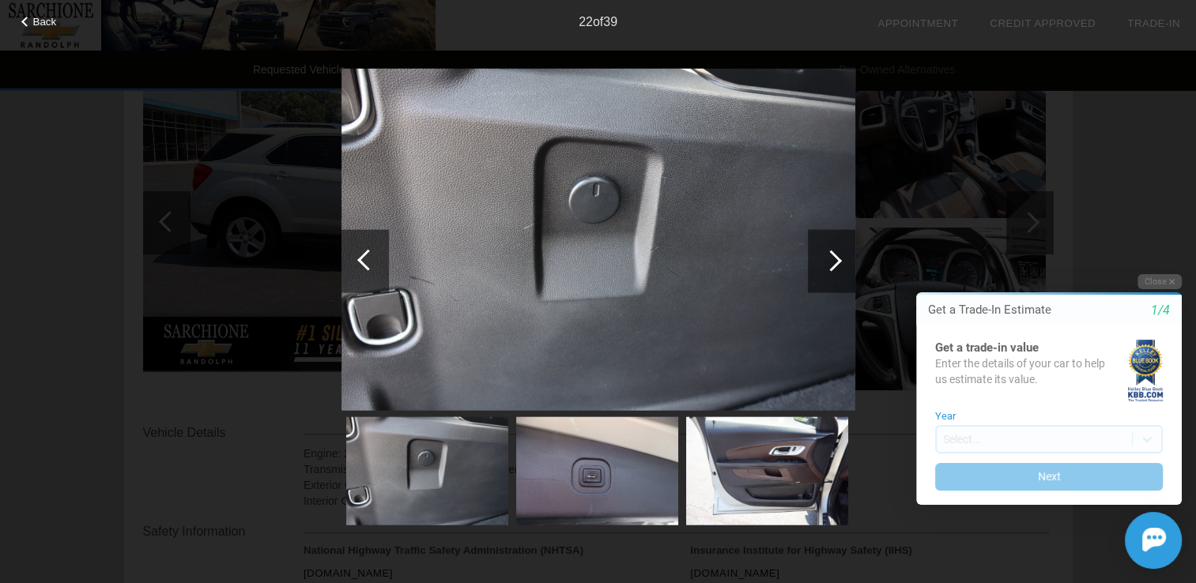
click at [831, 262] on div at bounding box center [830, 260] width 21 height 21
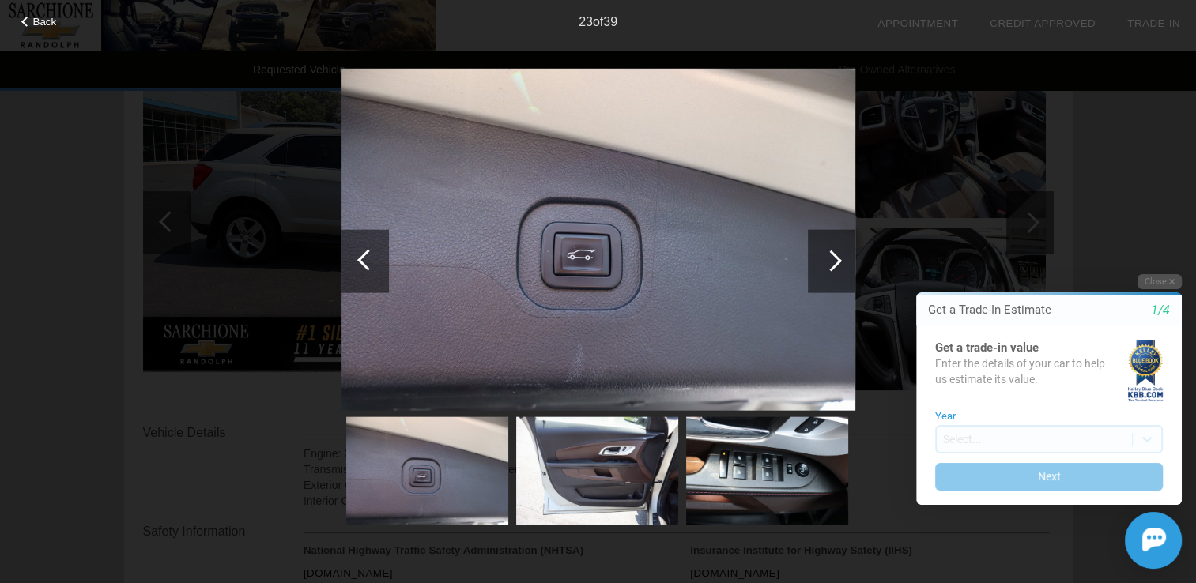
click at [831, 262] on div at bounding box center [830, 260] width 21 height 21
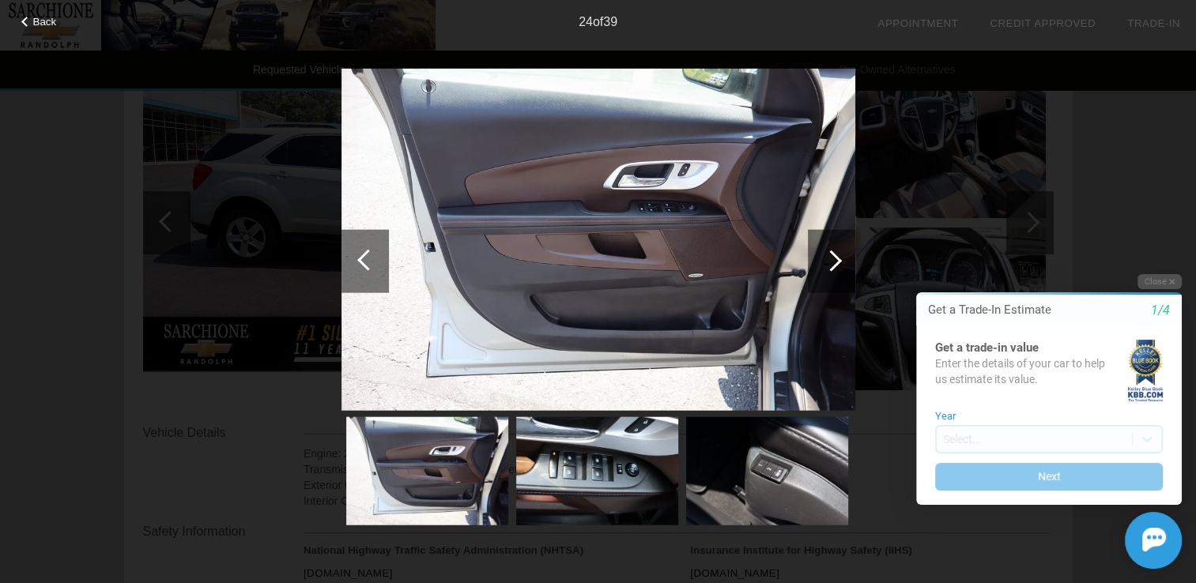
click at [831, 262] on div at bounding box center [830, 260] width 21 height 21
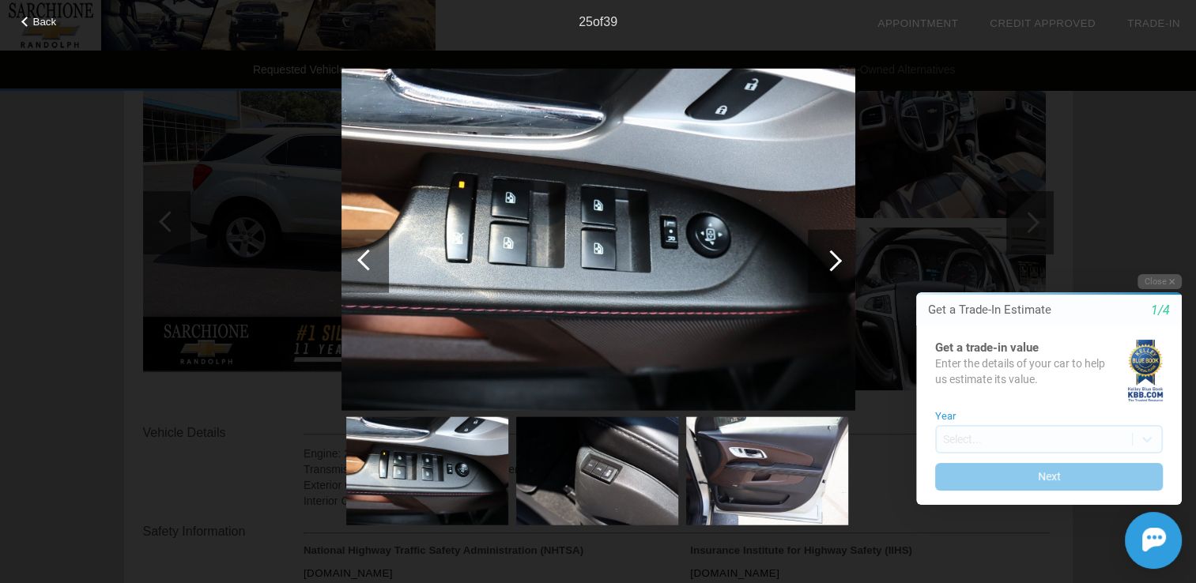
click at [831, 262] on div at bounding box center [830, 260] width 21 height 21
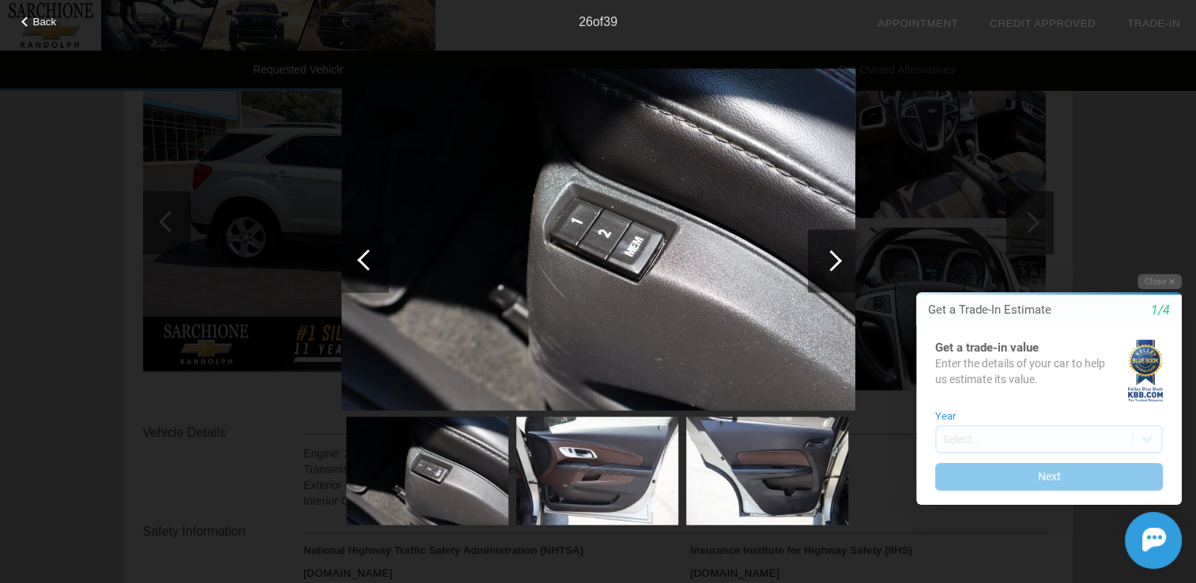
click at [831, 262] on div at bounding box center [830, 260] width 21 height 21
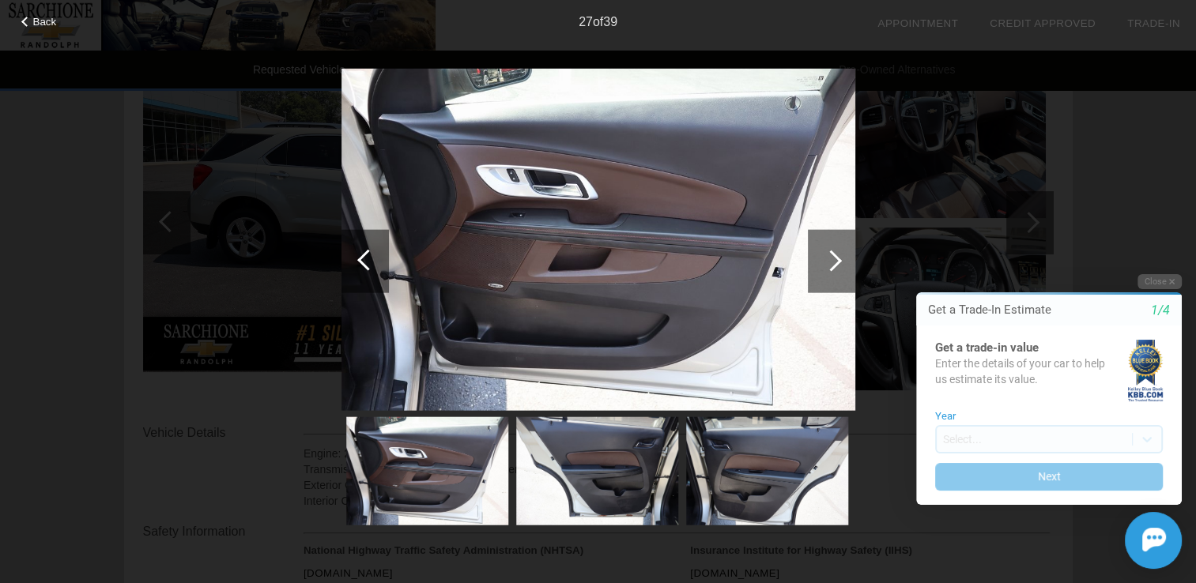
click at [831, 262] on div at bounding box center [830, 260] width 21 height 21
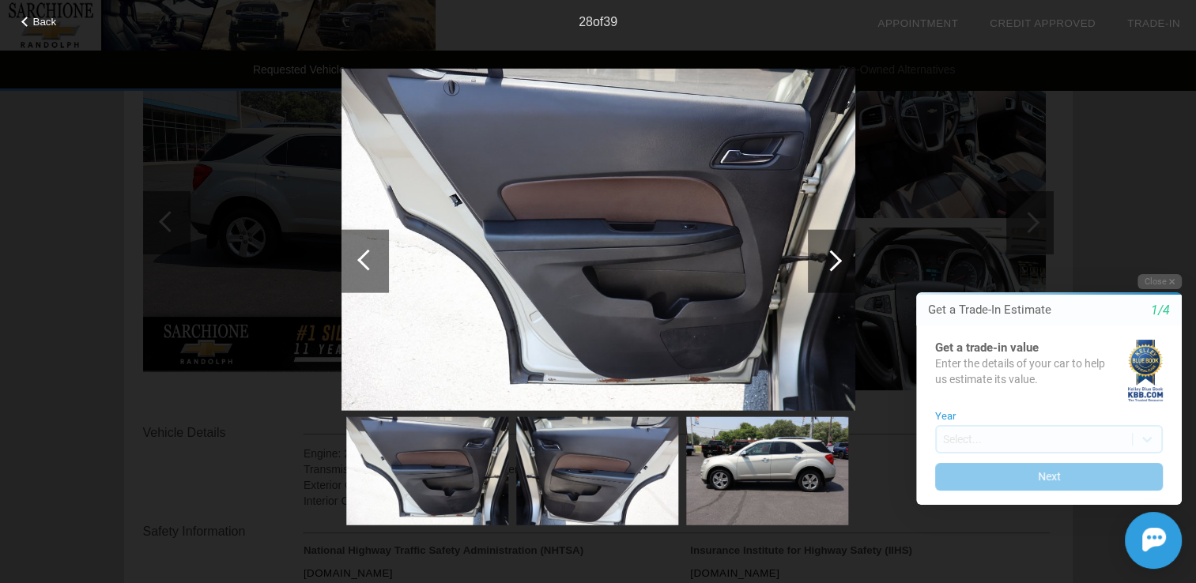
click at [831, 262] on div at bounding box center [830, 260] width 21 height 21
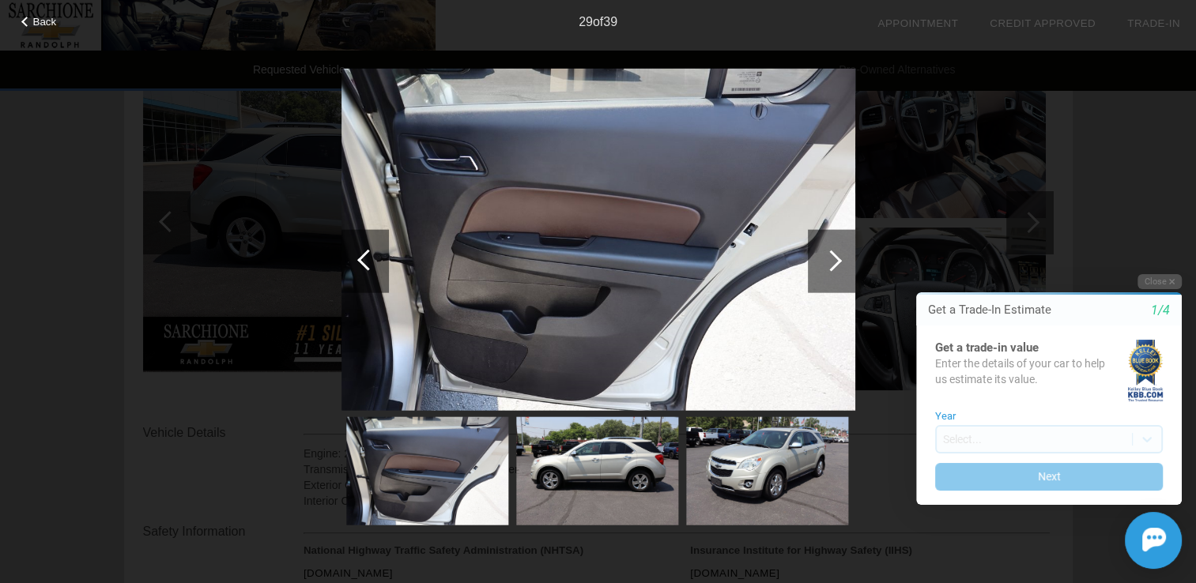
click at [831, 262] on div at bounding box center [830, 260] width 21 height 21
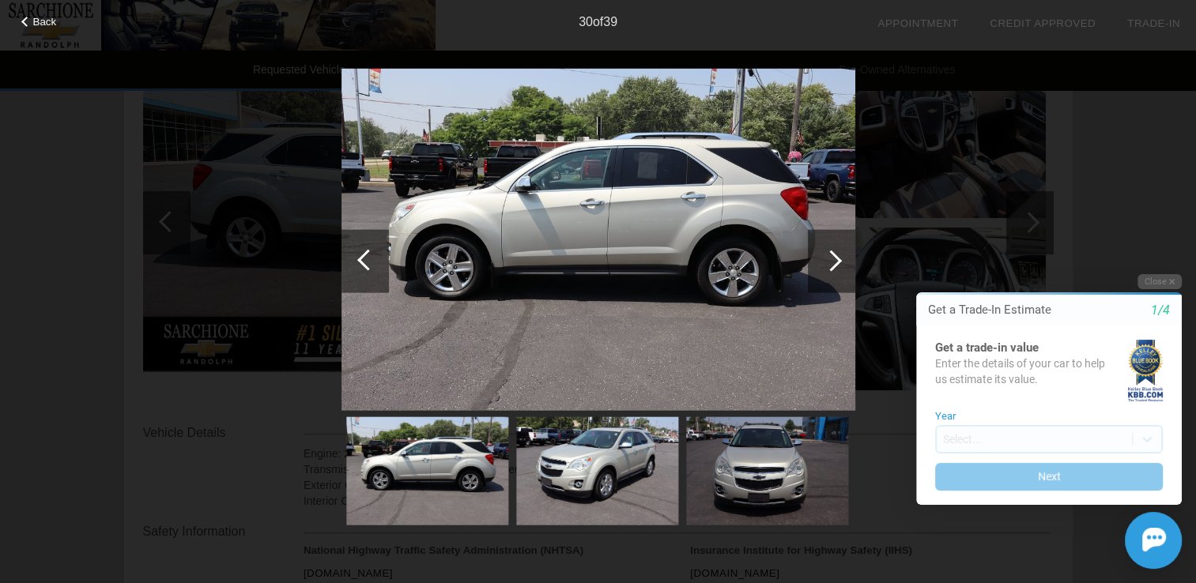
click at [836, 257] on div at bounding box center [830, 260] width 21 height 21
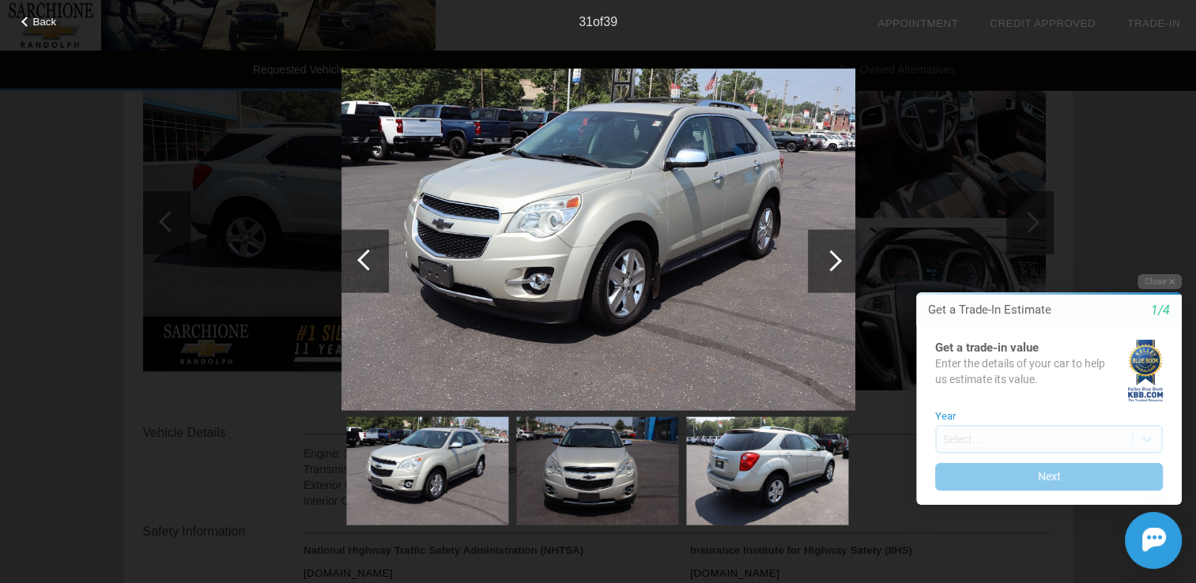
click at [832, 259] on div at bounding box center [830, 260] width 21 height 21
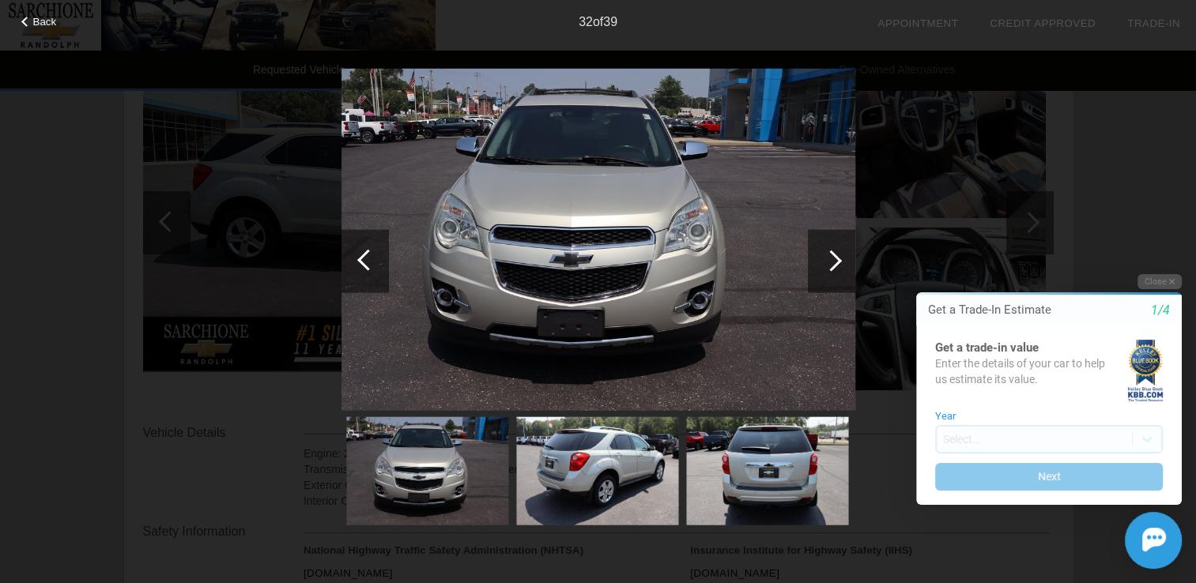
click at [832, 259] on div at bounding box center [830, 260] width 21 height 21
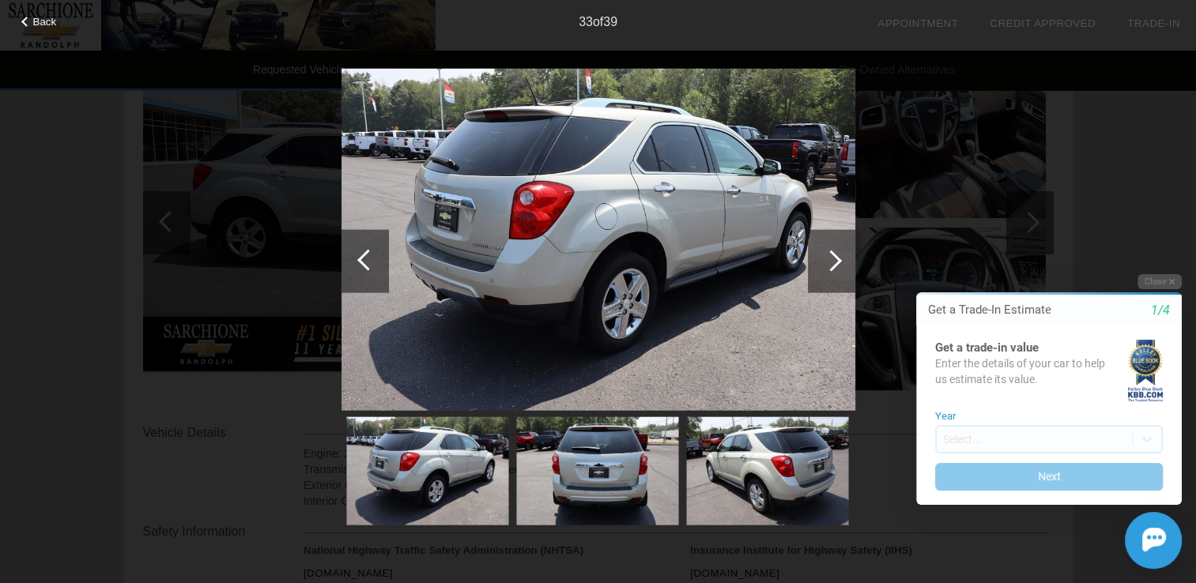
click at [832, 259] on div at bounding box center [830, 260] width 21 height 21
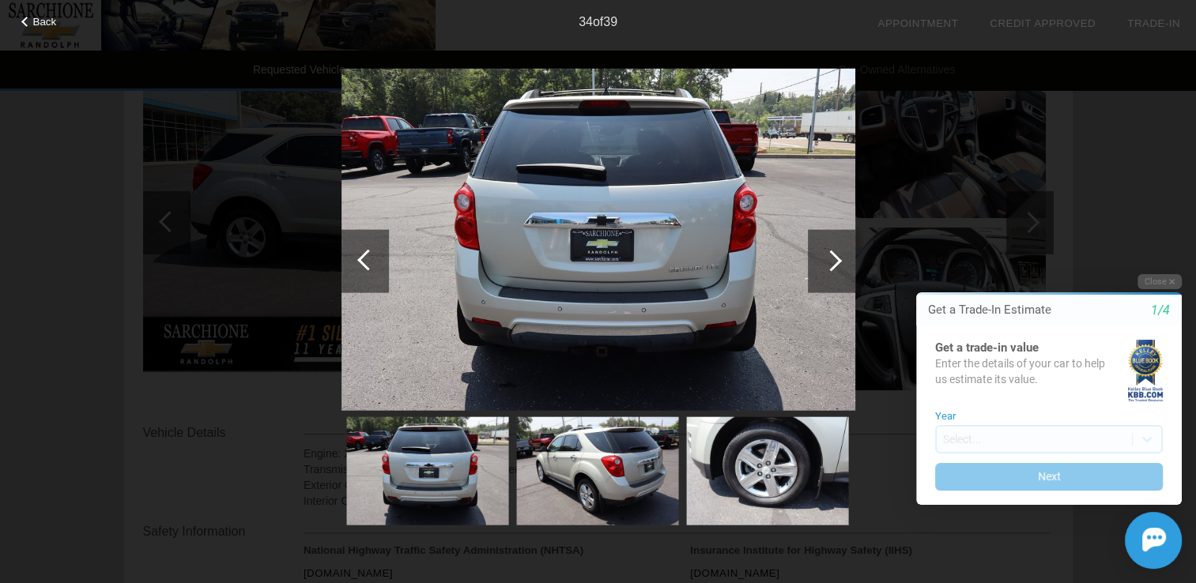
click at [832, 259] on div at bounding box center [830, 260] width 21 height 21
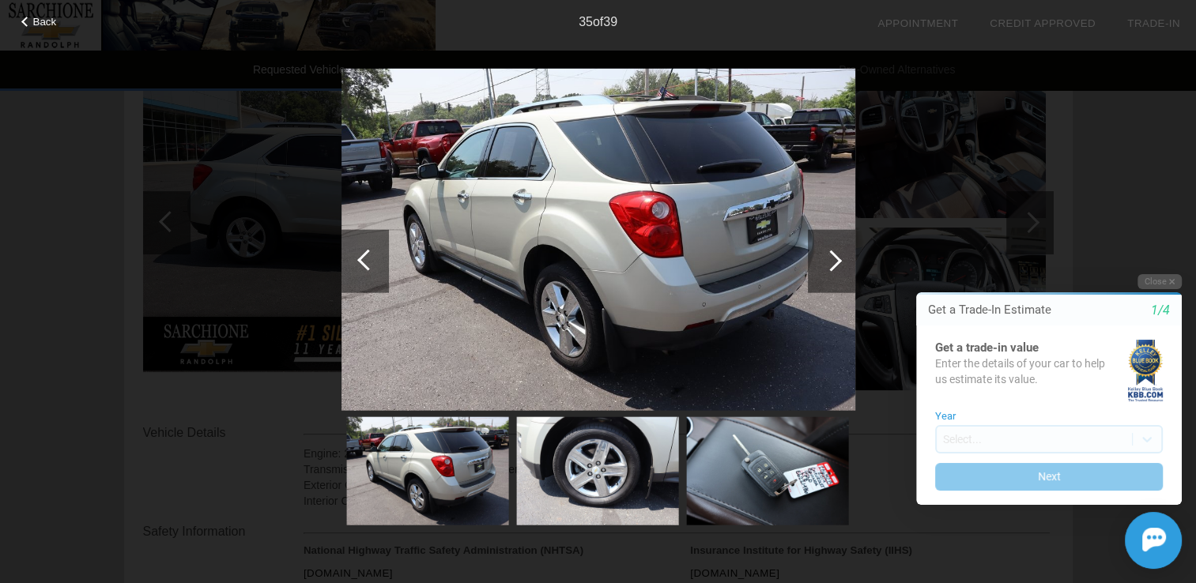
click at [832, 259] on div at bounding box center [830, 260] width 21 height 21
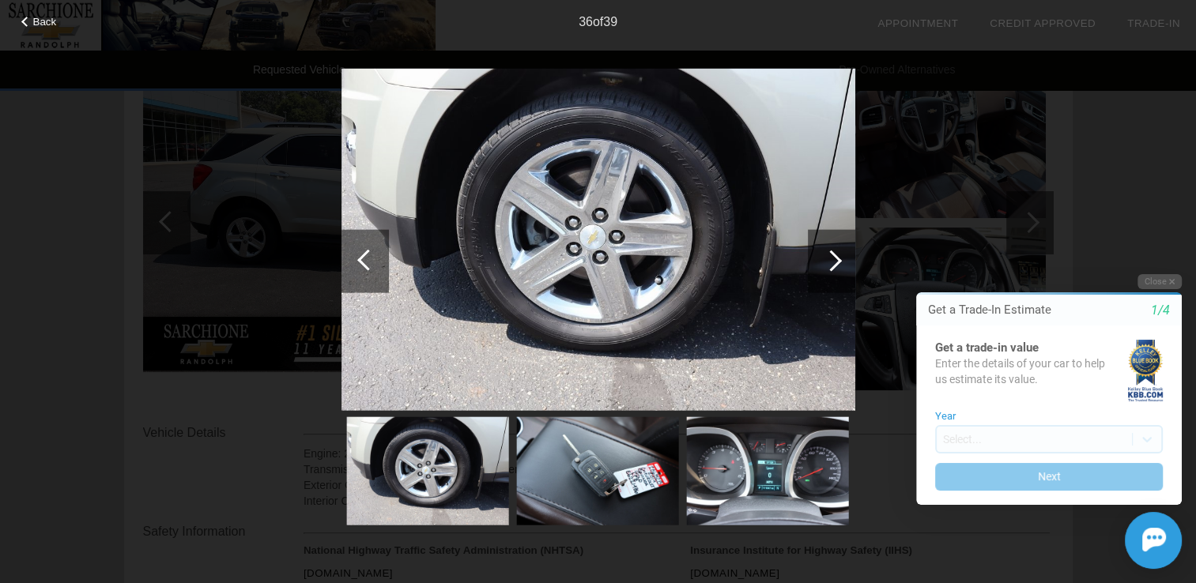
click at [832, 259] on div at bounding box center [830, 260] width 21 height 21
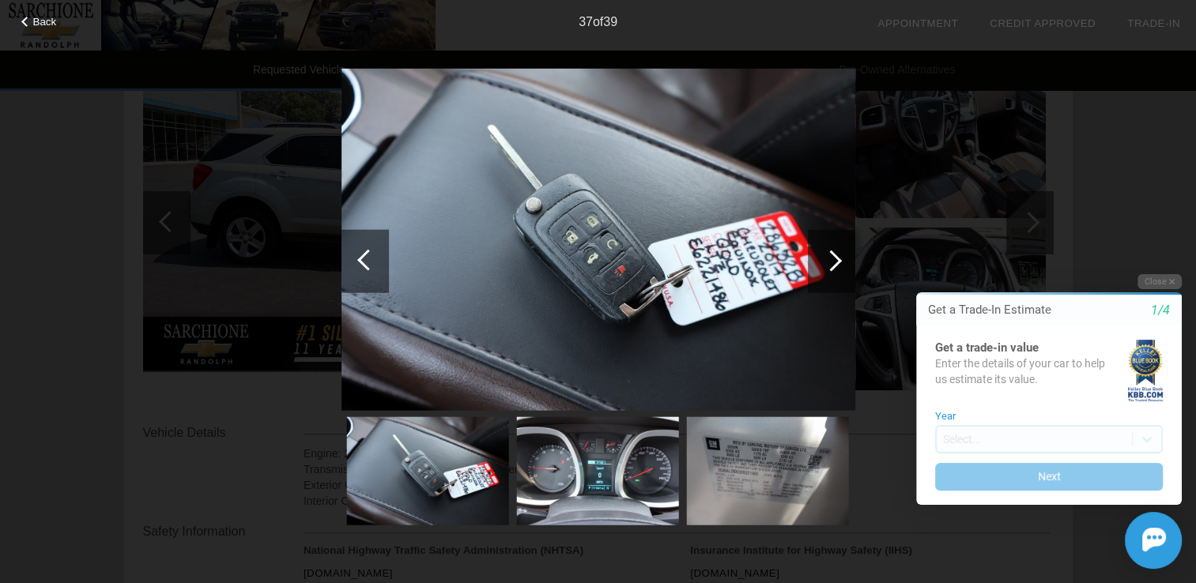
click at [832, 259] on div at bounding box center [830, 260] width 21 height 21
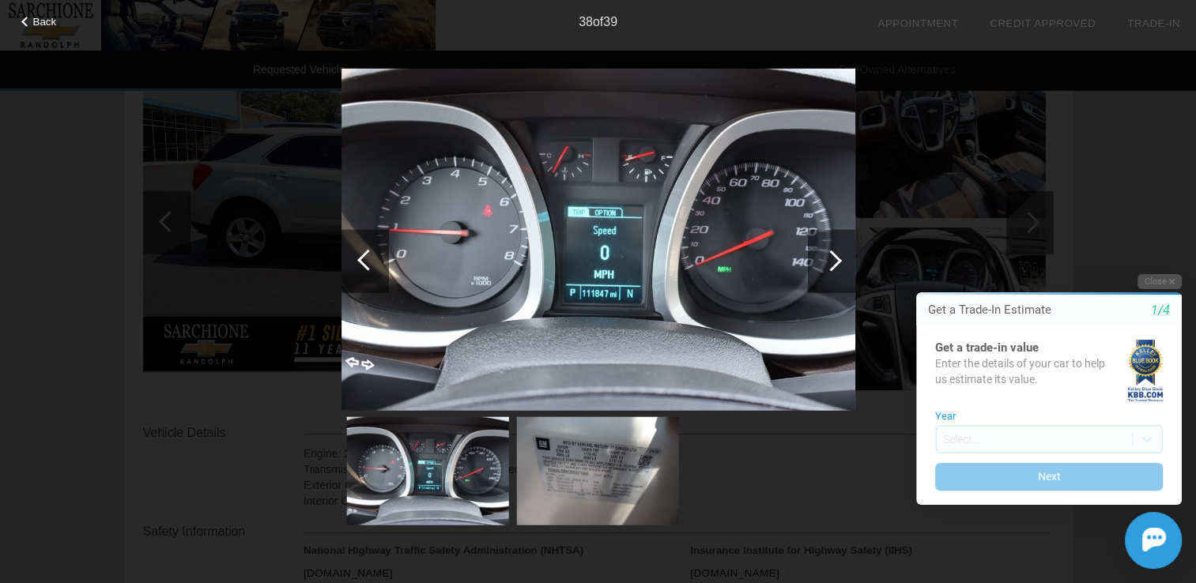
click at [833, 260] on div at bounding box center [830, 260] width 21 height 21
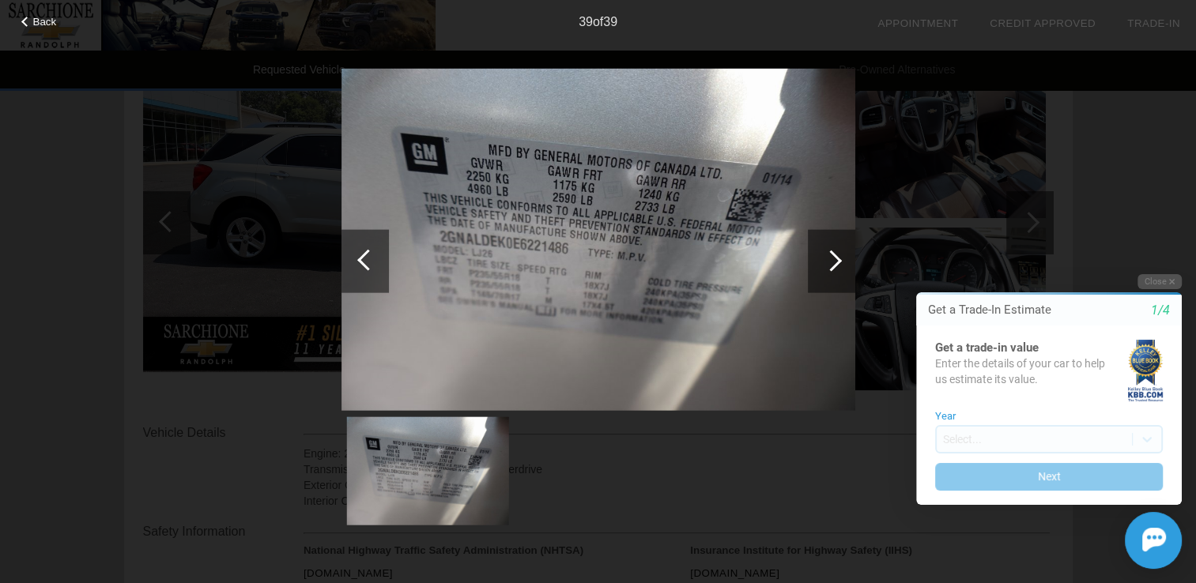
click at [838, 262] on div at bounding box center [830, 260] width 21 height 21
